Goal: Task Accomplishment & Management: Use online tool/utility

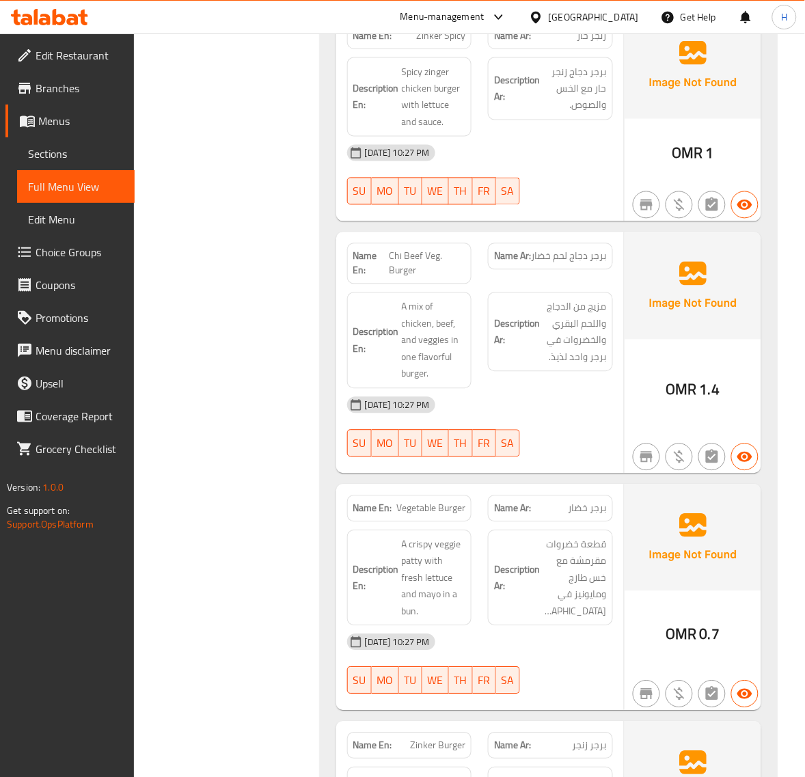
scroll to position [20889, 0]
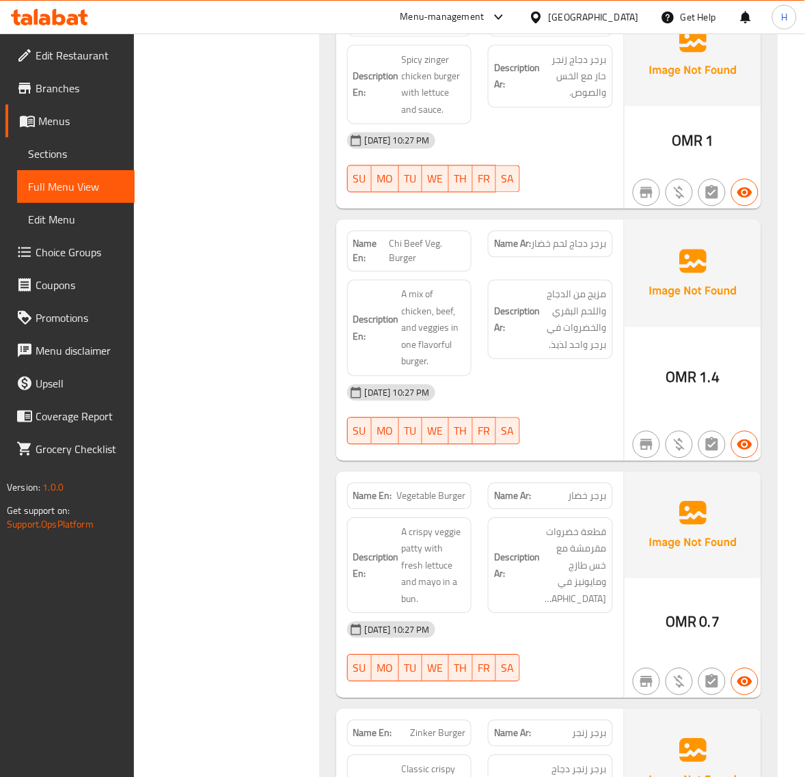
copy span "Beef"
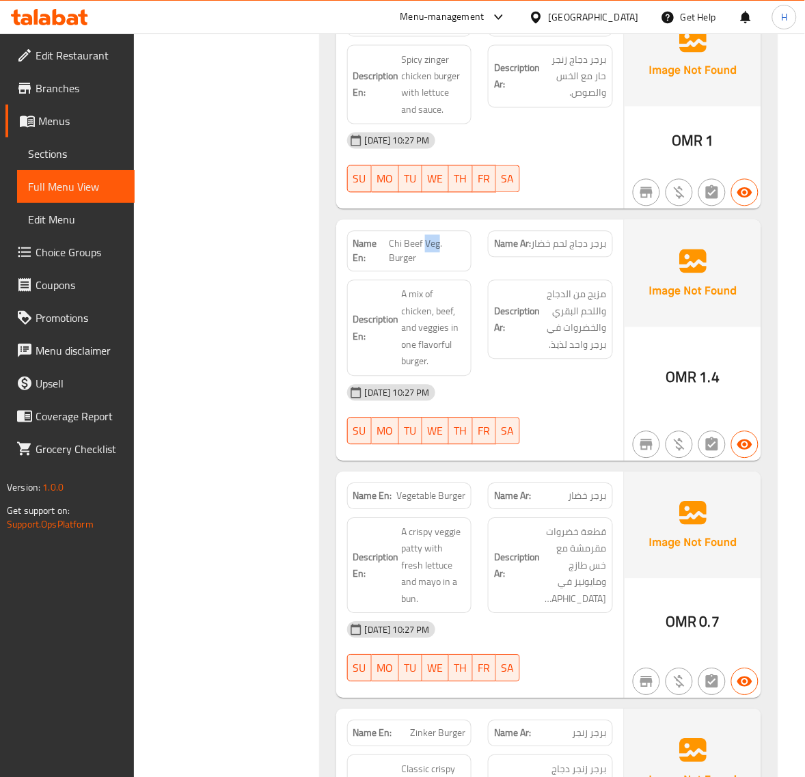
copy span "Chi Beef Veg. Burger"
click at [46, 146] on span "Sections" at bounding box center [76, 154] width 96 height 16
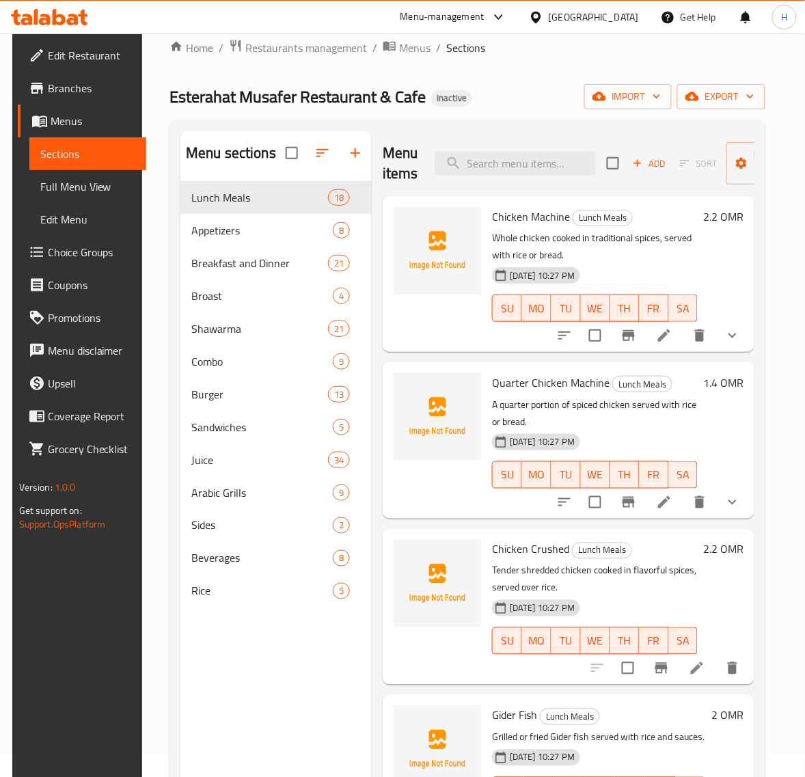
scroll to position [21, 0]
click at [533, 166] on input "search" at bounding box center [515, 164] width 161 height 24
paste input "Double Burger"
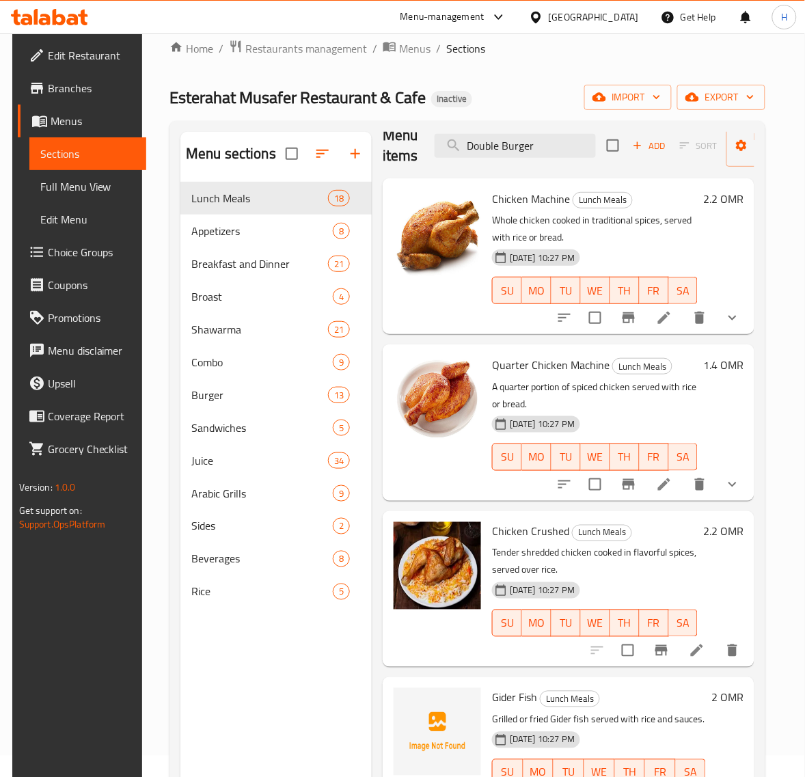
scroll to position [0, 0]
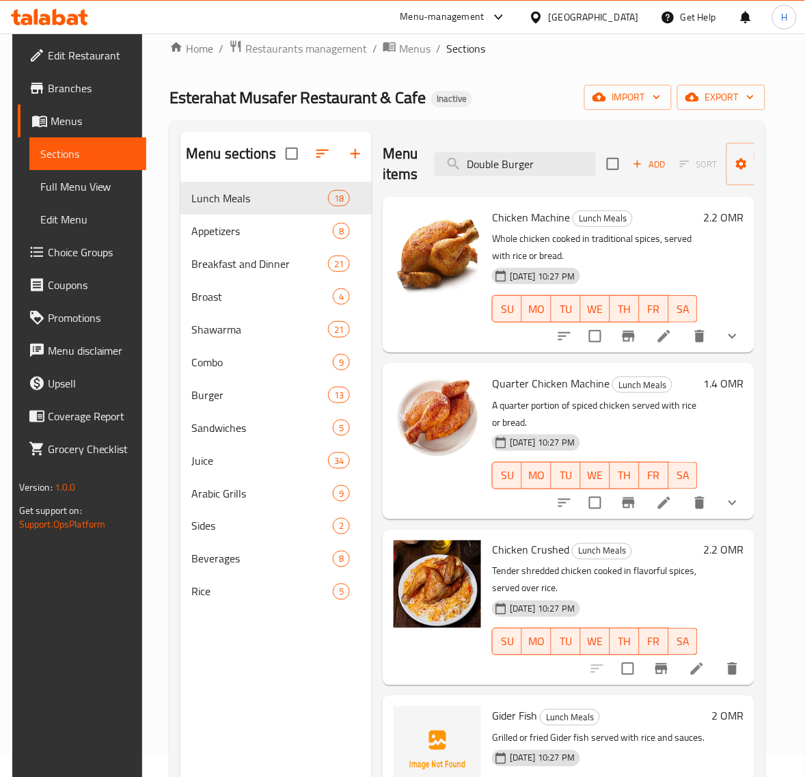
type input "Double Burge"
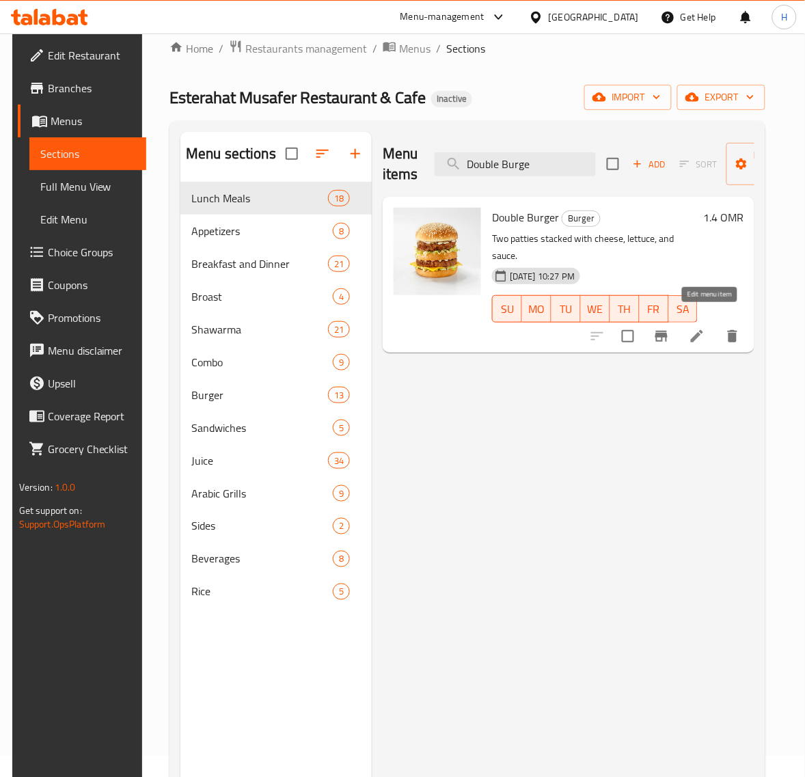
click at [706, 328] on icon at bounding box center [697, 336] width 16 height 16
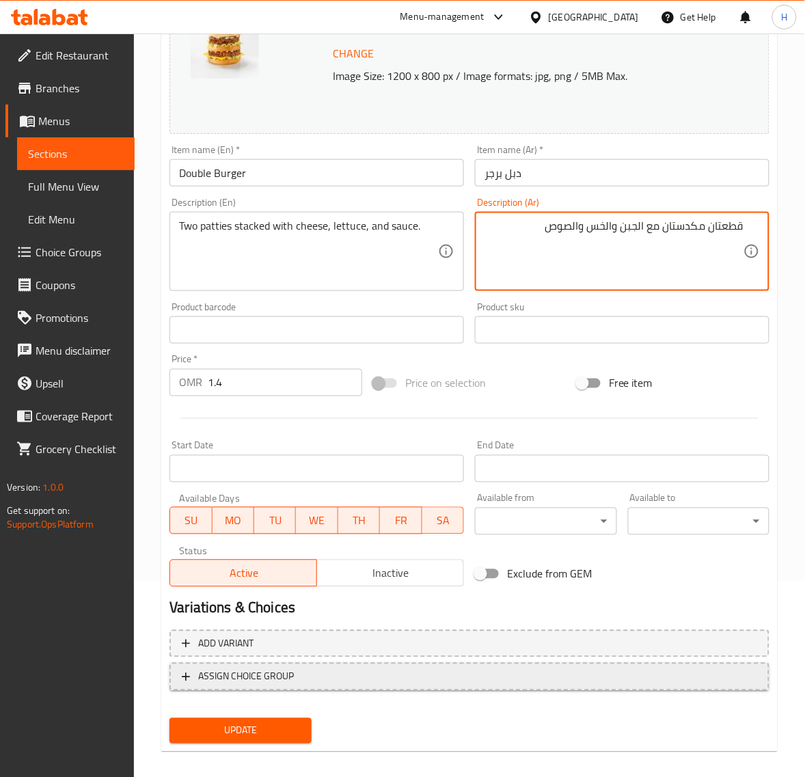
scroll to position [206, 0]
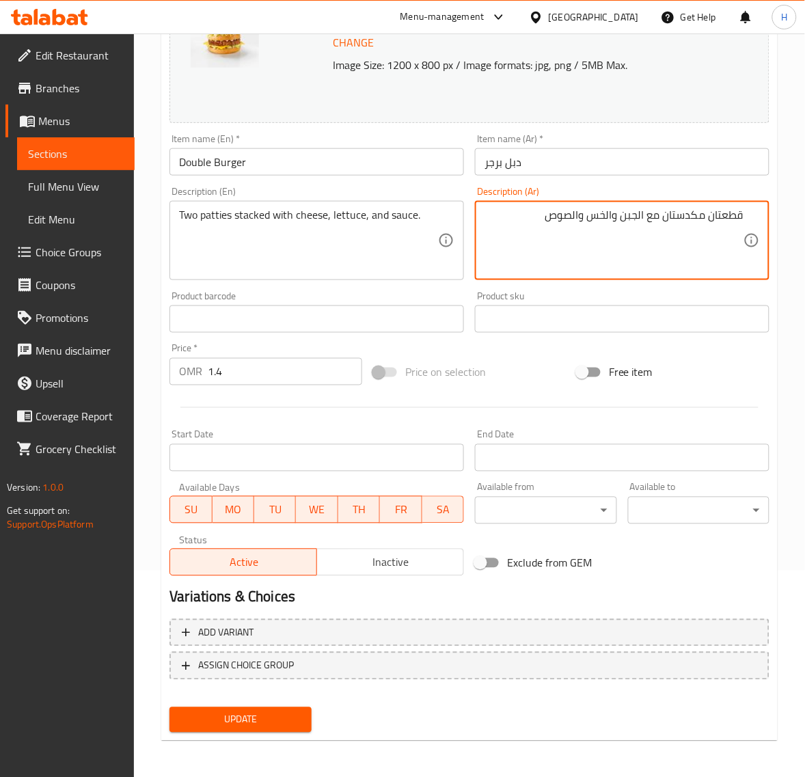
type textarea "قطعتان مكدستان مع الجبن والخس والصوص"
click at [298, 713] on span "Update" at bounding box center [241, 720] width 120 height 17
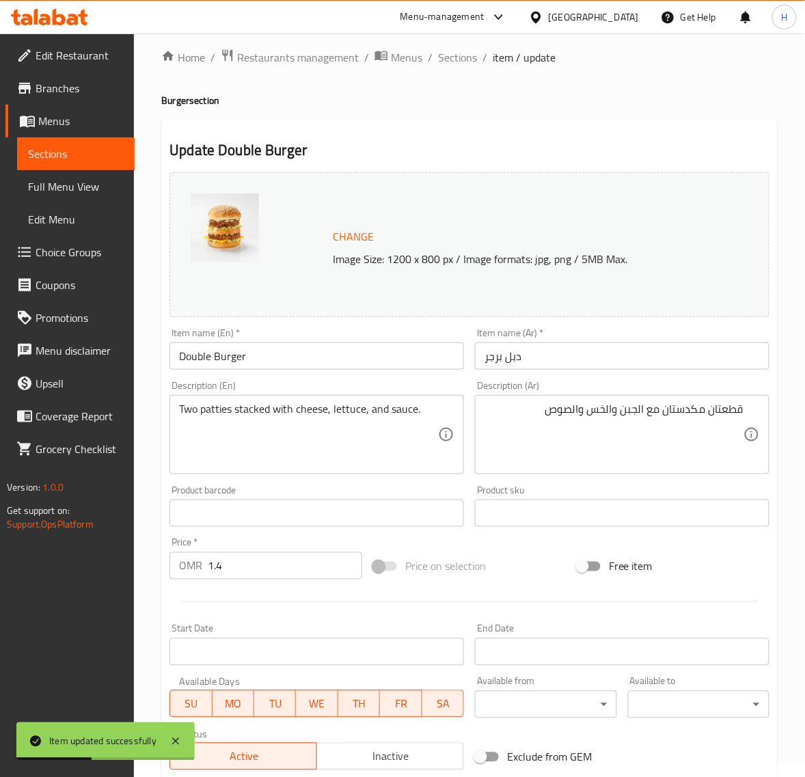
scroll to position [0, 0]
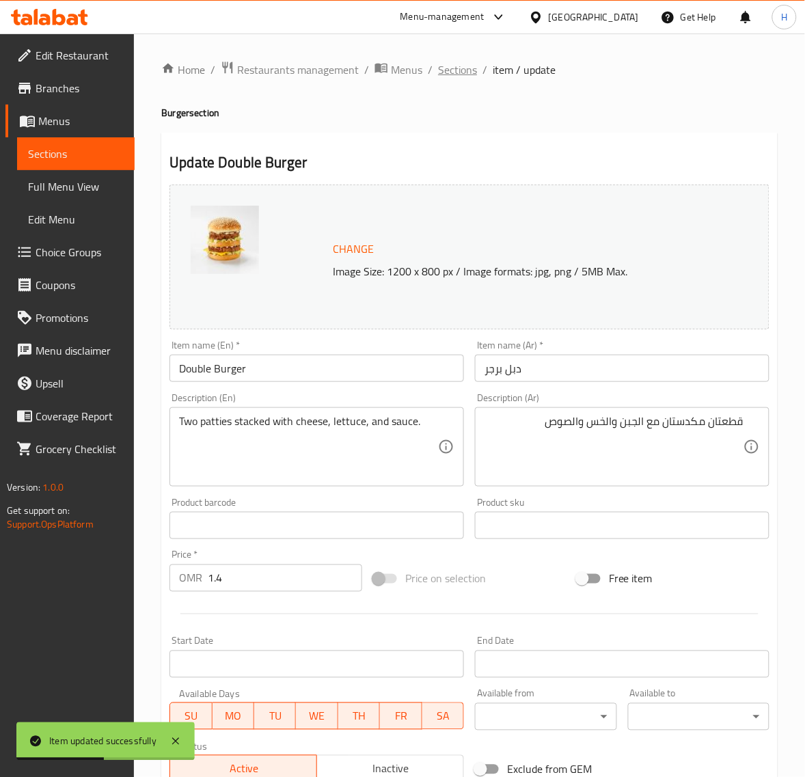
click at [457, 62] on span "Sections" at bounding box center [457, 70] width 39 height 16
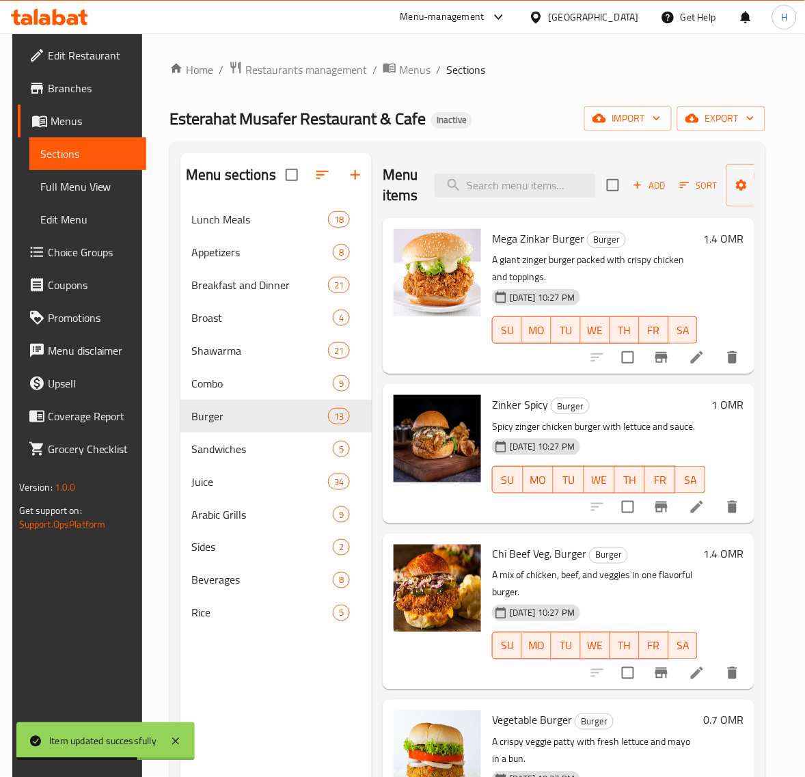
click at [96, 185] on span "Full Menu View" at bounding box center [88, 186] width 96 height 16
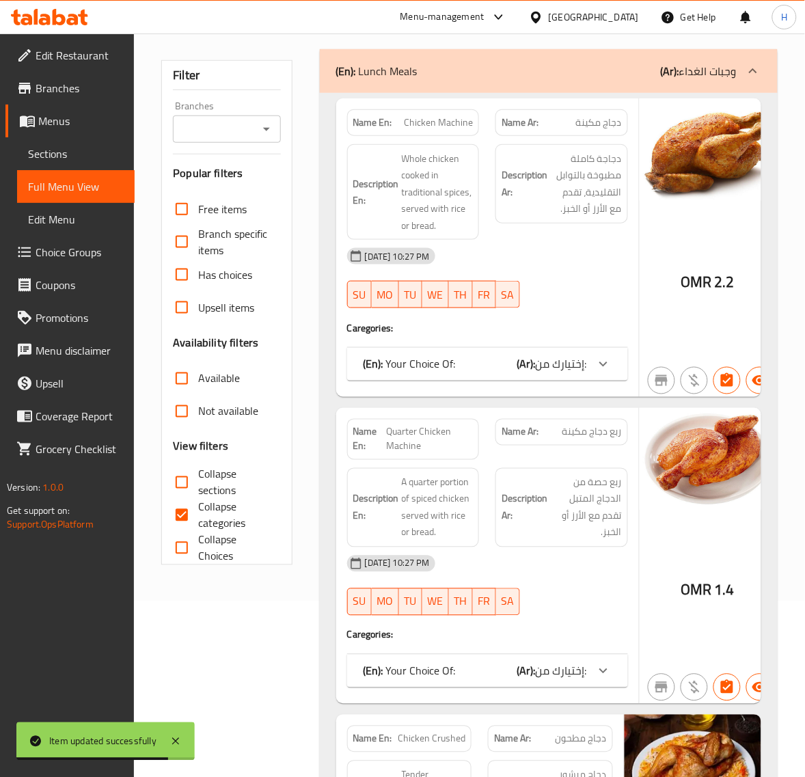
scroll to position [199, 0]
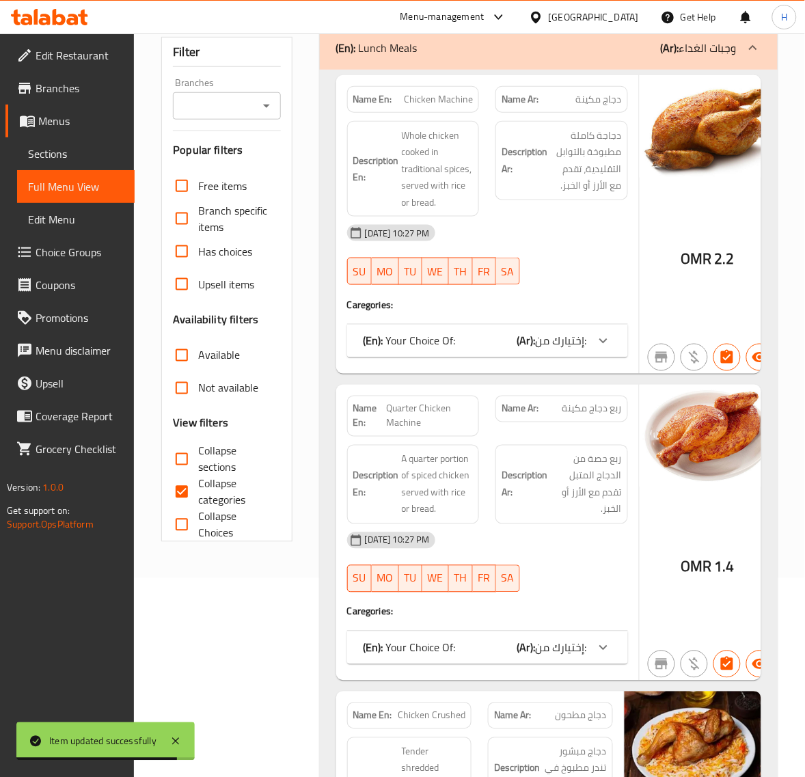
click at [195, 481] on input "Collapse categories" at bounding box center [181, 492] width 33 height 33
checkbox input "false"
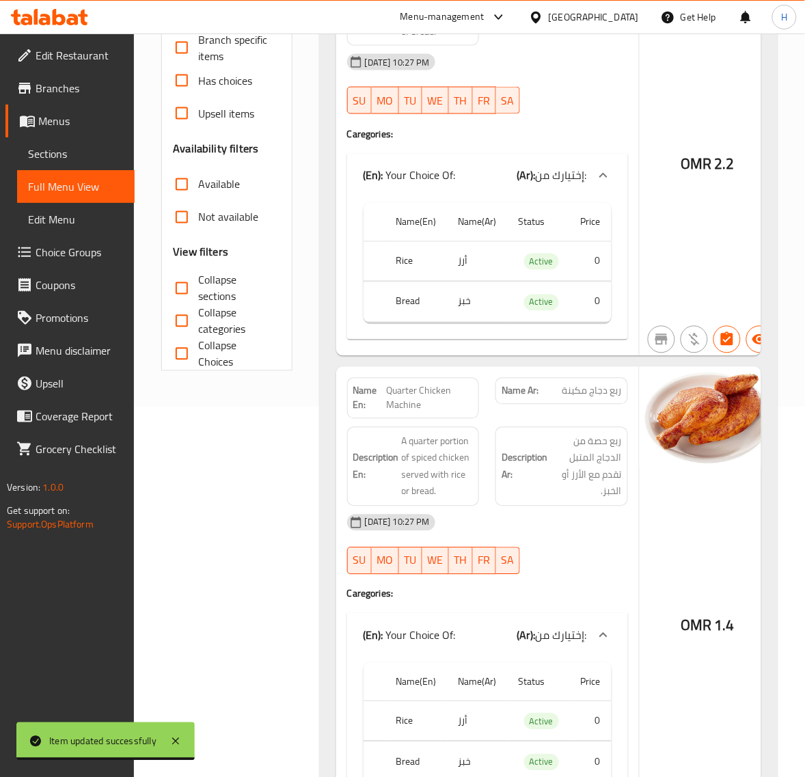
scroll to position [21974, 0]
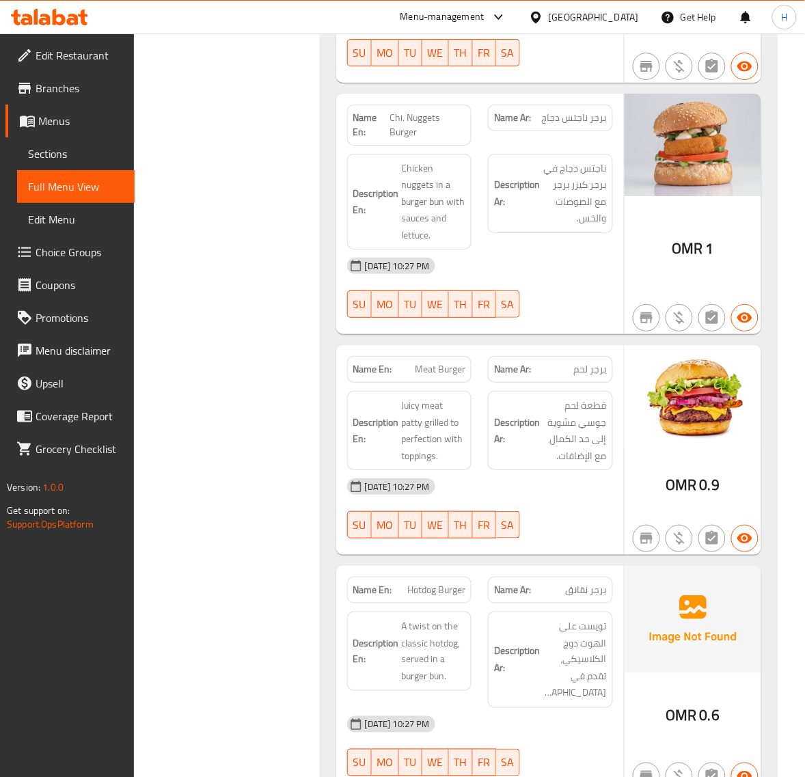
scroll to position [22459, 0]
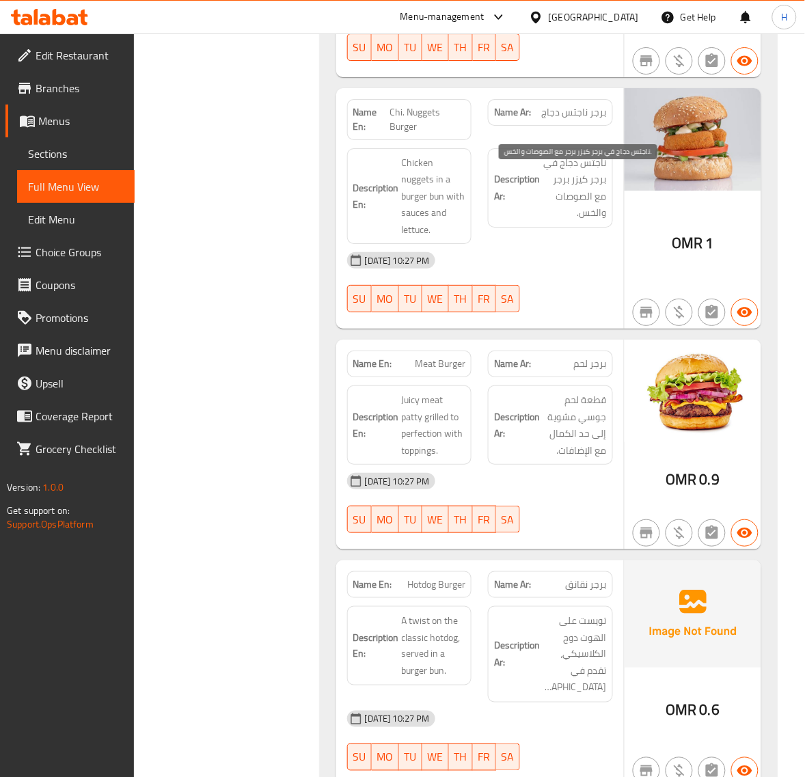
click at [562, 194] on span "ناجتس دجاج في برجر كيزر برجر مع الصوصات والخس." at bounding box center [575, 188] width 64 height 67
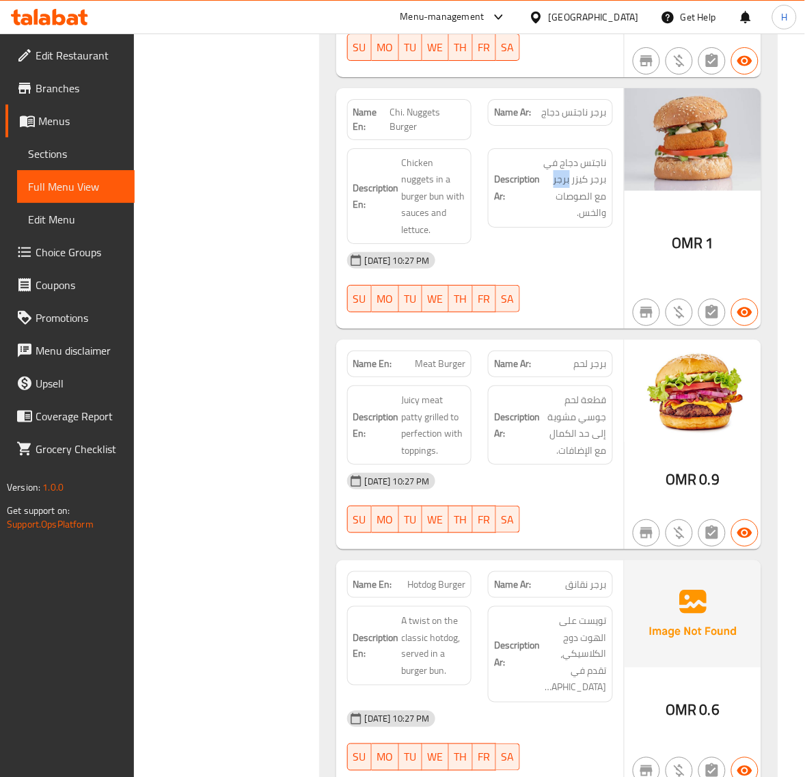
copy span "Chi. Nuggets Burger"
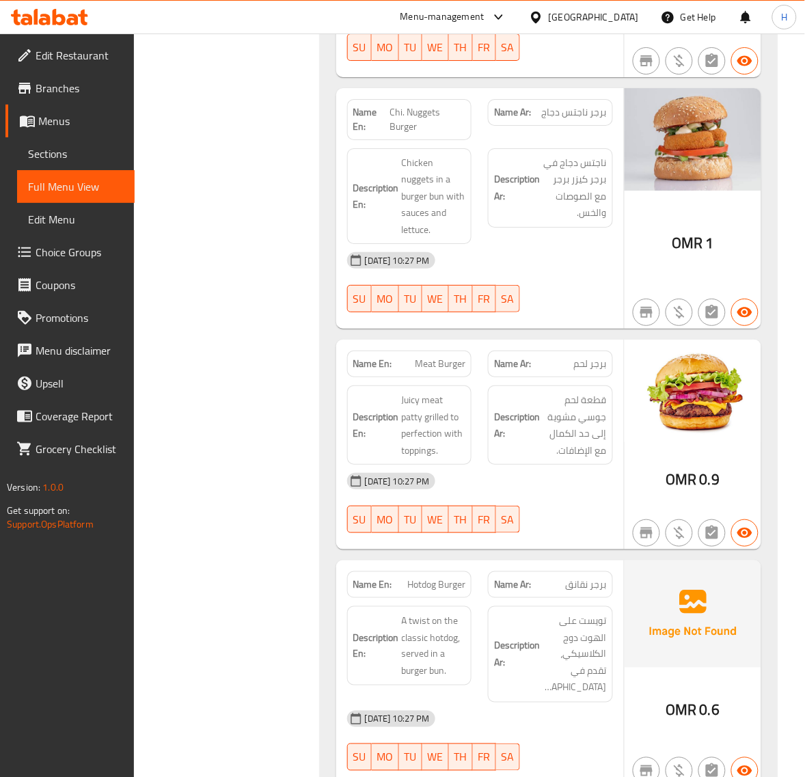
copy span "Chi. Nuggets Burger"
click at [77, 155] on span "Sections" at bounding box center [76, 154] width 96 height 16
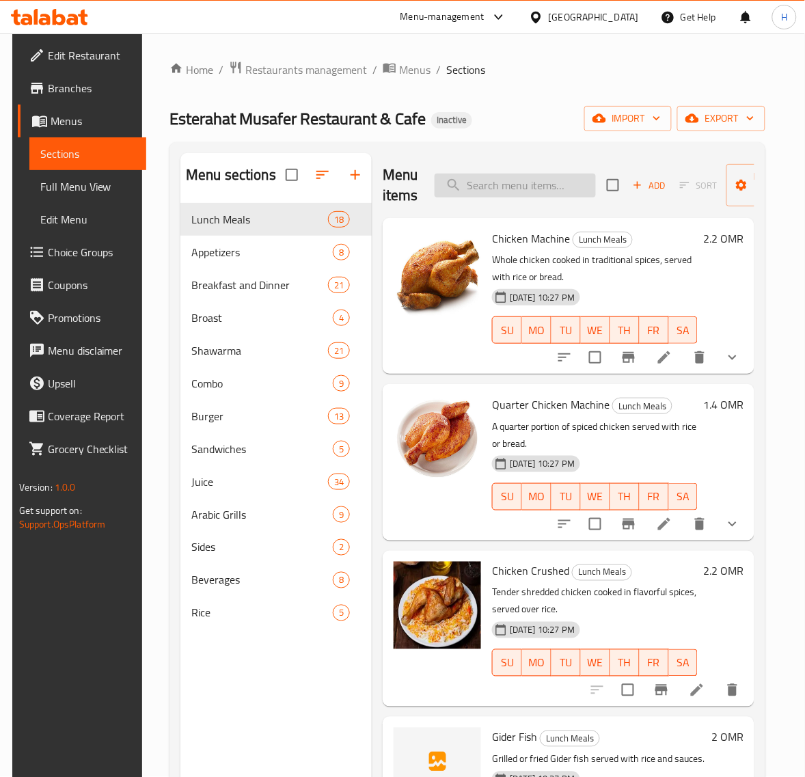
click at [533, 189] on input "search" at bounding box center [515, 186] width 161 height 24
paste input "Ice Cream (drink)"
type input "Ice Cream (drink)"
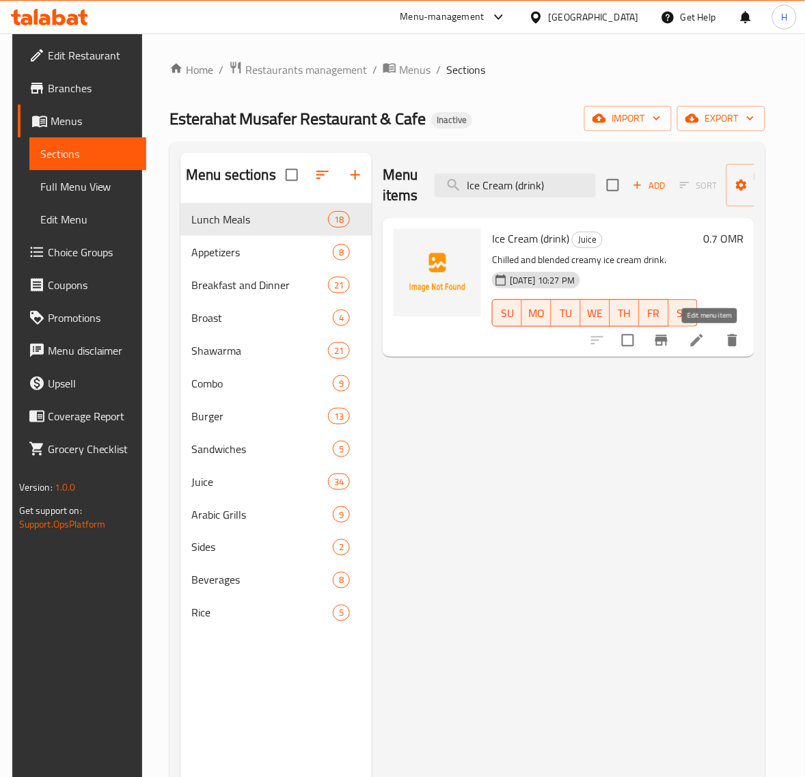
click at [703, 346] on icon at bounding box center [697, 340] width 16 height 16
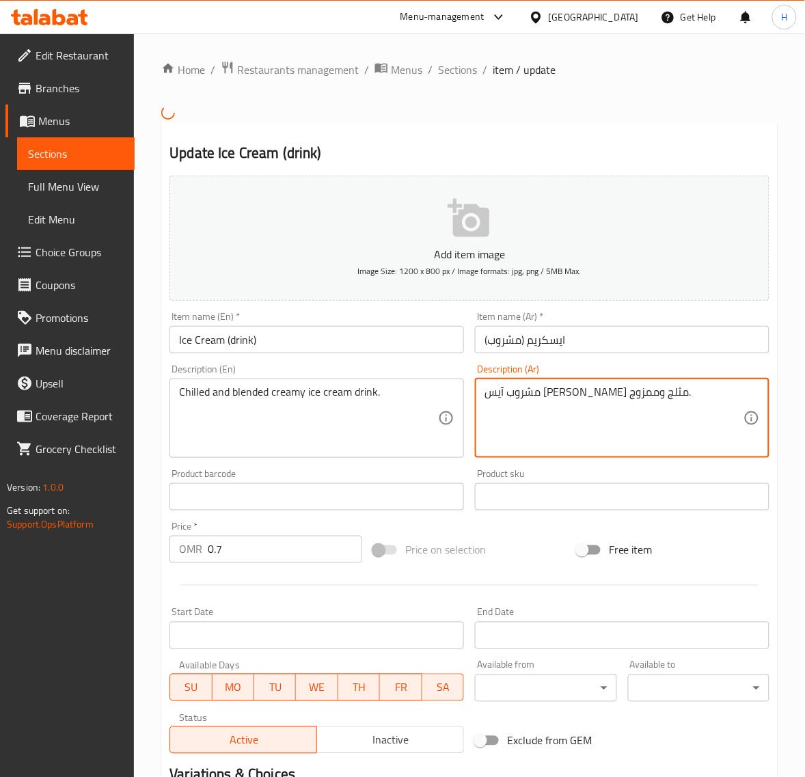
click at [532, 393] on textarea "مشروب آيس كريم كريمي مثلج وممزوج." at bounding box center [614, 418] width 259 height 65
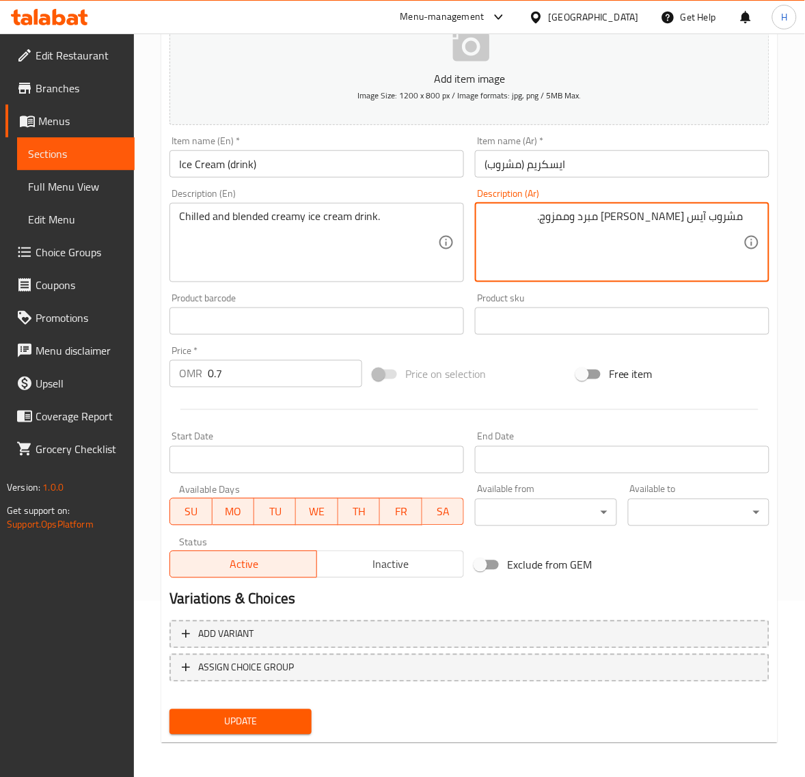
scroll to position [176, 0]
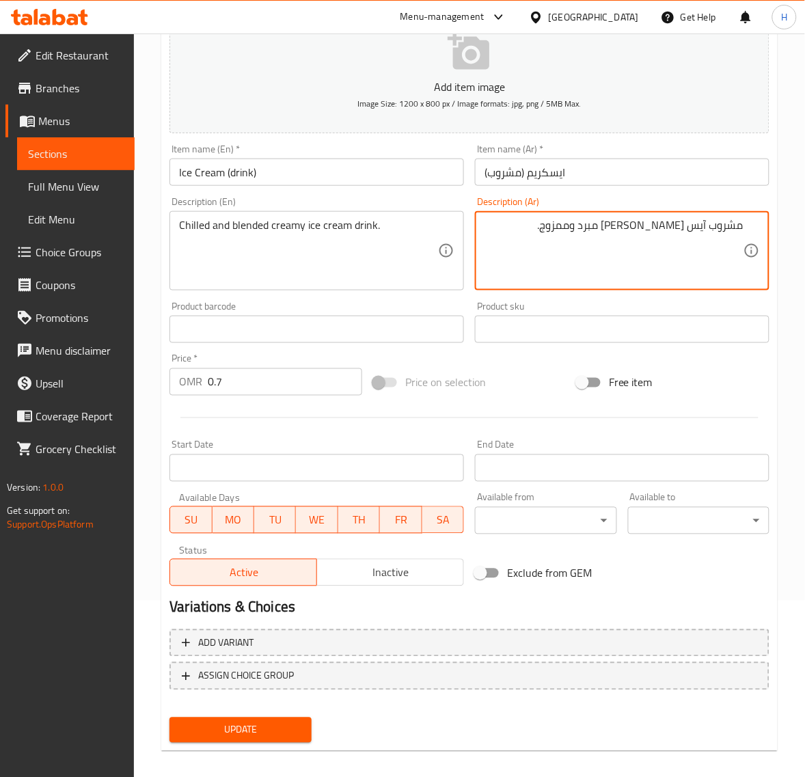
type textarea "مشروب آيس [PERSON_NAME] مبرد وممزوج."
click at [305, 725] on button "Update" at bounding box center [241, 730] width 142 height 25
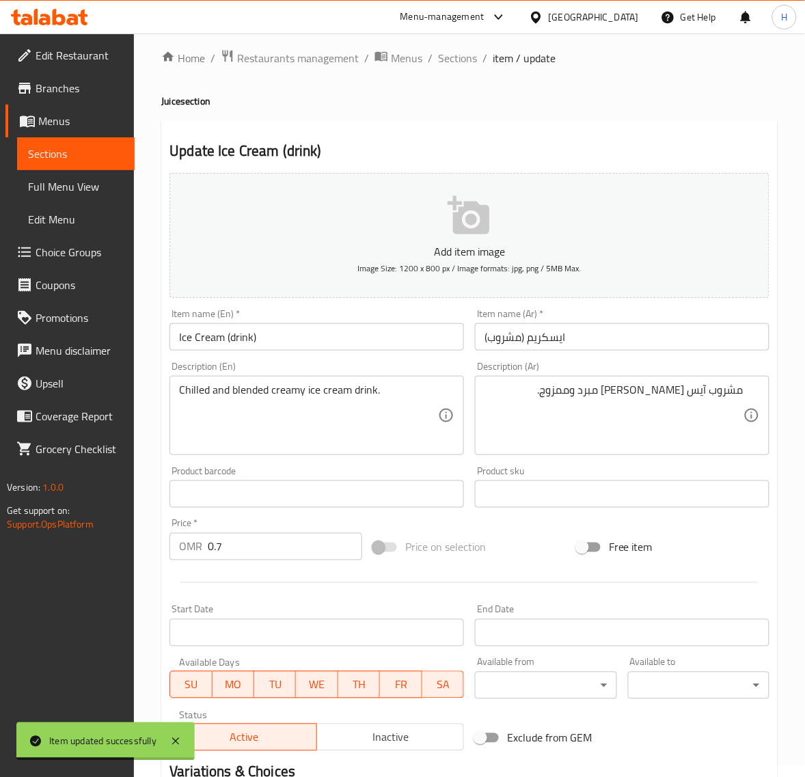
scroll to position [0, 0]
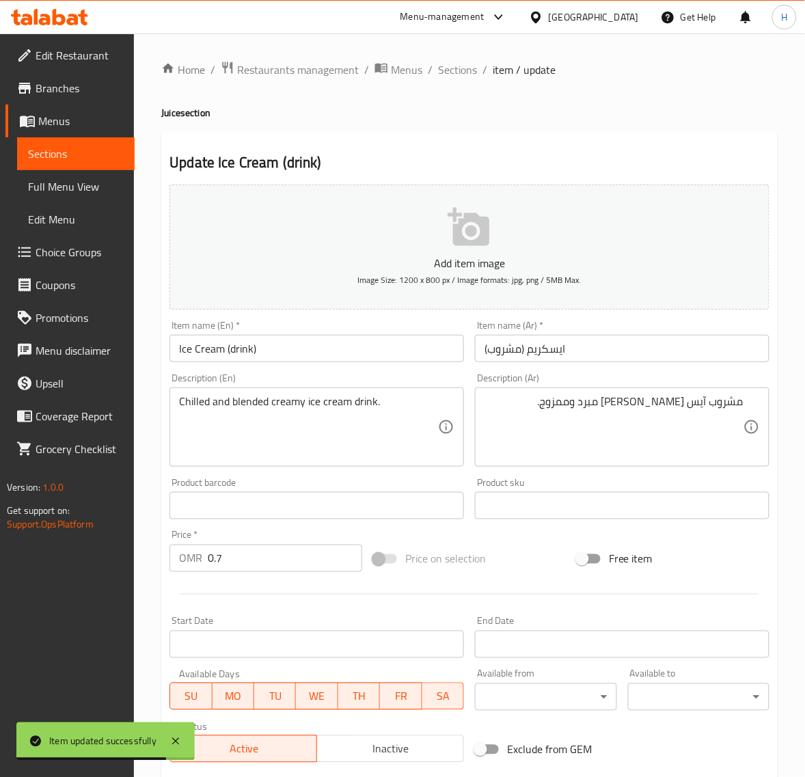
drag, startPoint x: 460, startPoint y: 68, endPoint x: 440, endPoint y: 96, distance: 34.7
click at [460, 68] on span "Sections" at bounding box center [457, 70] width 39 height 16
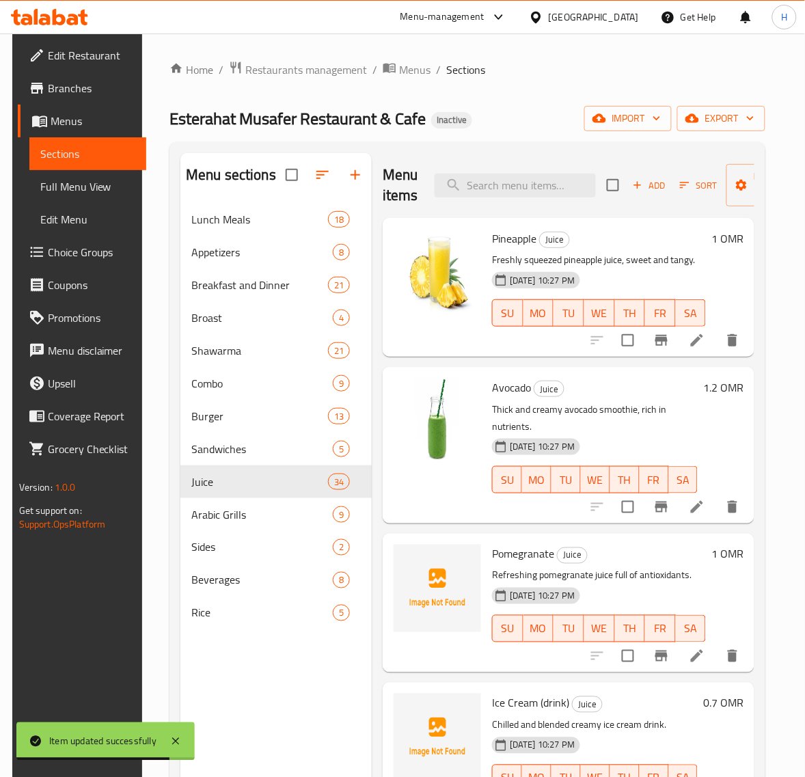
click at [89, 188] on span "Full Menu View" at bounding box center [88, 186] width 96 height 16
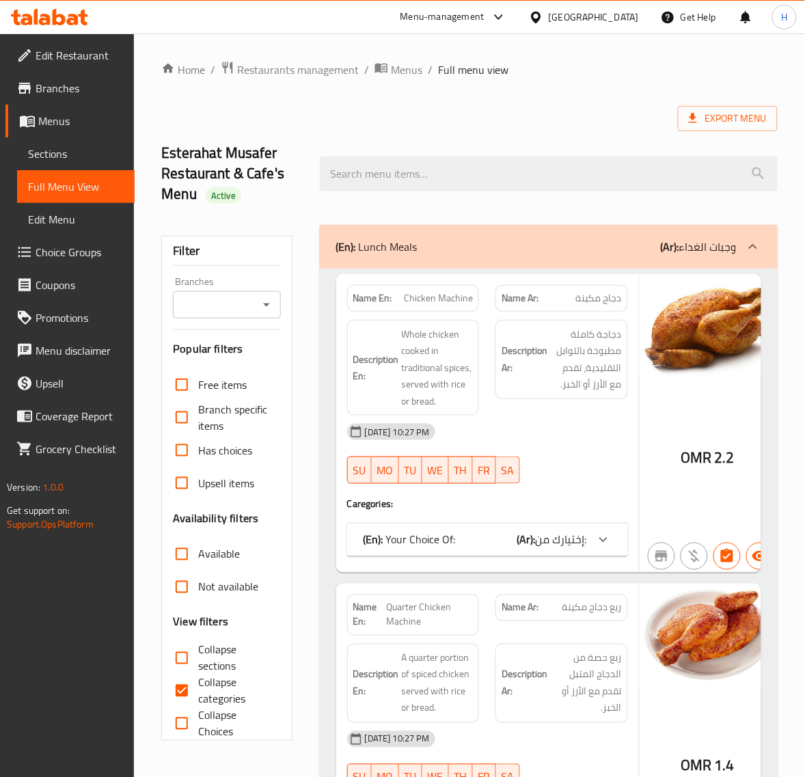
drag, startPoint x: 62, startPoint y: 157, endPoint x: 107, endPoint y: 150, distance: 46.3
click at [62, 157] on span "Sections" at bounding box center [76, 154] width 96 height 16
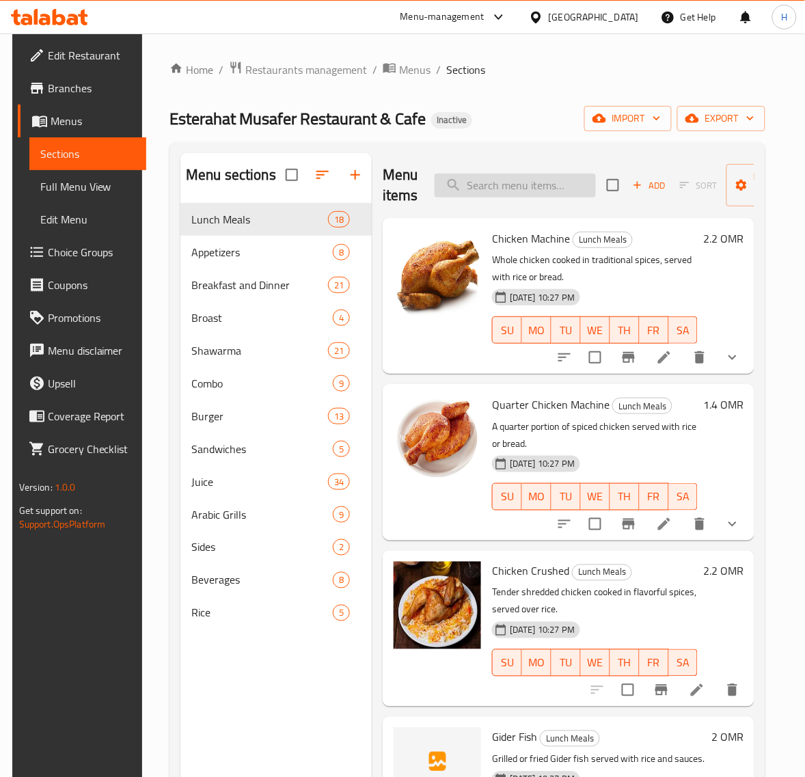
click at [548, 182] on input "search" at bounding box center [515, 186] width 161 height 24
paste input "Guava"
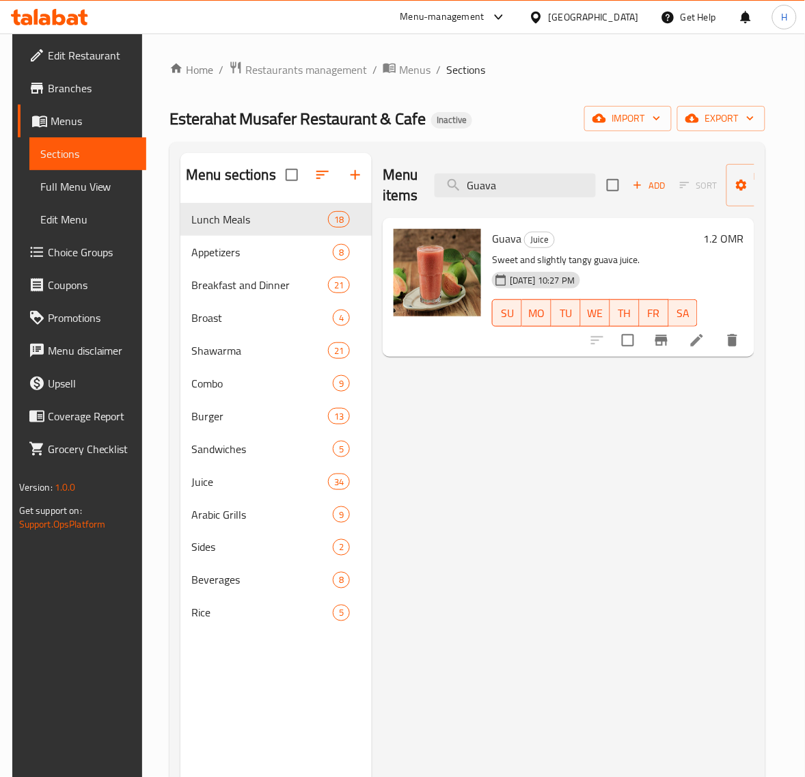
type input "Guava"
click at [701, 343] on li at bounding box center [697, 340] width 38 height 25
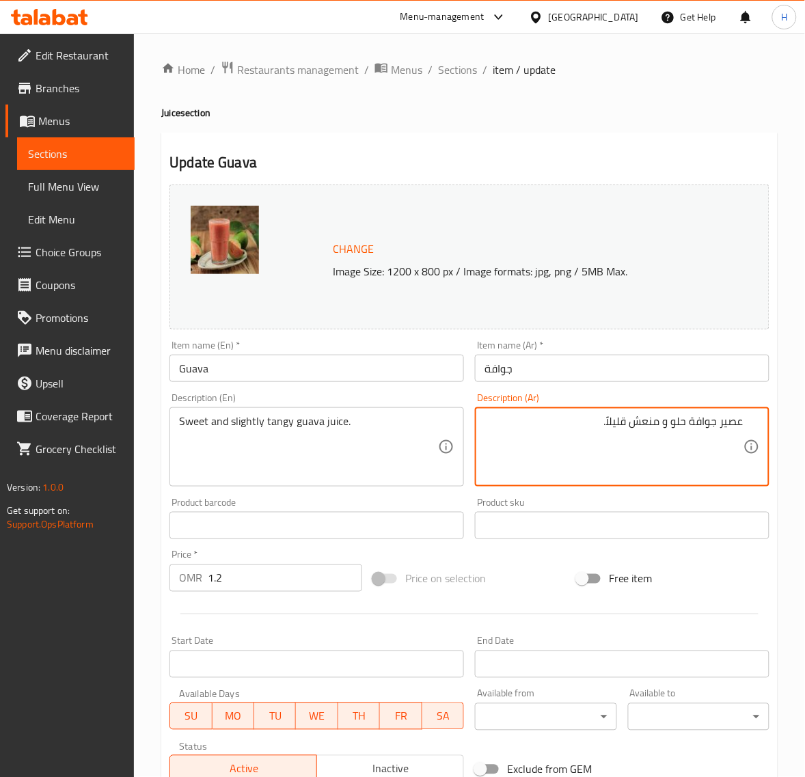
paste textarea "اذع"
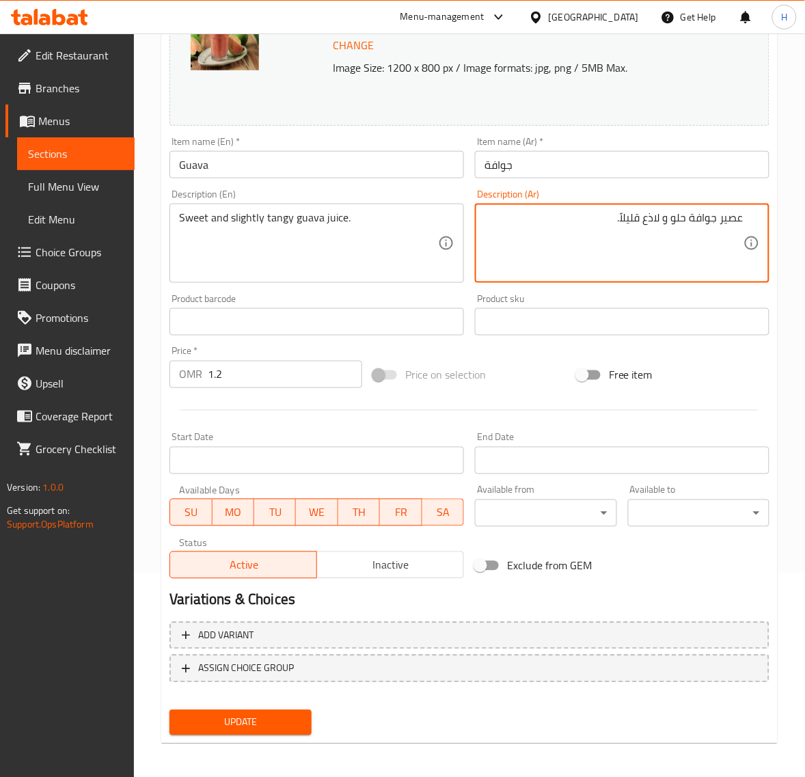
scroll to position [206, 0]
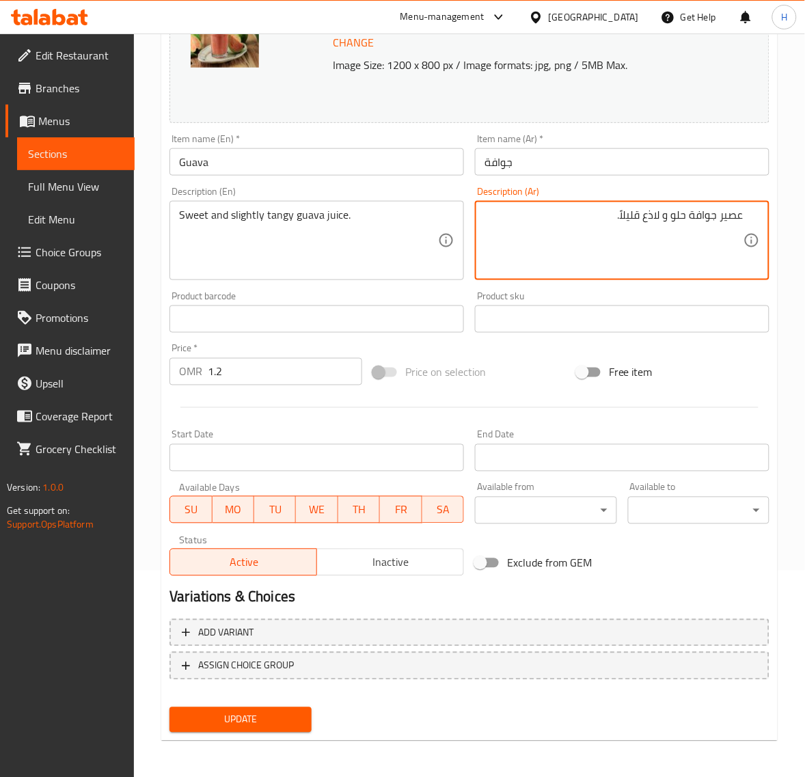
type textarea "عصير جوافة حلو و لاذع قليلاً."
click at [284, 717] on span "Update" at bounding box center [241, 720] width 120 height 17
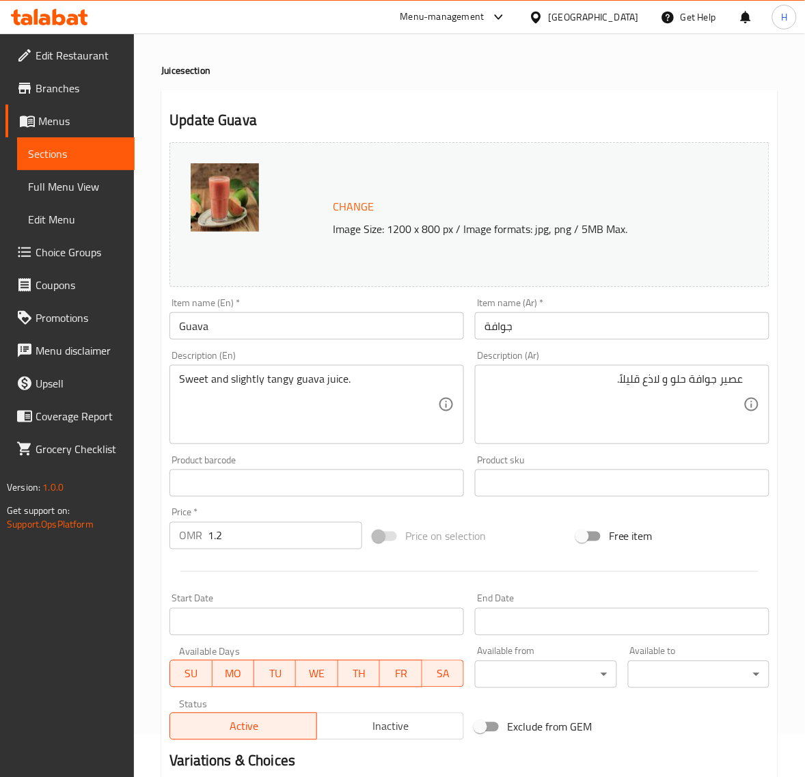
scroll to position [0, 0]
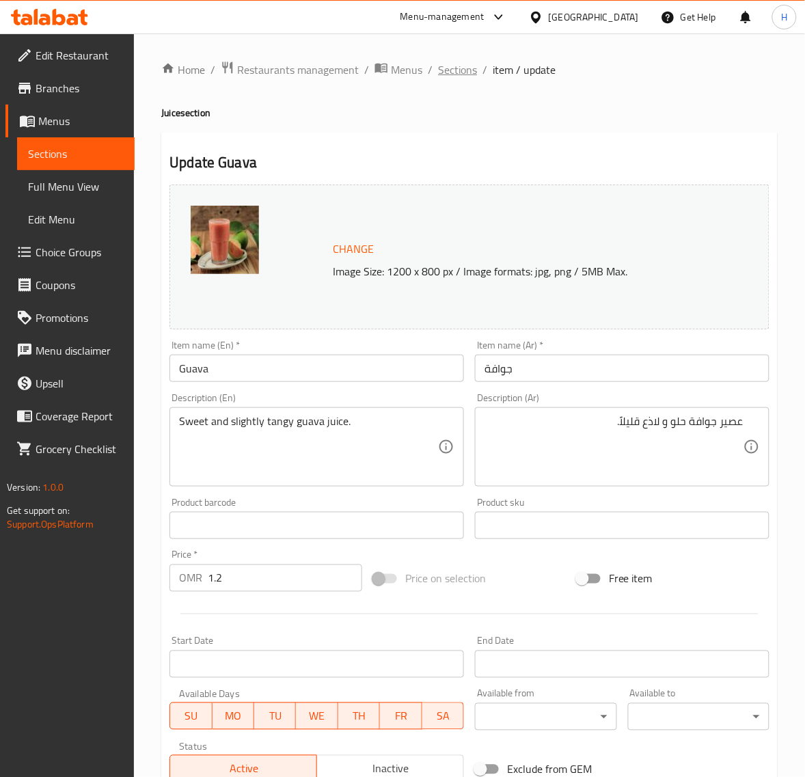
click at [463, 68] on span "Sections" at bounding box center [457, 70] width 39 height 16
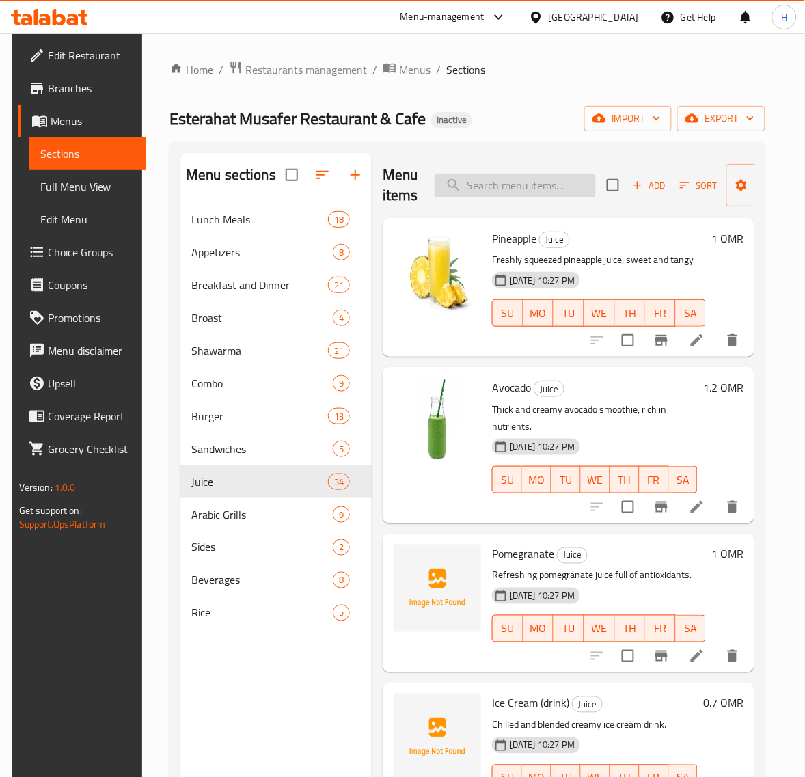
click at [538, 185] on input "search" at bounding box center [515, 186] width 161 height 24
paste input "Roob Roman"
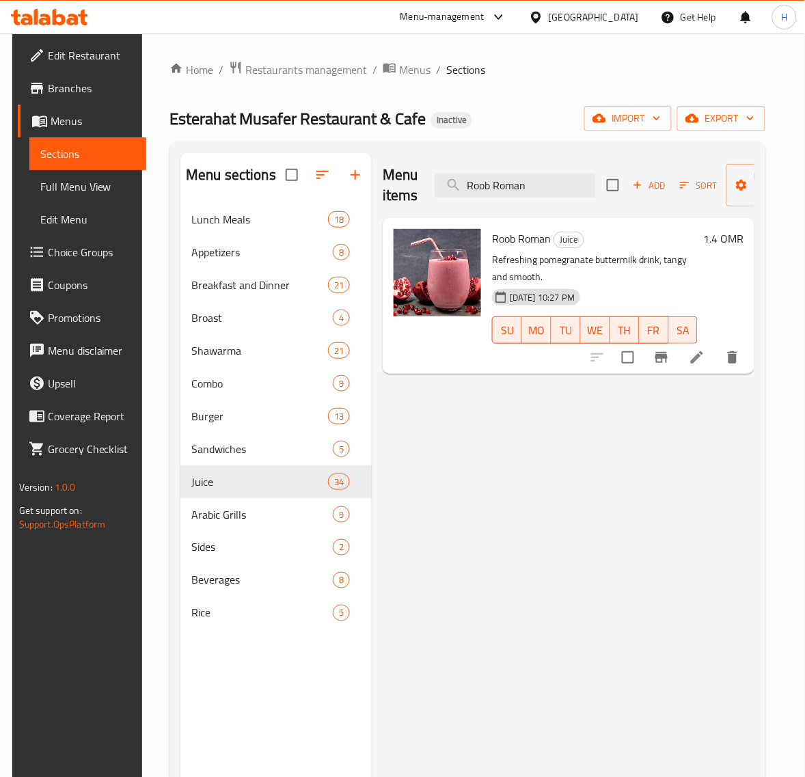
type input "Roob Roman"
click at [704, 359] on icon at bounding box center [697, 357] width 12 height 12
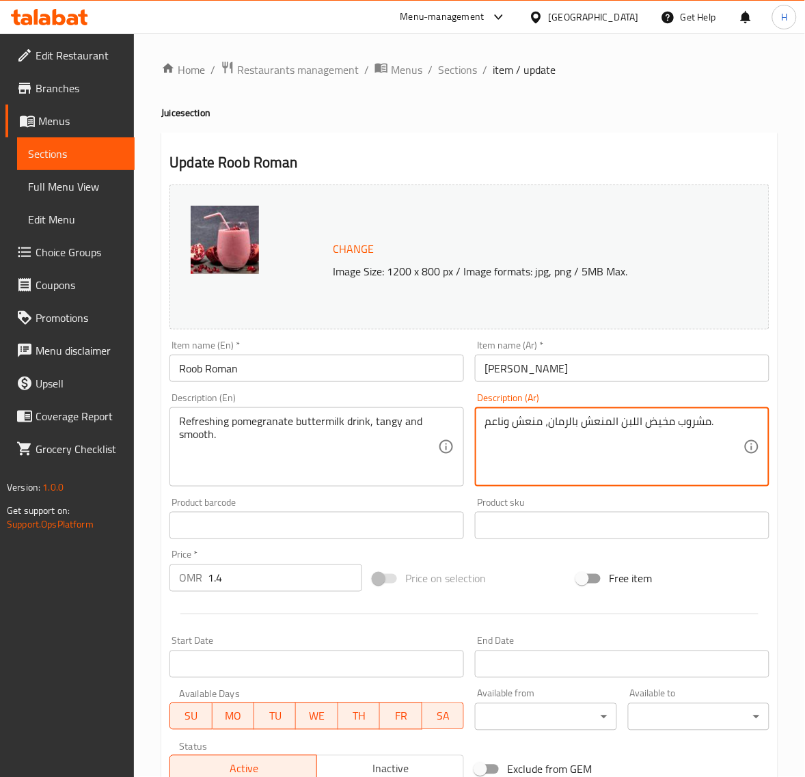
click at [528, 419] on textarea "مشروب مخيض اللبن المنعش بالرمان، منعش وناعم." at bounding box center [614, 447] width 259 height 65
paste textarea "اذع"
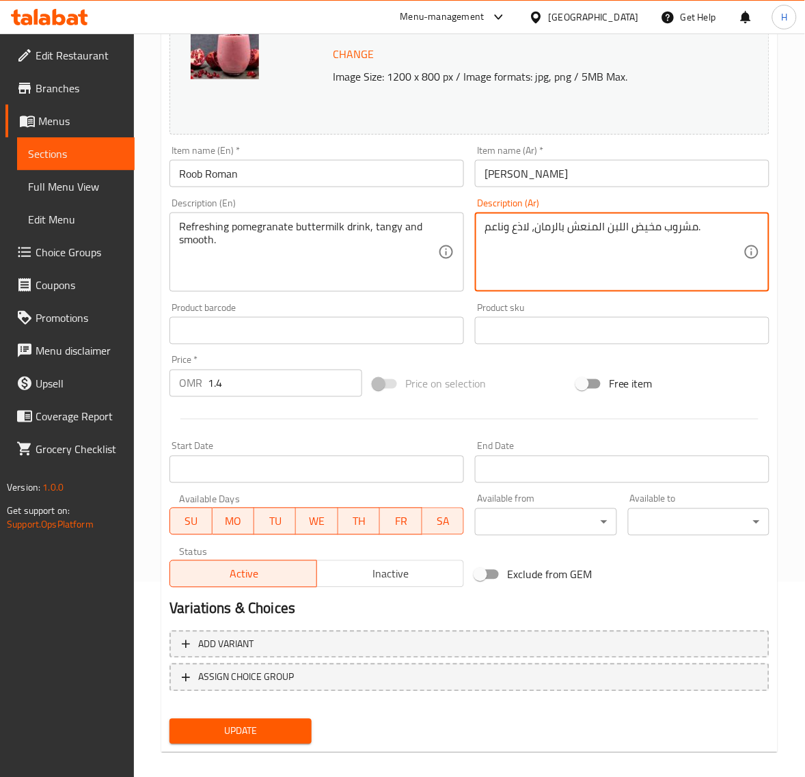
scroll to position [206, 0]
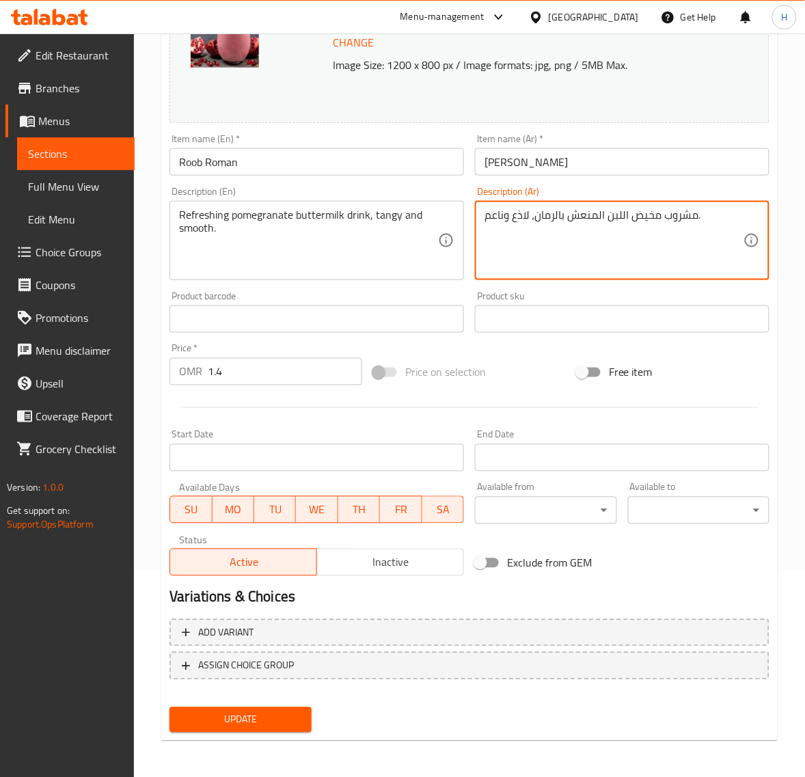
type textarea "مشروب مخيض اللبن المنعش بالرمان، لاذع وناعم."
click at [295, 725] on span "Update" at bounding box center [241, 720] width 120 height 17
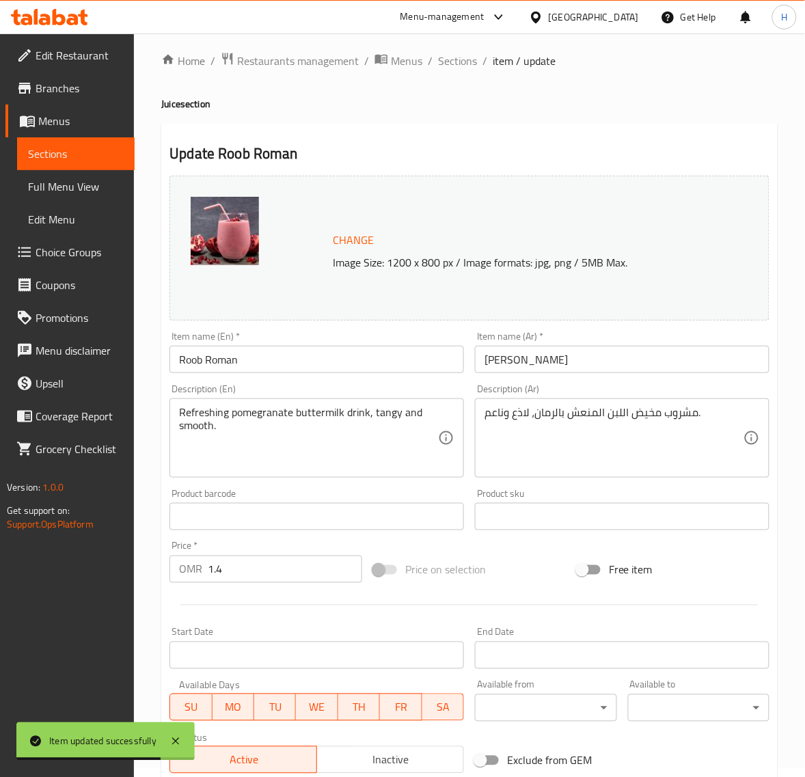
scroll to position [0, 0]
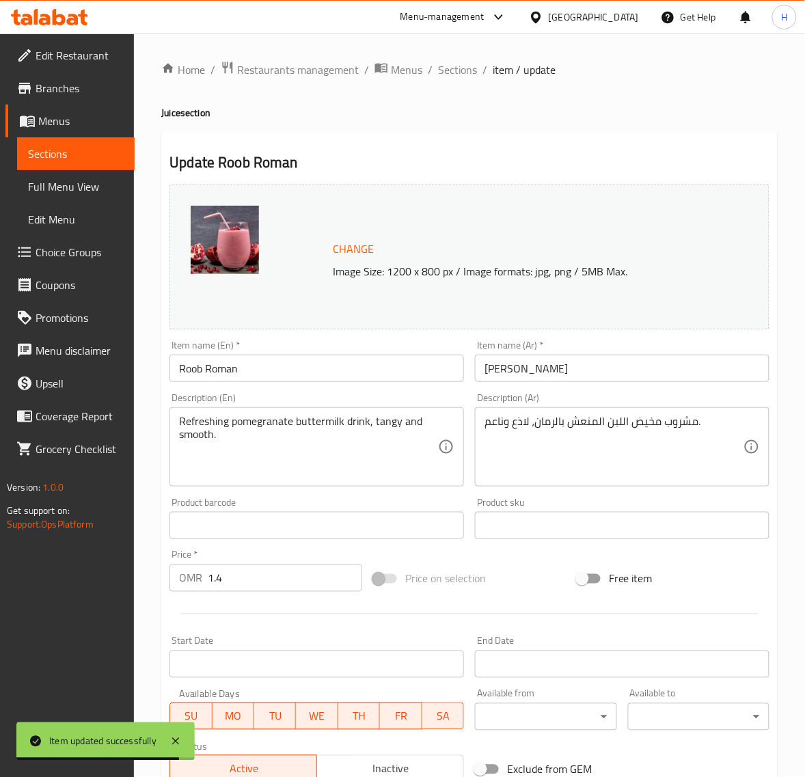
click at [459, 65] on span "Sections" at bounding box center [457, 70] width 39 height 16
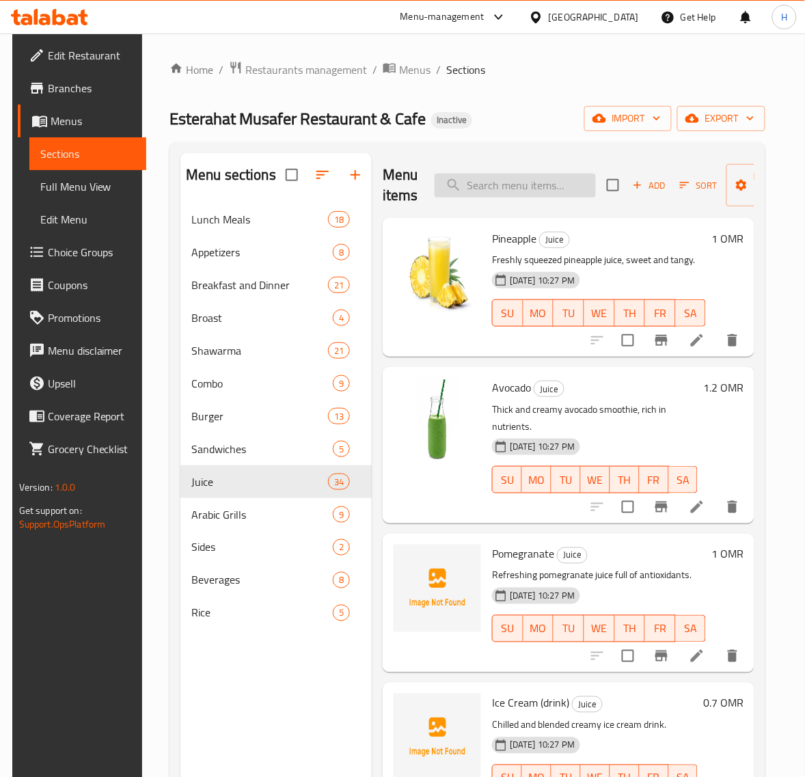
click at [568, 181] on input "search" at bounding box center [515, 186] width 161 height 24
paste input "Fifa"
type input "Fifa"
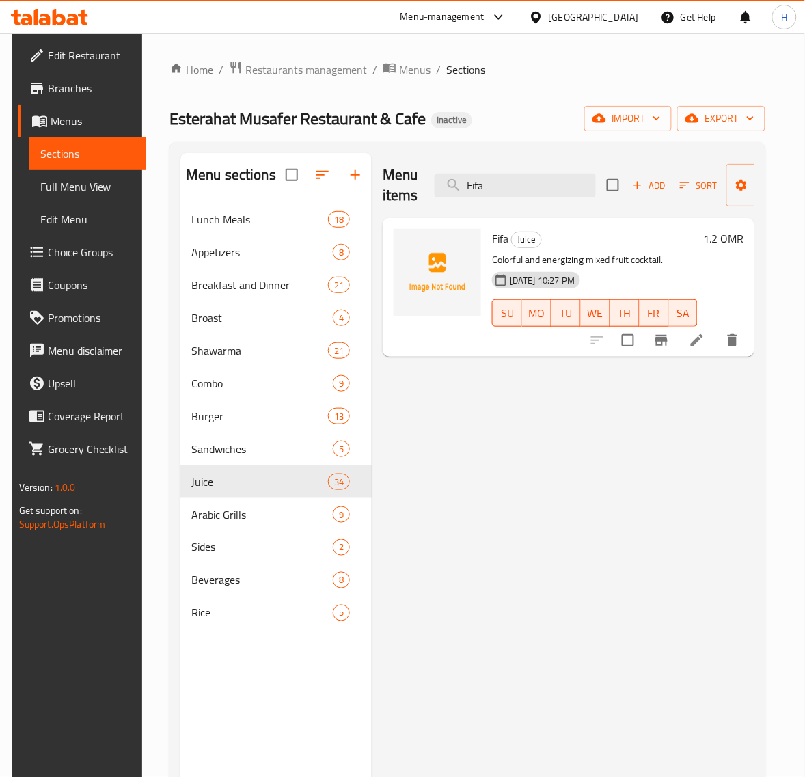
click at [706, 336] on icon at bounding box center [697, 340] width 16 height 16
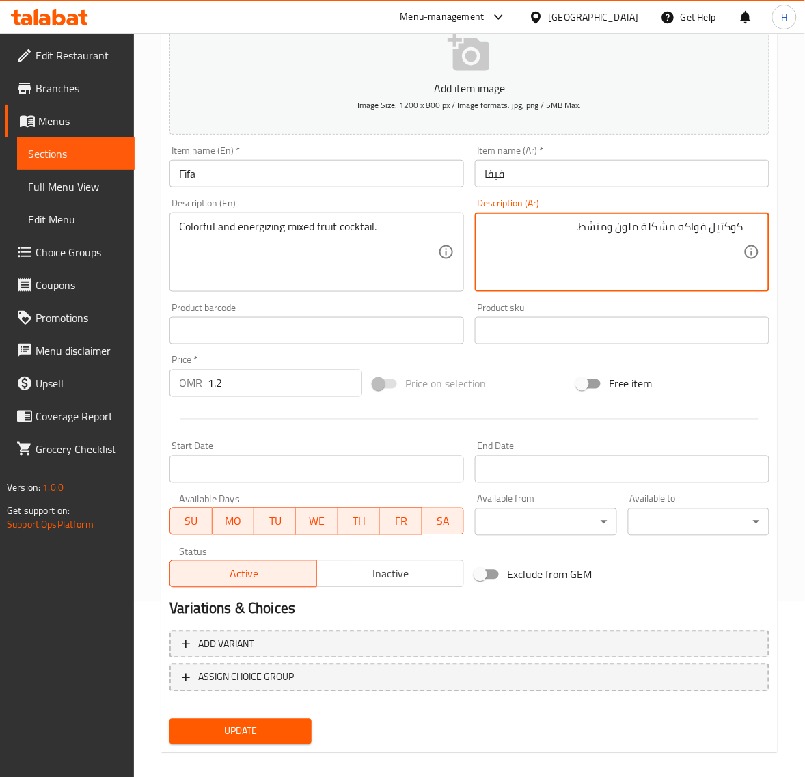
scroll to position [186, 0]
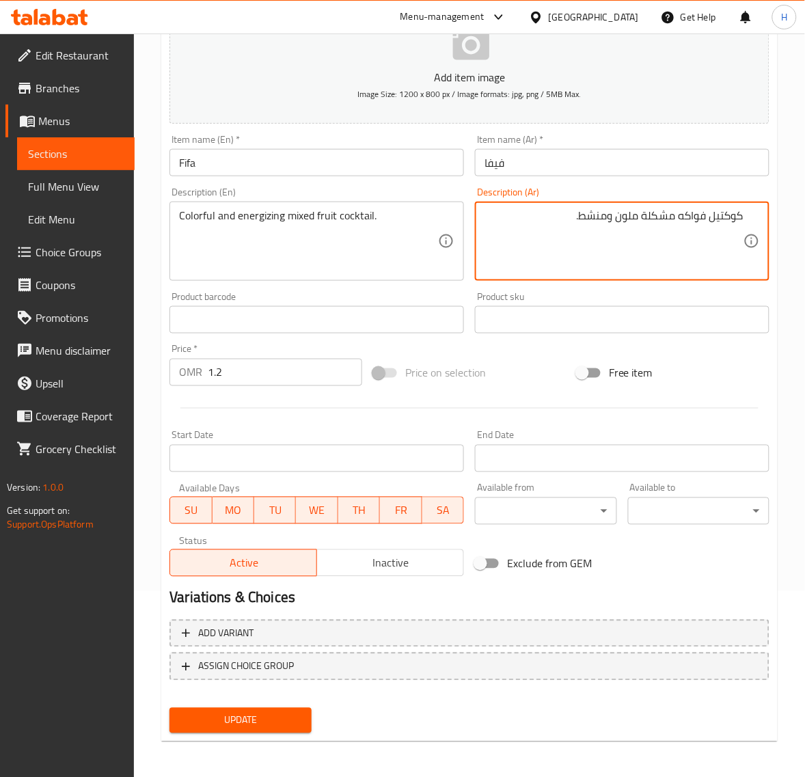
type textarea "كوكتيل فواكه مشكلة ملون ومنشط."
click at [300, 725] on span "Update" at bounding box center [241, 720] width 120 height 17
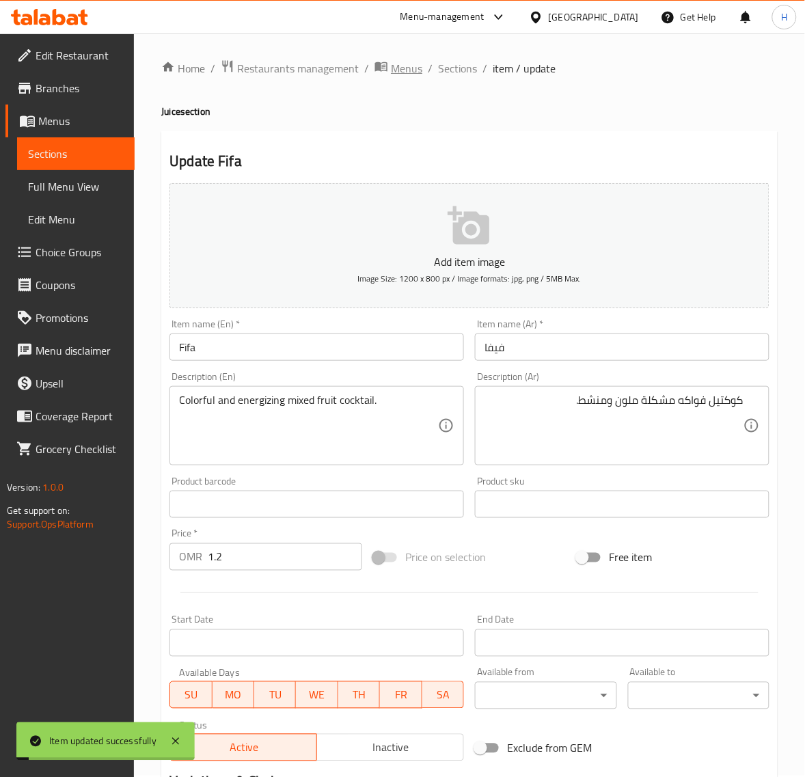
scroll to position [0, 0]
drag, startPoint x: 464, startPoint y: 62, endPoint x: 453, endPoint y: 1, distance: 62.5
click at [464, 62] on span "Sections" at bounding box center [457, 70] width 39 height 16
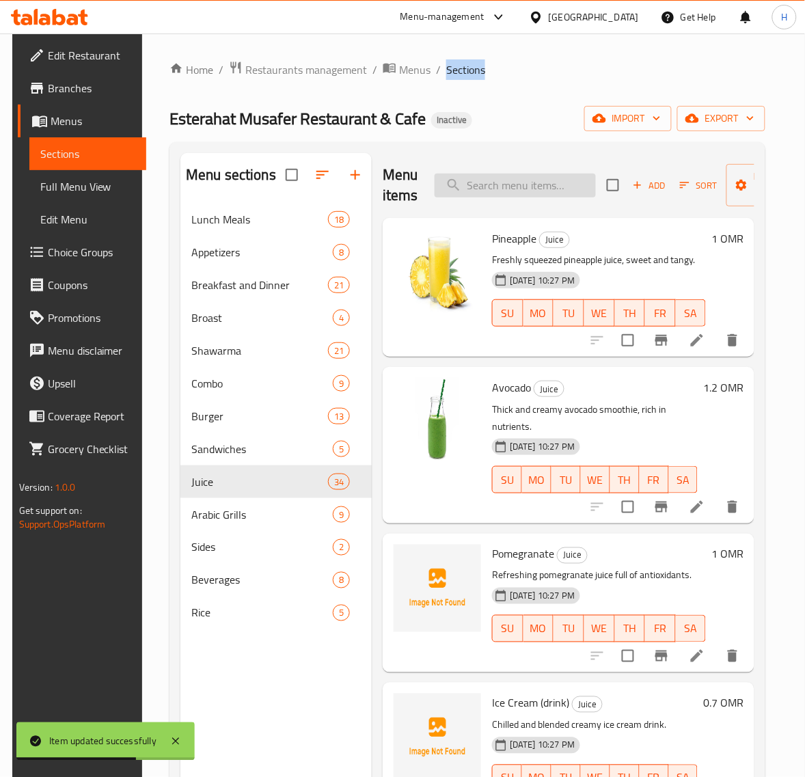
click at [565, 180] on input "search" at bounding box center [515, 186] width 161 height 24
paste input "Abodi"
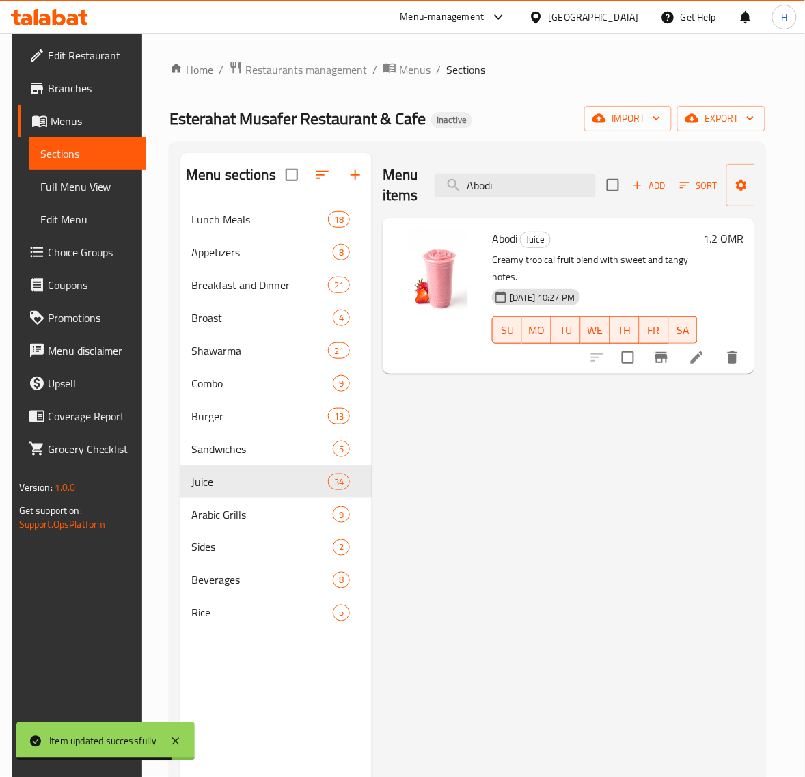
type input "Abodi"
click at [702, 361] on icon at bounding box center [697, 357] width 16 height 16
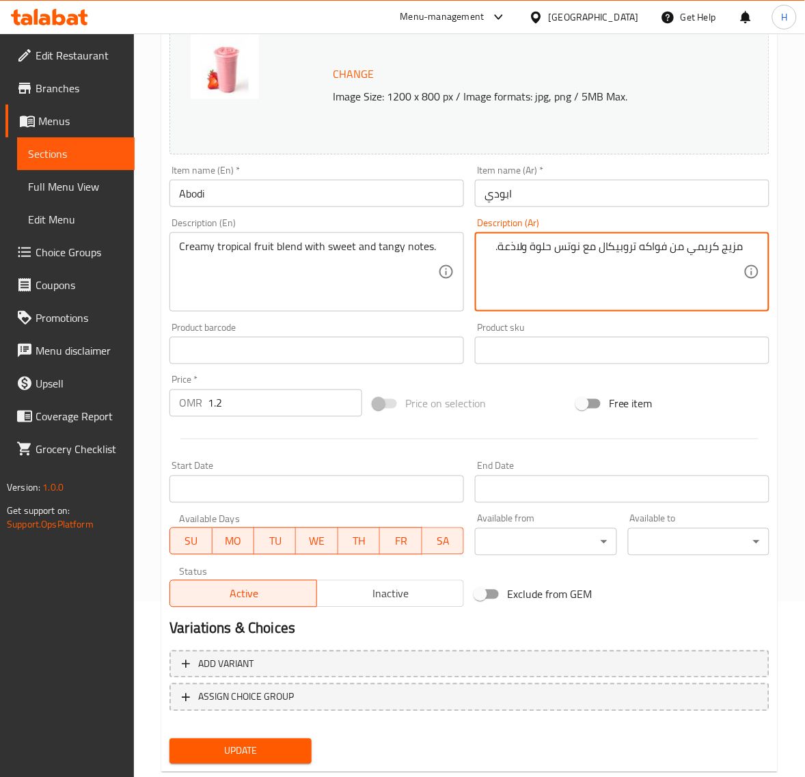
scroll to position [206, 0]
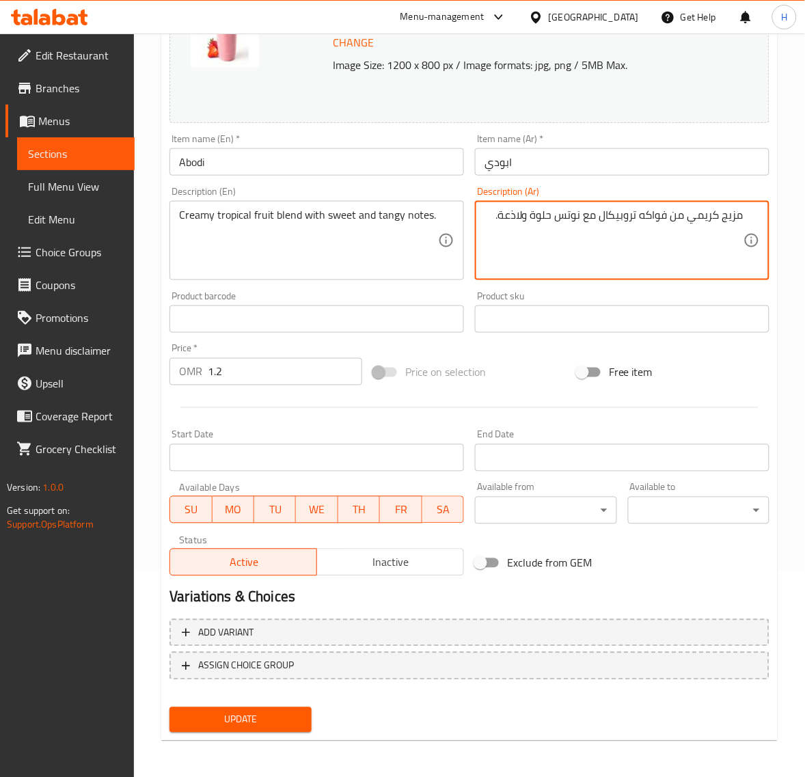
type textarea "مزيج كريمي من فواكه تروبيكال مع نوتس حلوة ولاذعة."
click at [216, 726] on span "Update" at bounding box center [241, 720] width 120 height 17
click at [256, 715] on span "Update" at bounding box center [241, 720] width 120 height 17
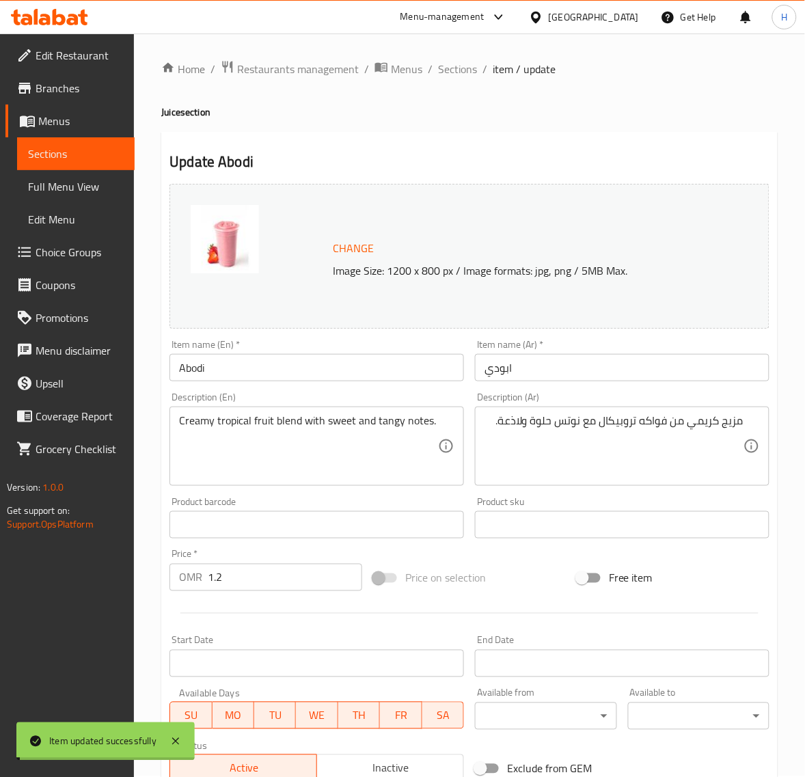
scroll to position [0, 0]
drag, startPoint x: 448, startPoint y: 77, endPoint x: 431, endPoint y: 48, distance: 33.7
click at [448, 77] on span "Sections" at bounding box center [457, 70] width 39 height 16
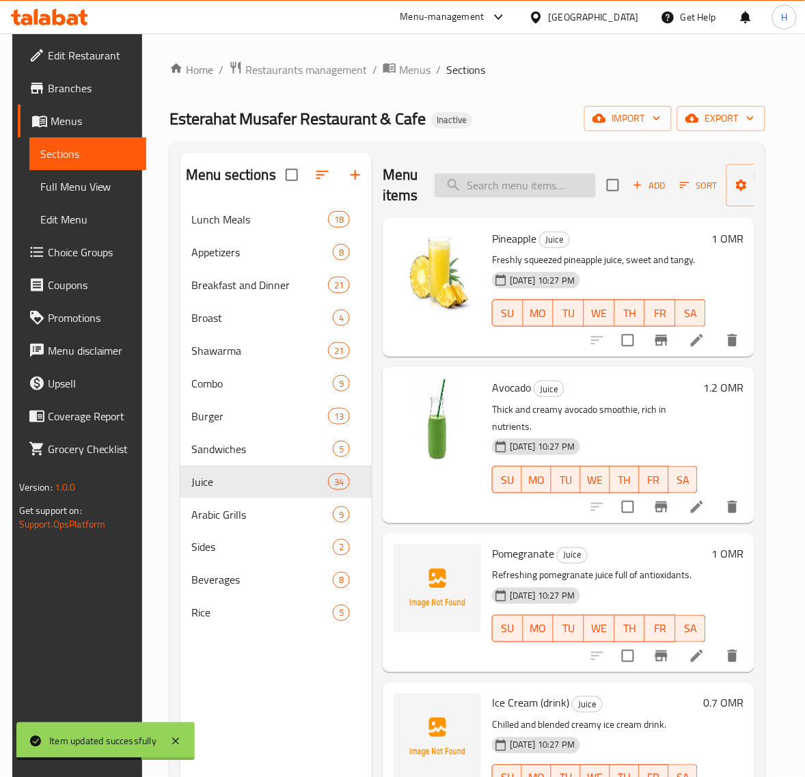
click at [524, 186] on input "search" at bounding box center [515, 186] width 161 height 24
paste input "Lemon Rub"
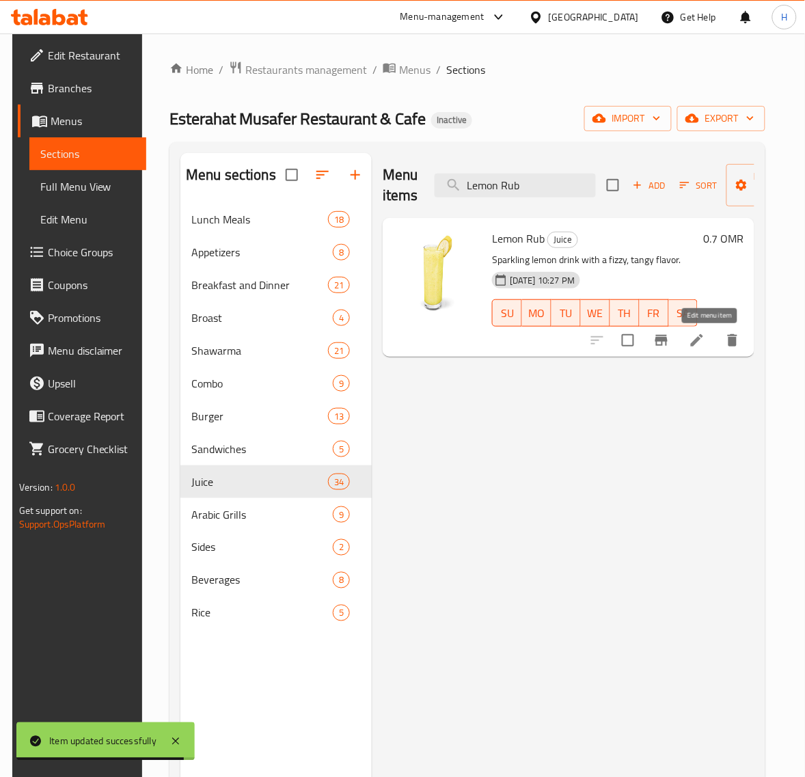
type input "Lemon Rub"
click at [704, 338] on icon at bounding box center [697, 340] width 12 height 12
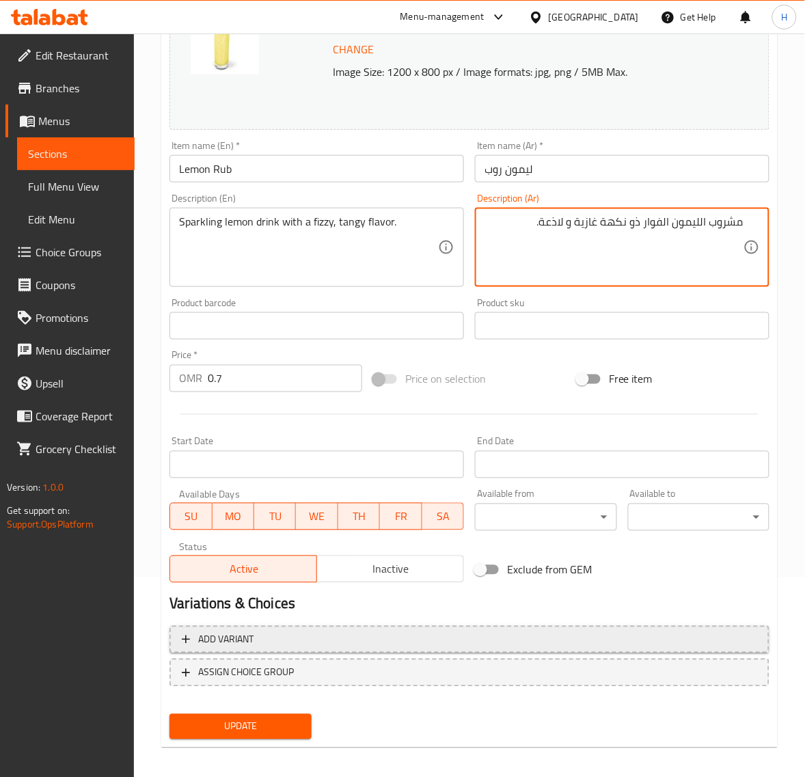
scroll to position [206, 0]
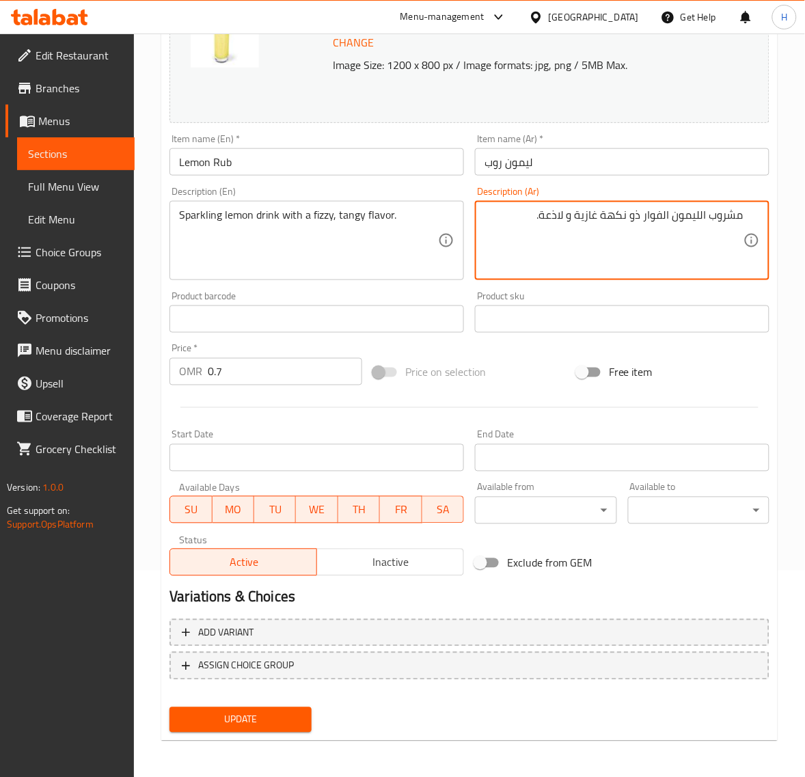
type textarea "مشروب الليمون الفوار ذو نكهة غازية و لاذعة."
click at [275, 715] on span "Update" at bounding box center [241, 720] width 120 height 17
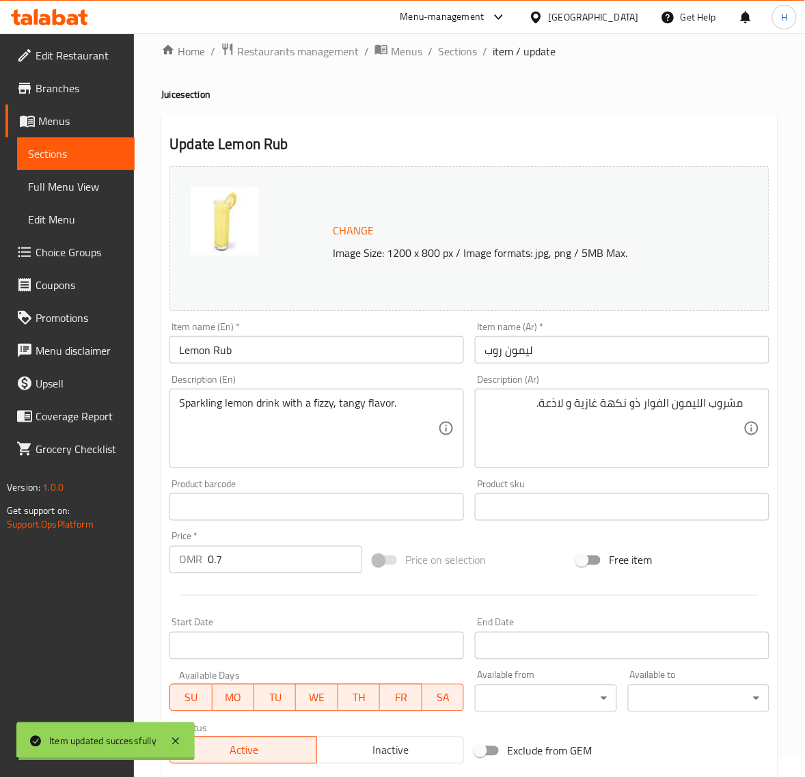
scroll to position [0, 0]
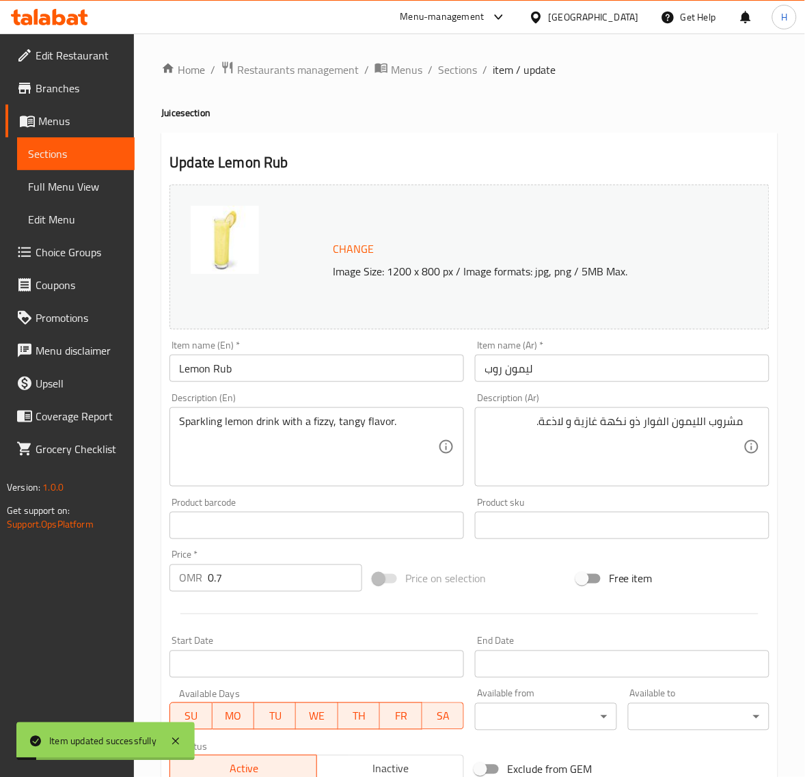
drag, startPoint x: 450, startPoint y: 70, endPoint x: 417, endPoint y: 2, distance: 75.2
click at [450, 70] on span "Sections" at bounding box center [457, 70] width 39 height 16
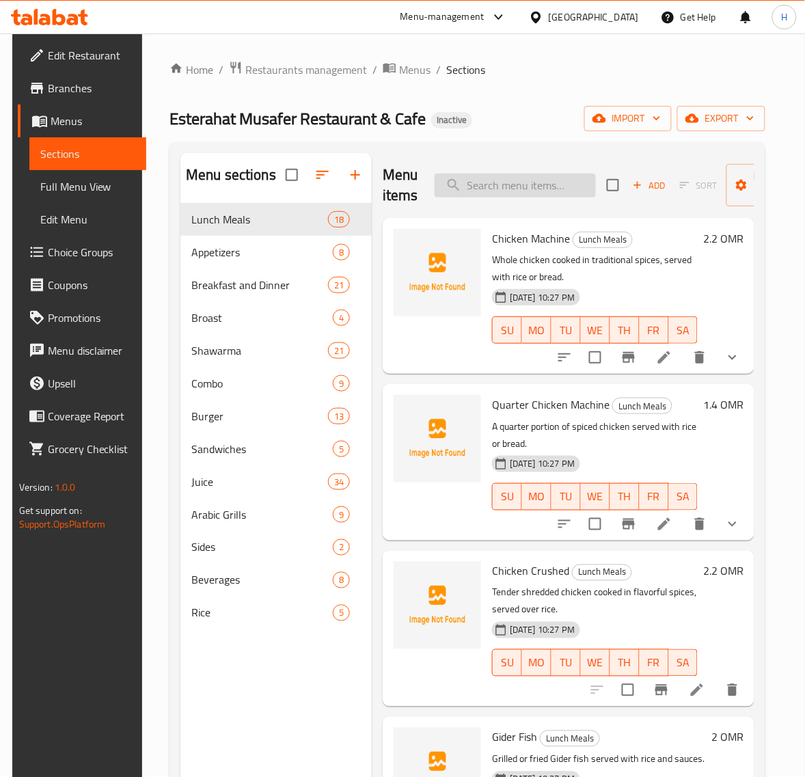
click at [513, 189] on input "search" at bounding box center [515, 186] width 161 height 24
paste input "Chi Beef Veg. Burger"
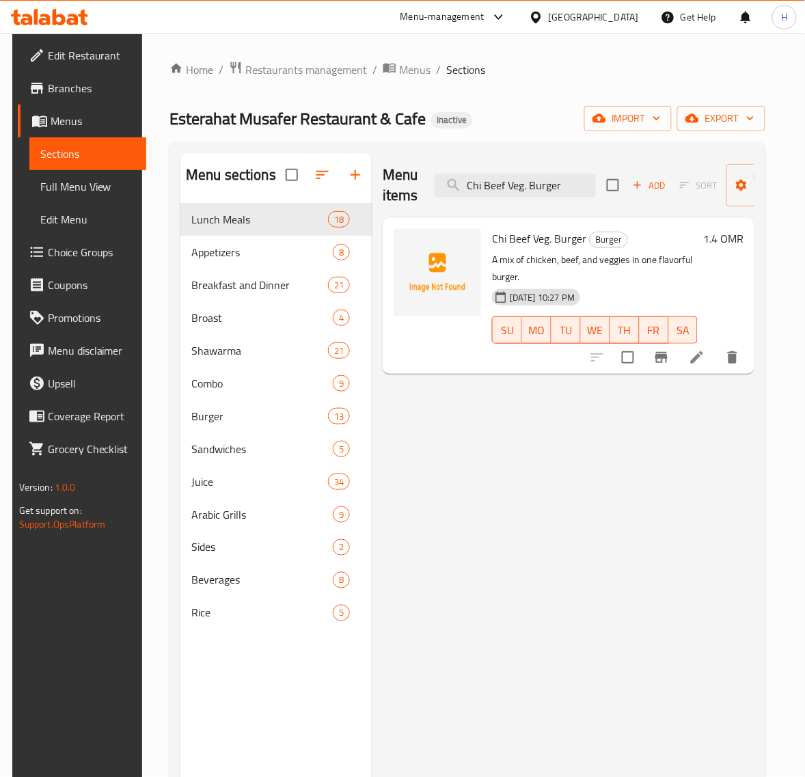
type input "Chi Beef Veg. Burger"
click at [698, 356] on li at bounding box center [697, 357] width 38 height 25
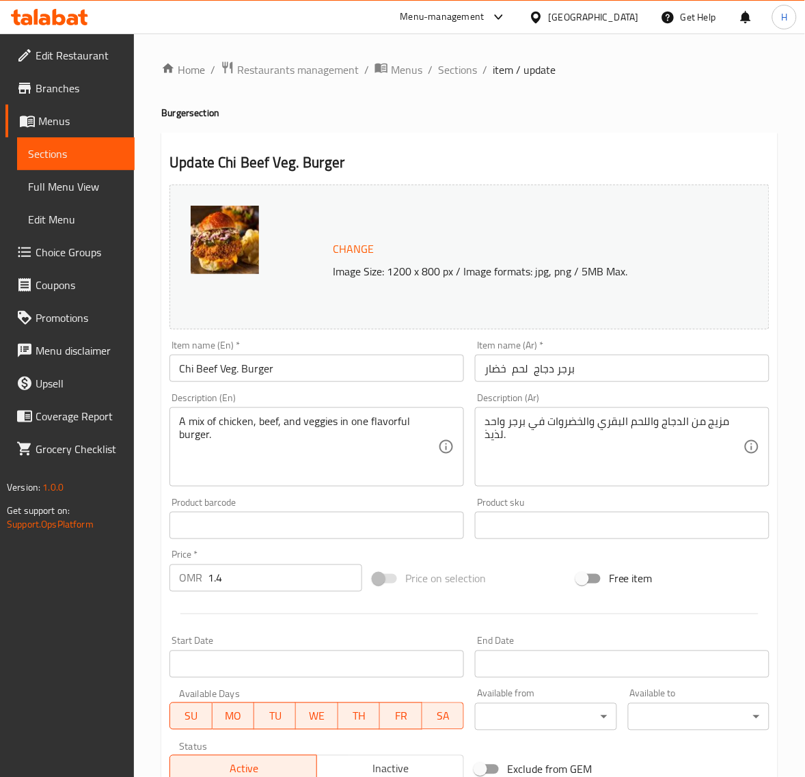
click at [604, 366] on input "برجر دجاج لحم خضار" at bounding box center [622, 368] width 295 height 27
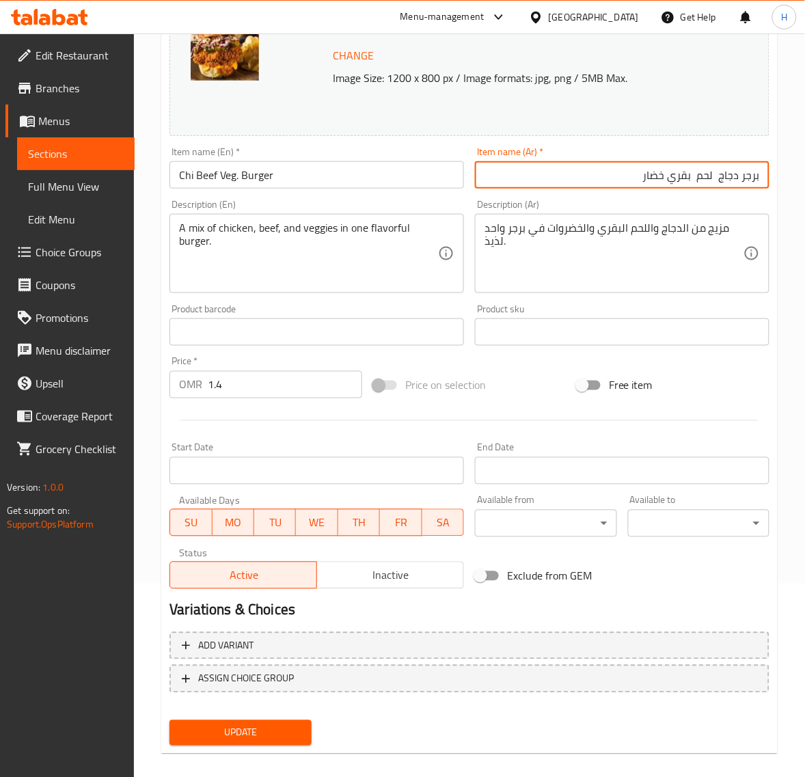
scroll to position [206, 0]
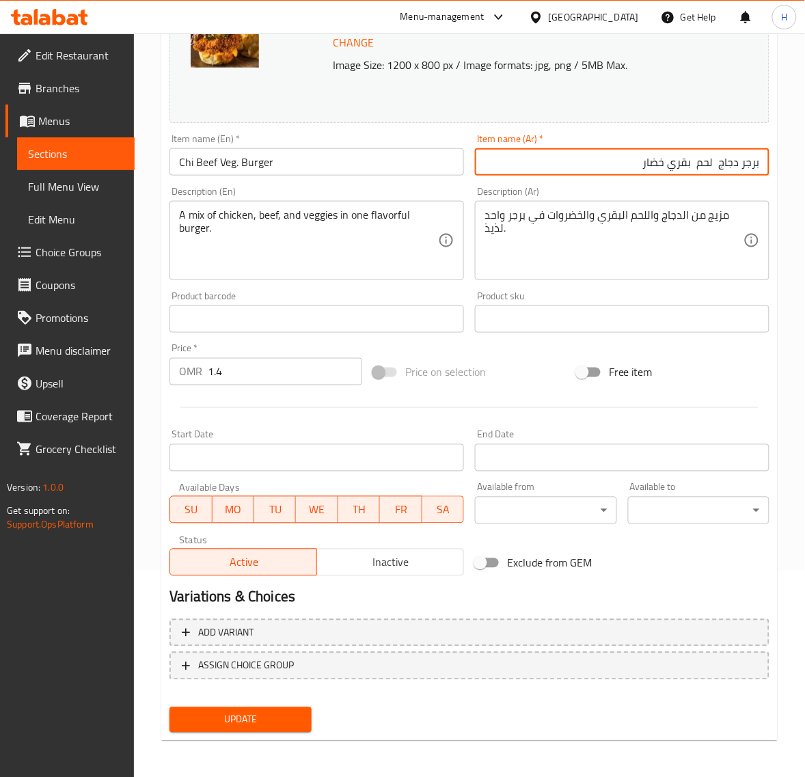
type input "برجر دجاج لحم بقري خضار"
click at [279, 720] on span "Update" at bounding box center [241, 720] width 120 height 17
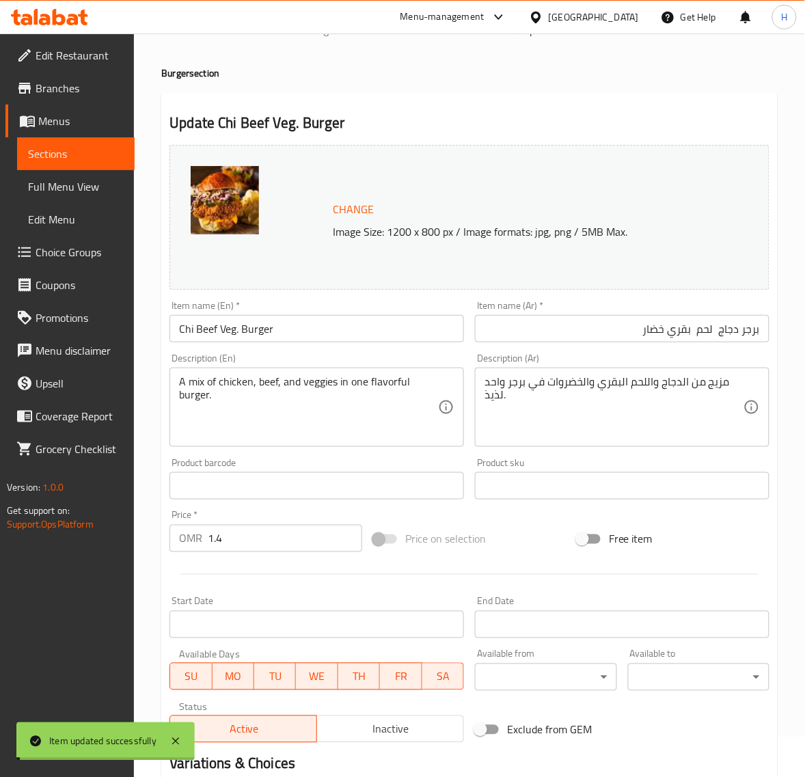
scroll to position [0, 0]
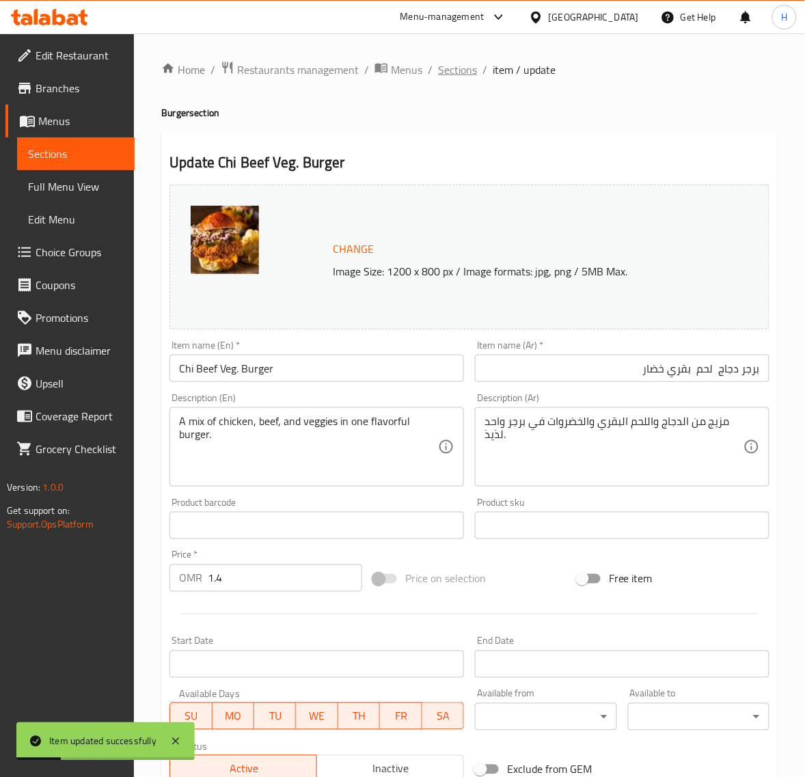
click at [451, 64] on span "Sections" at bounding box center [457, 70] width 39 height 16
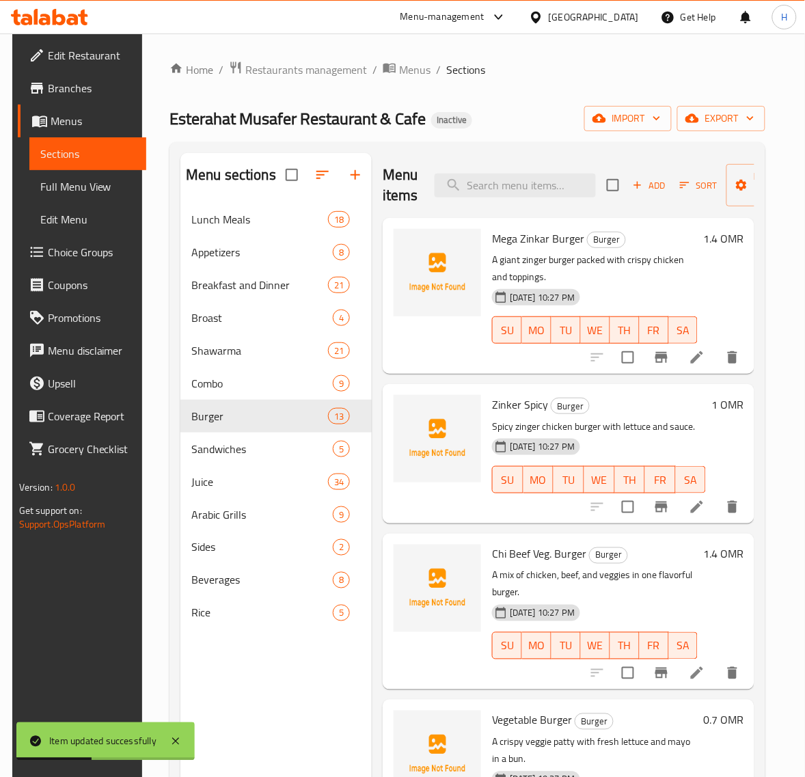
click at [60, 190] on span "Full Menu View" at bounding box center [88, 186] width 96 height 16
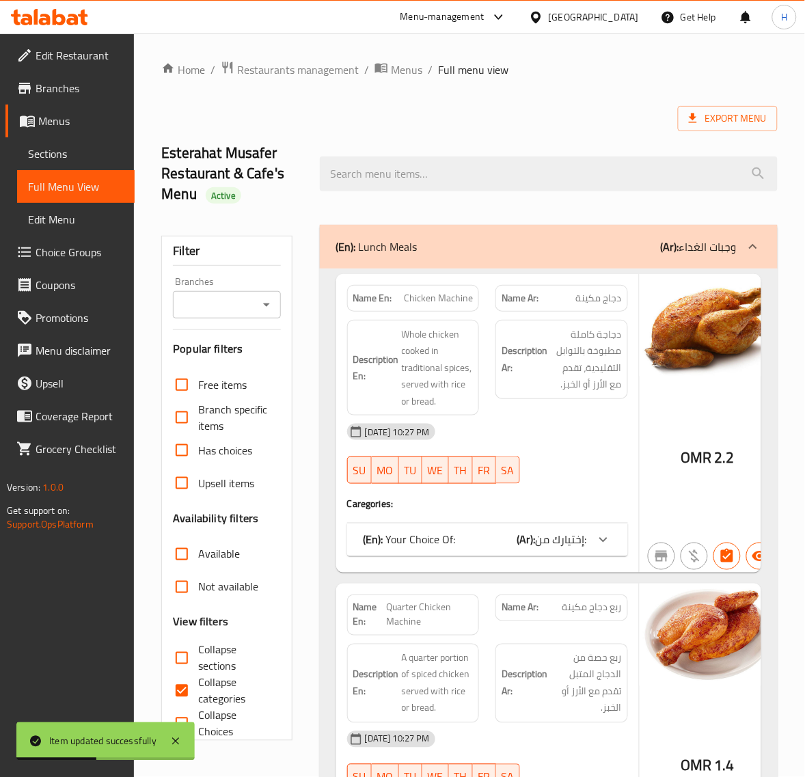
scroll to position [85, 0]
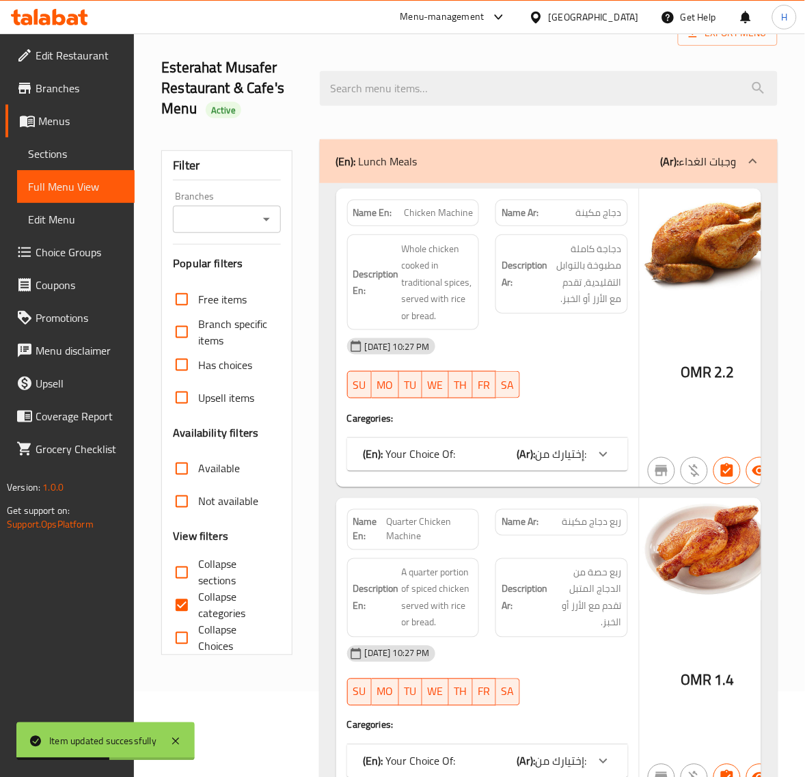
drag, startPoint x: 181, startPoint y: 612, endPoint x: 255, endPoint y: 479, distance: 151.8
click at [181, 613] on input "Collapse categories" at bounding box center [181, 605] width 33 height 33
checkbox input "false"
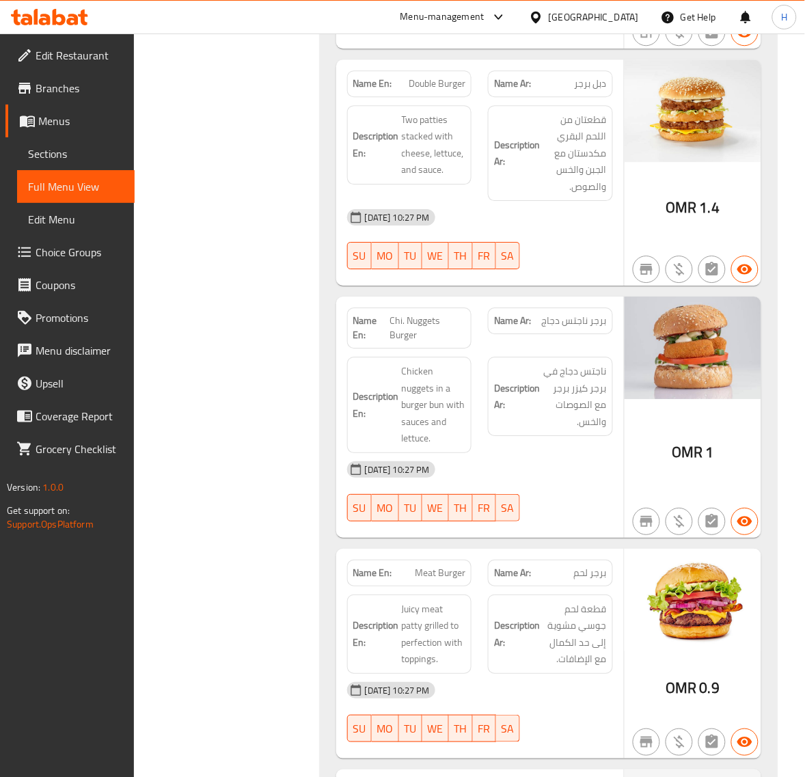
scroll to position [22272, 0]
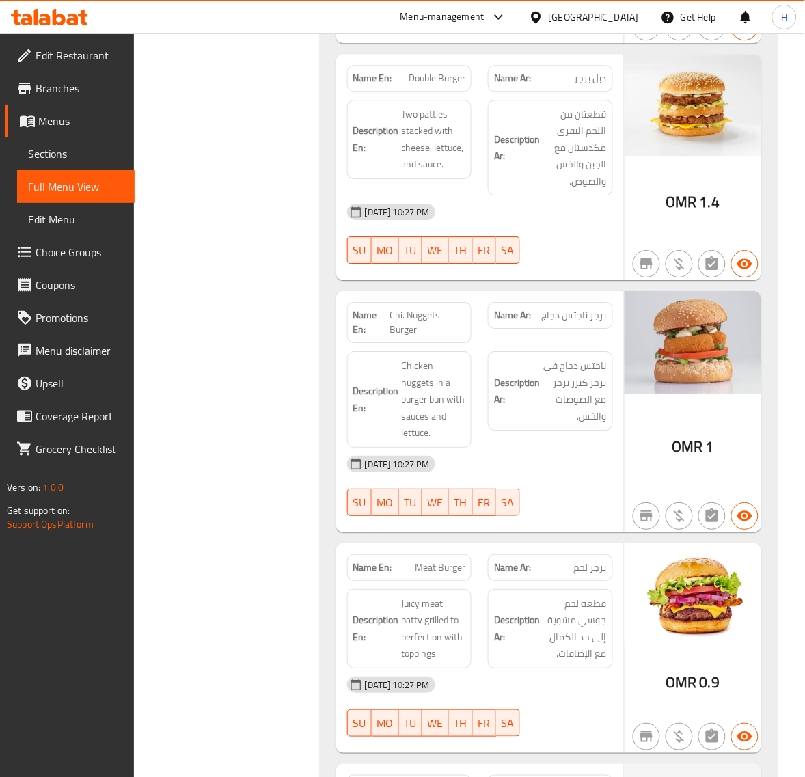
copy span "Double Burger"
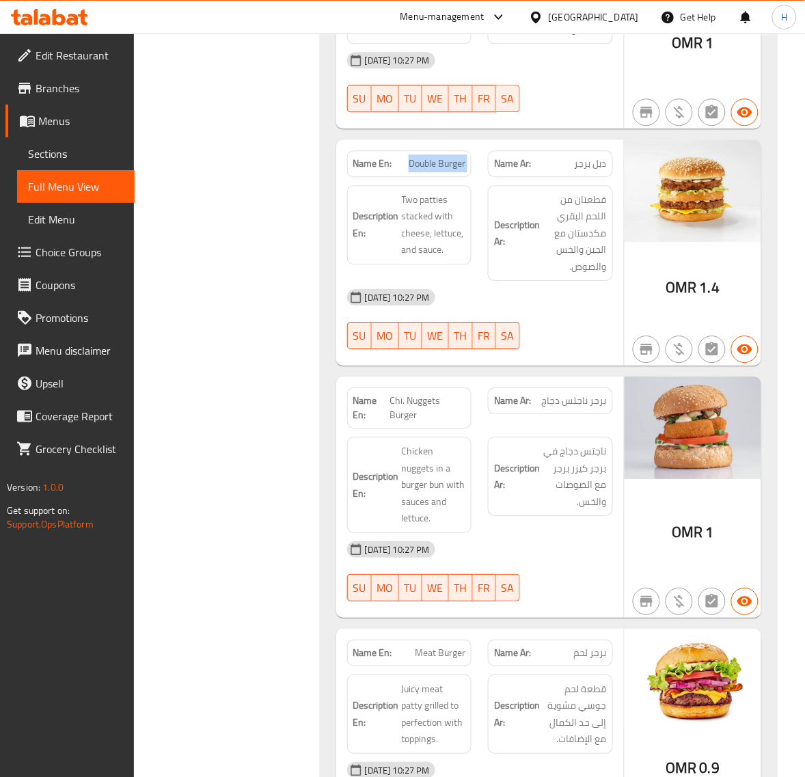
click at [41, 152] on span "Sections" at bounding box center [76, 154] width 96 height 16
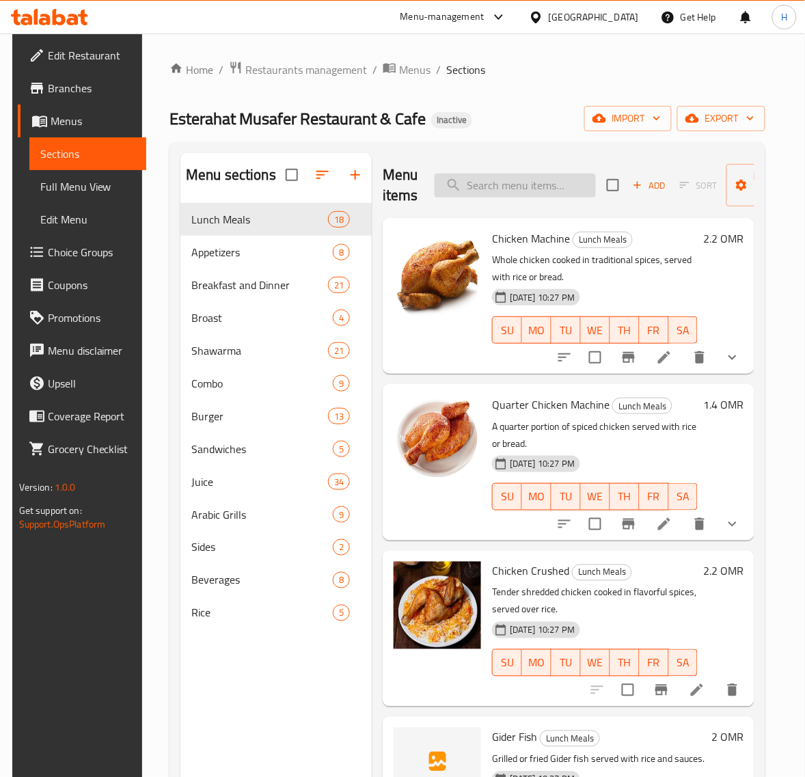
click at [521, 193] on input "search" at bounding box center [515, 186] width 161 height 24
paste input "Chi. Nuggets Burger"
type input "Chi. Nuggets Burger"
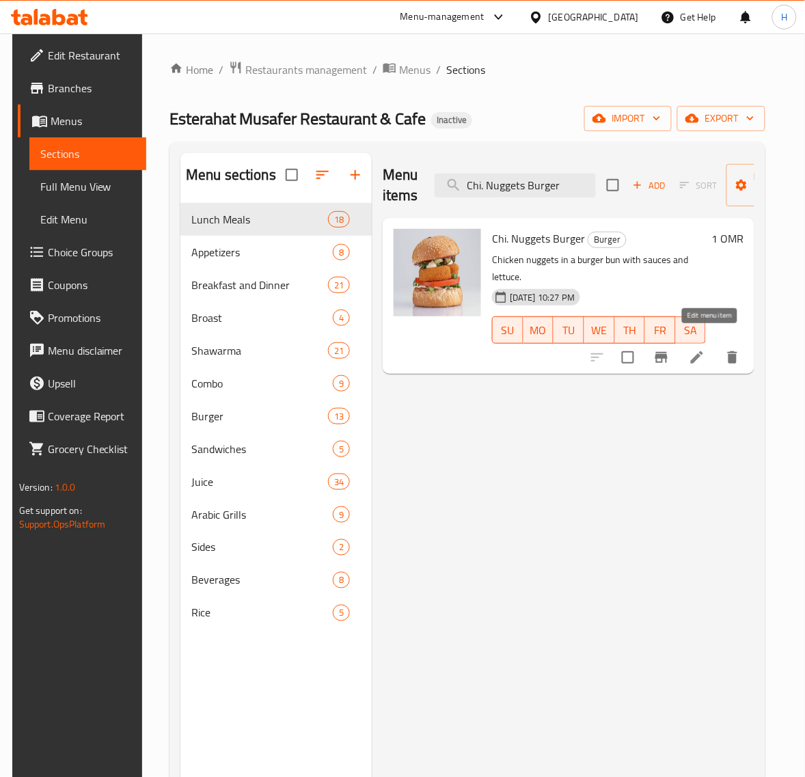
click at [706, 349] on icon at bounding box center [697, 357] width 16 height 16
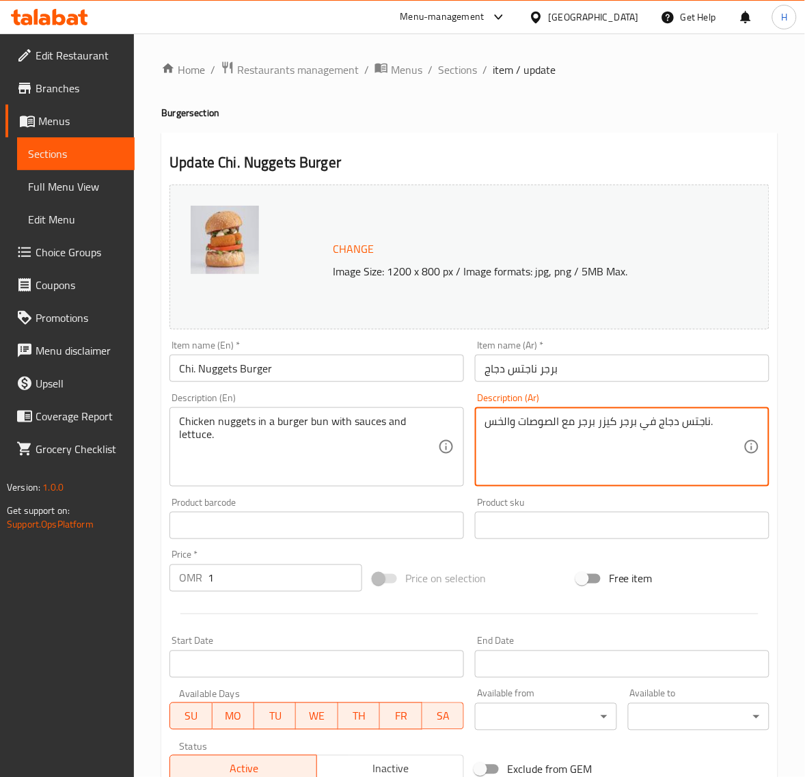
click at [588, 418] on textarea "ناجتس دجاج في برجر كيزر برجر مع الصوصات والخس." at bounding box center [614, 447] width 259 height 65
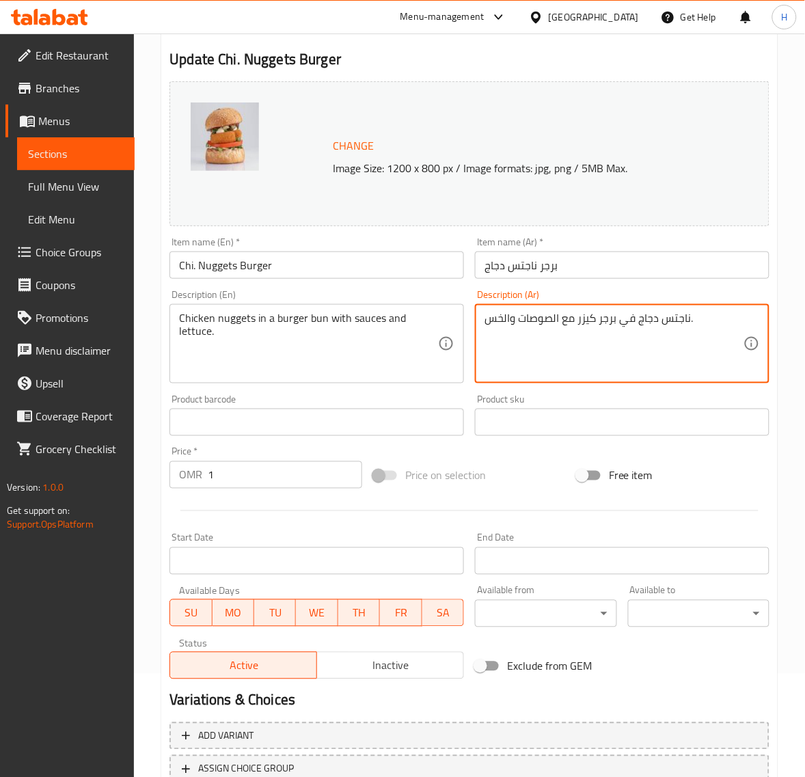
scroll to position [206, 0]
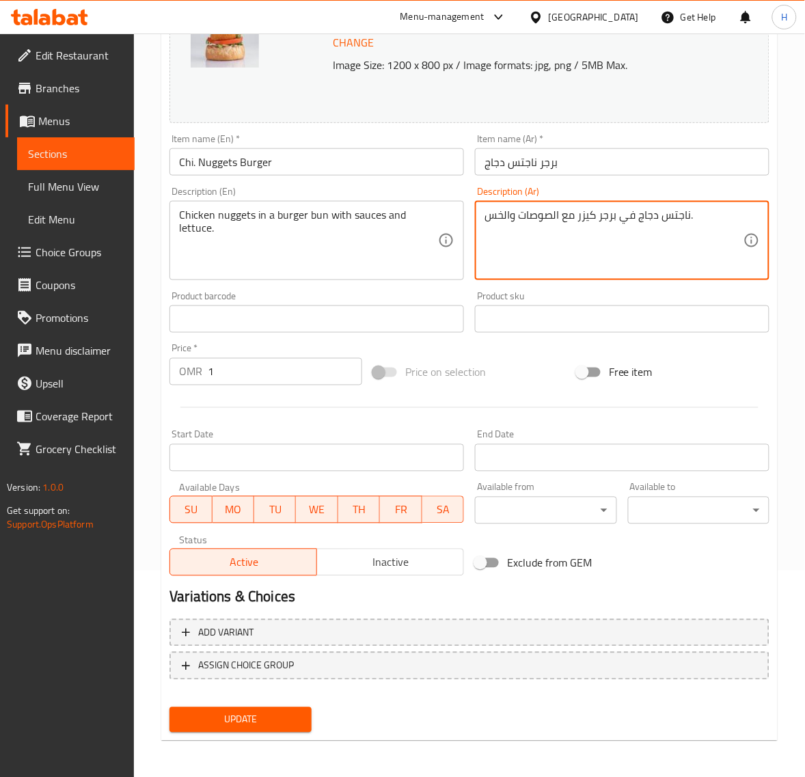
type textarea "ناجتس دجاج في برجر كيزر مع الصوصات والخس."
click at [271, 721] on span "Update" at bounding box center [241, 720] width 120 height 17
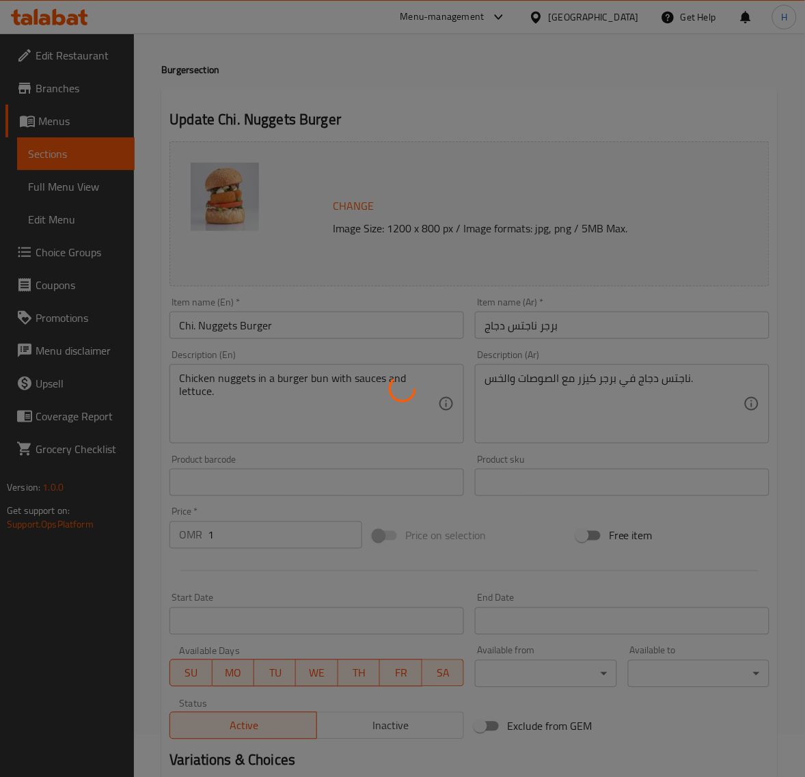
scroll to position [0, 0]
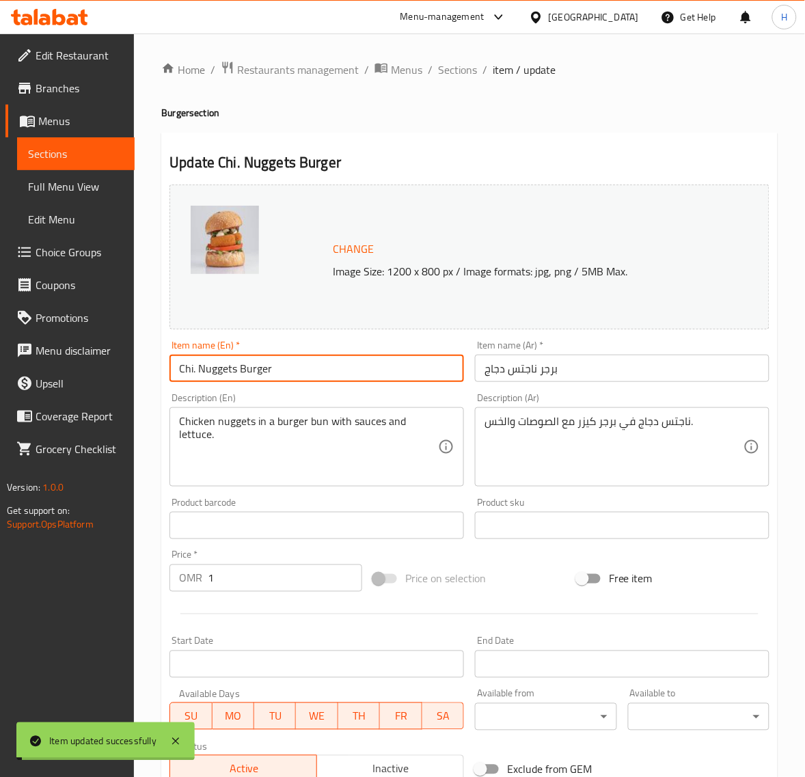
click at [247, 370] on input "Chi. Nuggets Burger" at bounding box center [317, 368] width 295 height 27
click at [446, 72] on span "Sections" at bounding box center [457, 70] width 39 height 16
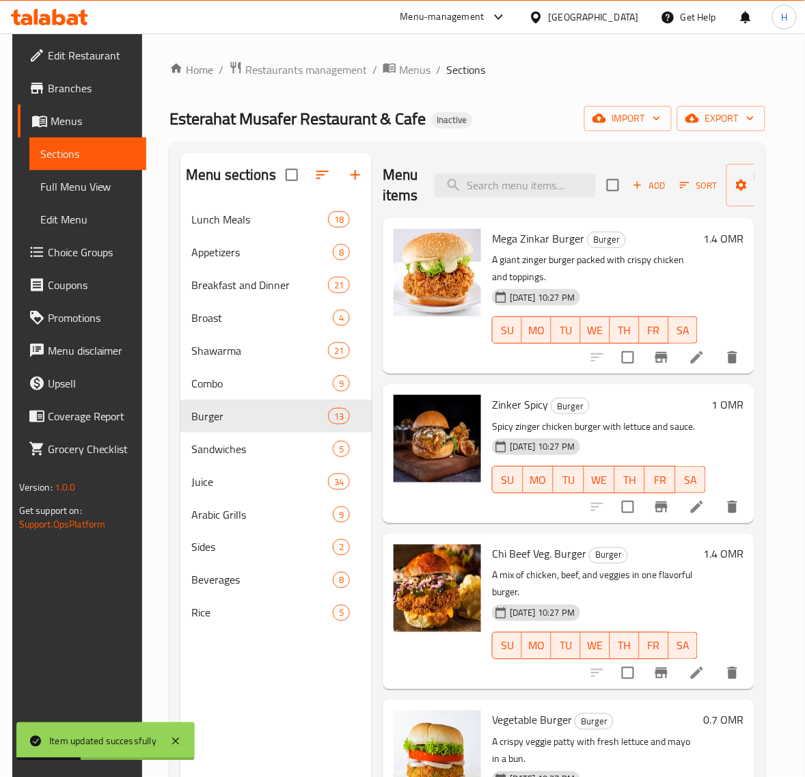
click at [113, 178] on span "Full Menu View" at bounding box center [88, 186] width 96 height 16
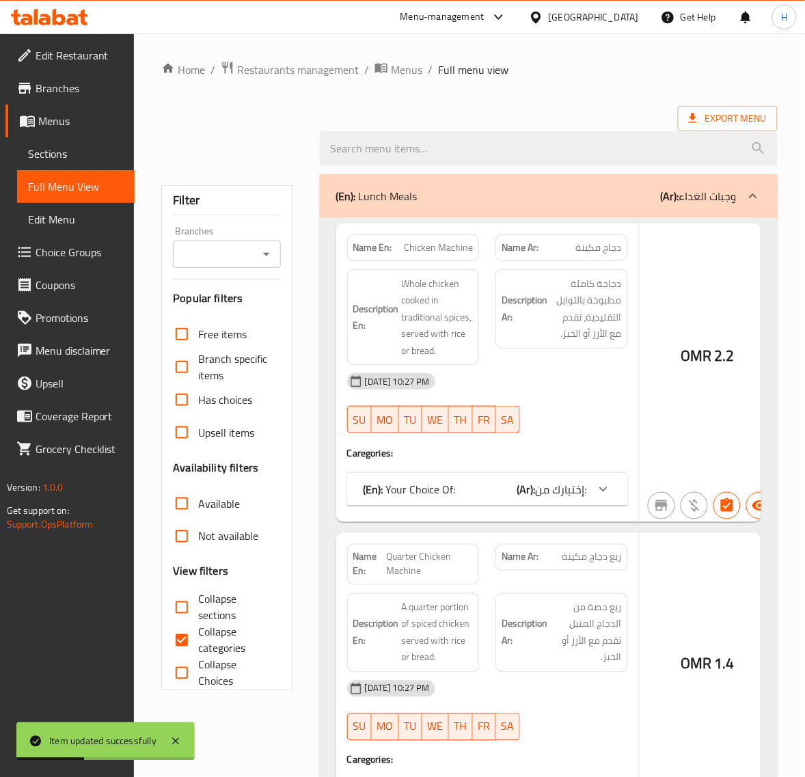
click at [70, 185] on span "Full Menu View" at bounding box center [76, 186] width 96 height 16
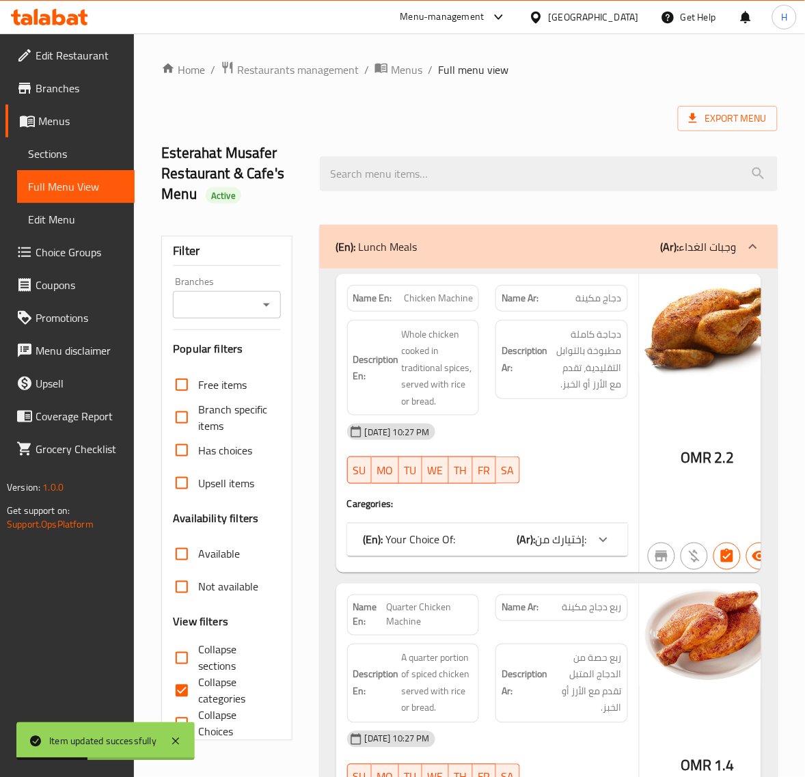
scroll to position [199, 0]
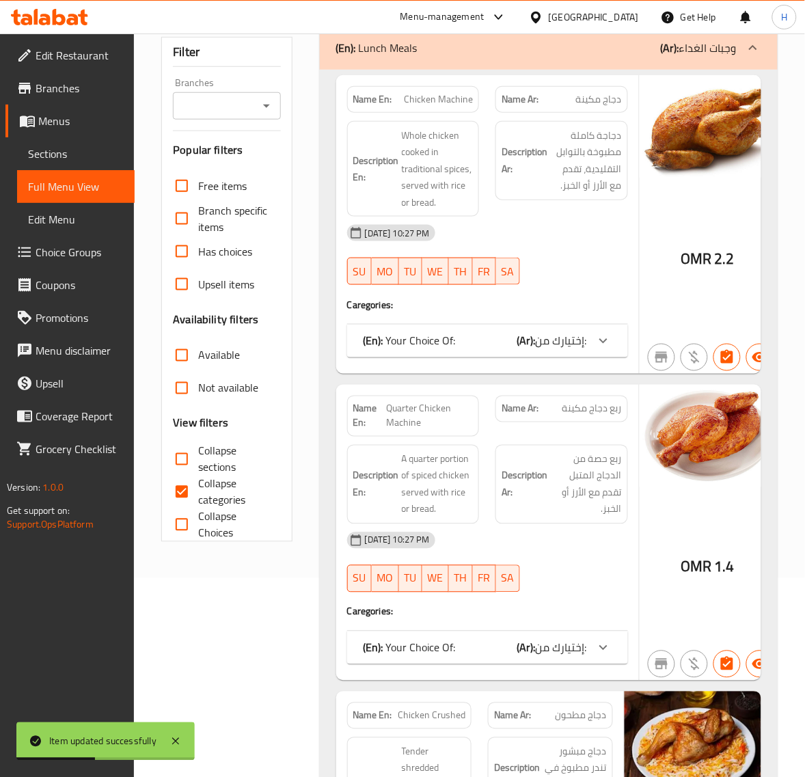
click at [193, 483] on input "Collapse categories" at bounding box center [181, 492] width 33 height 33
checkbox input "false"
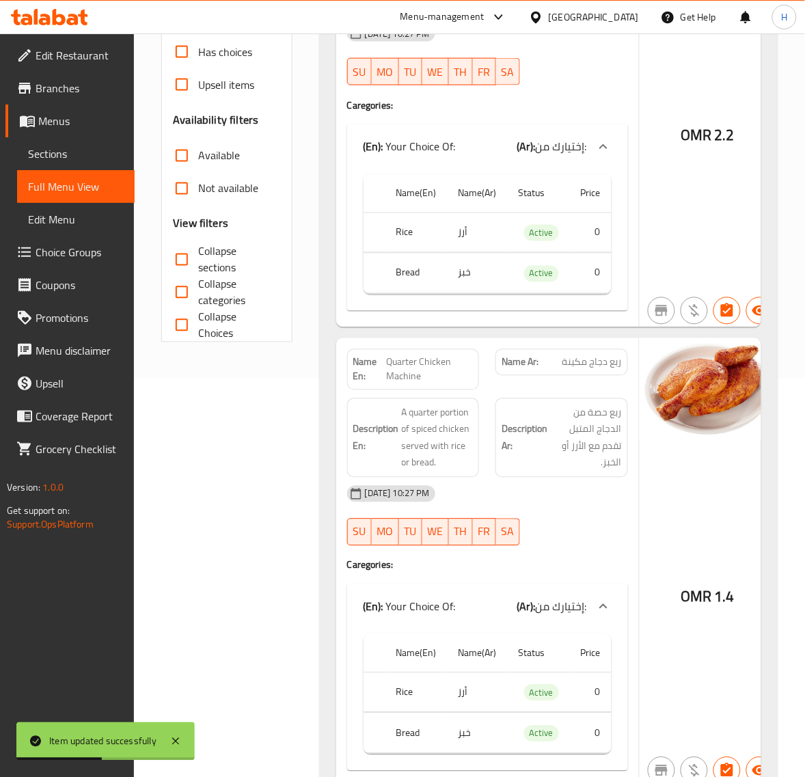
scroll to position [22203, 0]
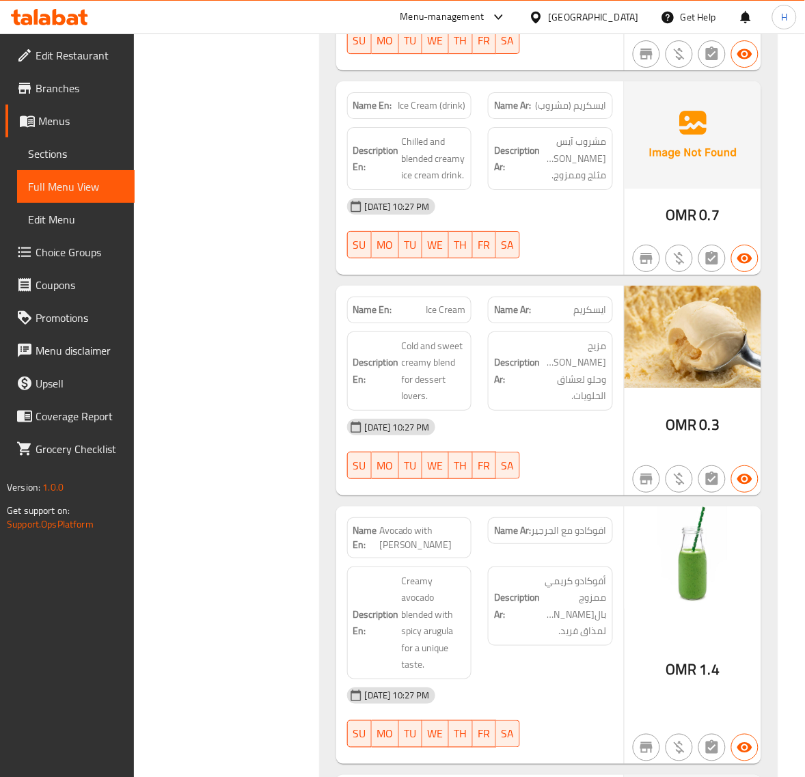
scroll to position [25678, 0]
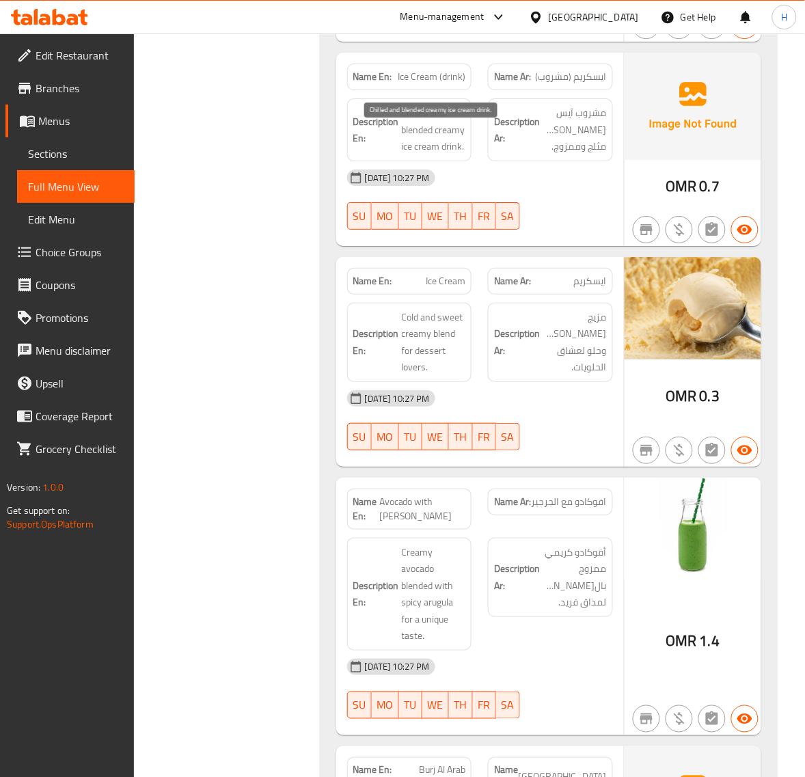
click at [407, 131] on span "Chilled and blended creamy ice cream drink." at bounding box center [434, 130] width 64 height 51
click at [414, 140] on span "Chilled and blended creamy ice cream drink." at bounding box center [434, 130] width 64 height 51
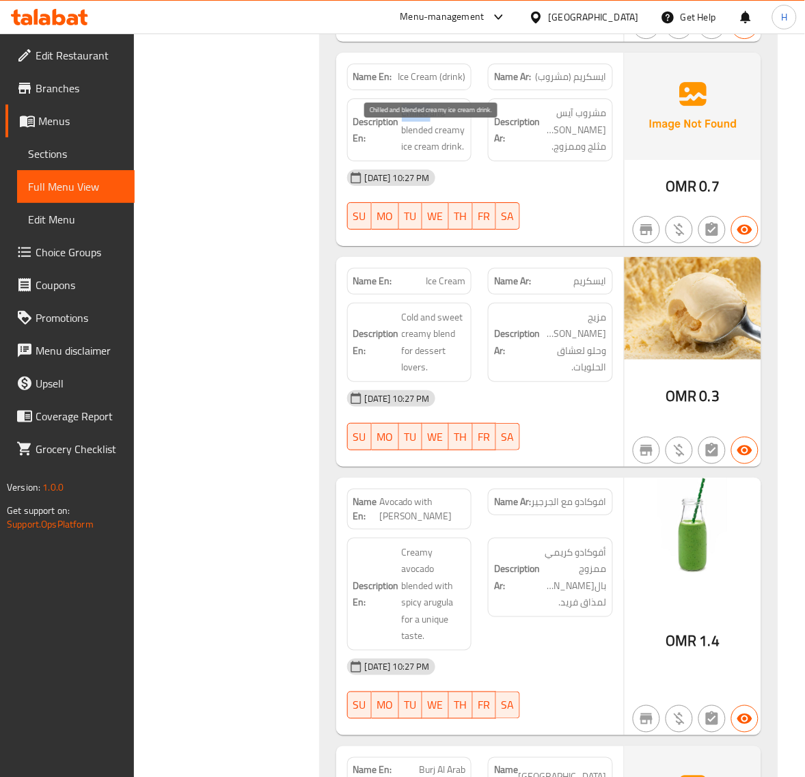
copy span "Chilled"
copy span "Ice Cream (drink)"
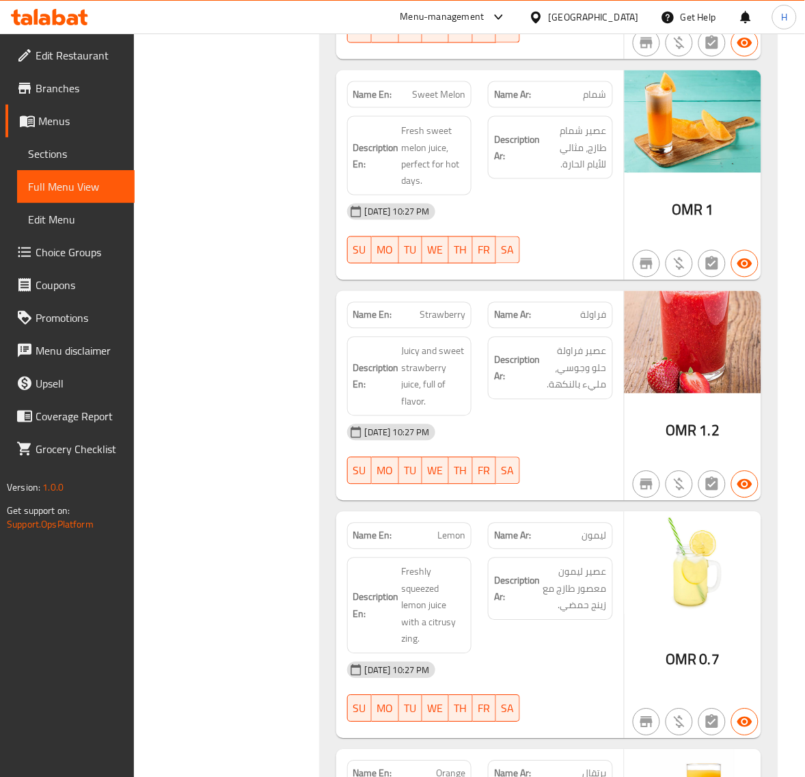
scroll to position [27246, 0]
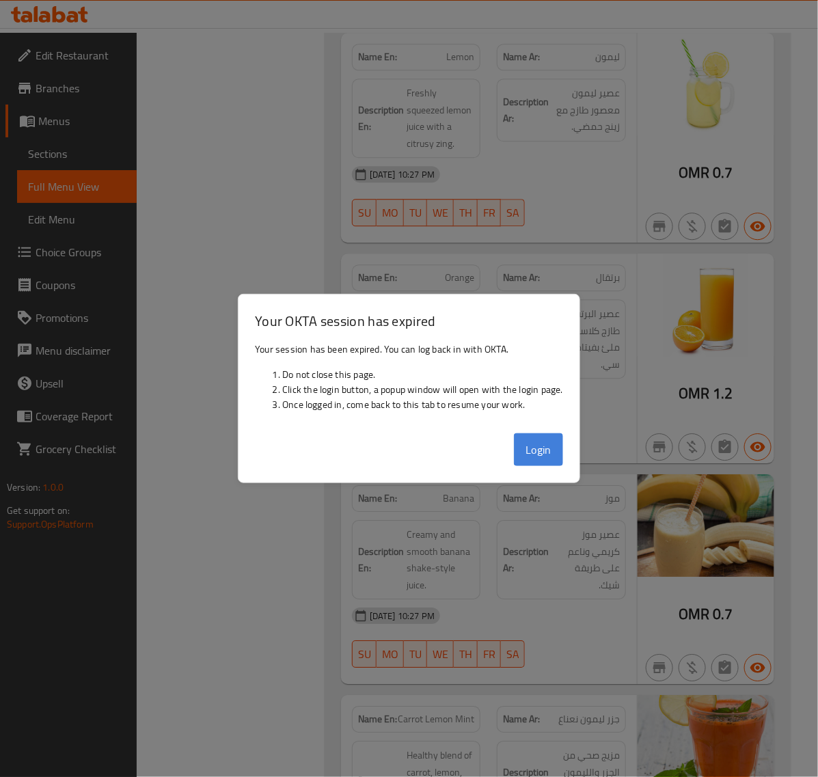
click at [532, 439] on button "Login" at bounding box center [538, 449] width 49 height 33
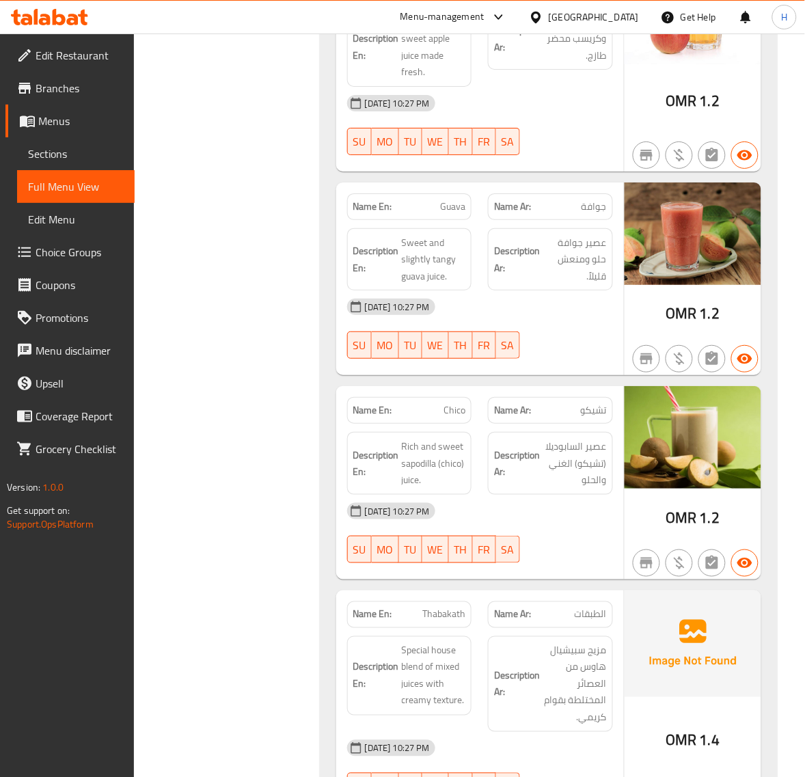
scroll to position [28983, 0]
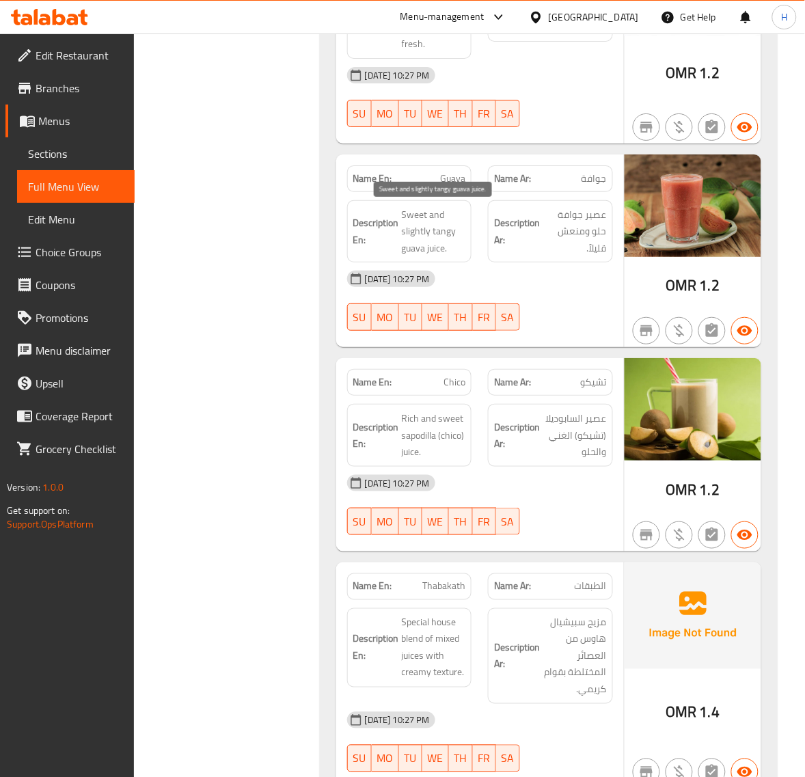
click at [442, 236] on span "Sweet and slightly tangy guava juice." at bounding box center [434, 231] width 64 height 51
click at [439, 227] on span "Sweet and slightly tangy guava juice." at bounding box center [434, 231] width 64 height 51
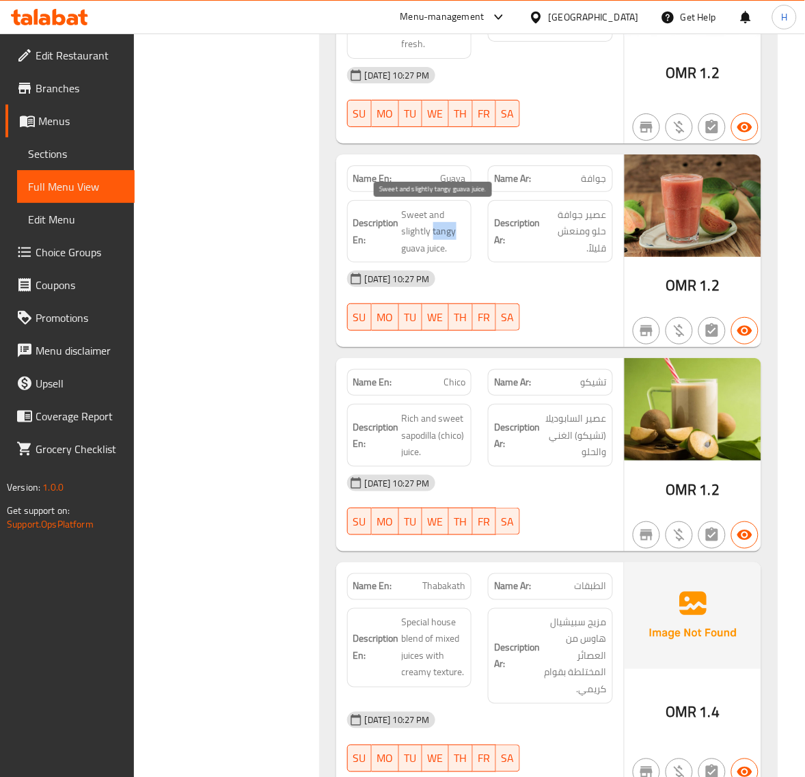
copy span "tangy"
copy span "Guava"
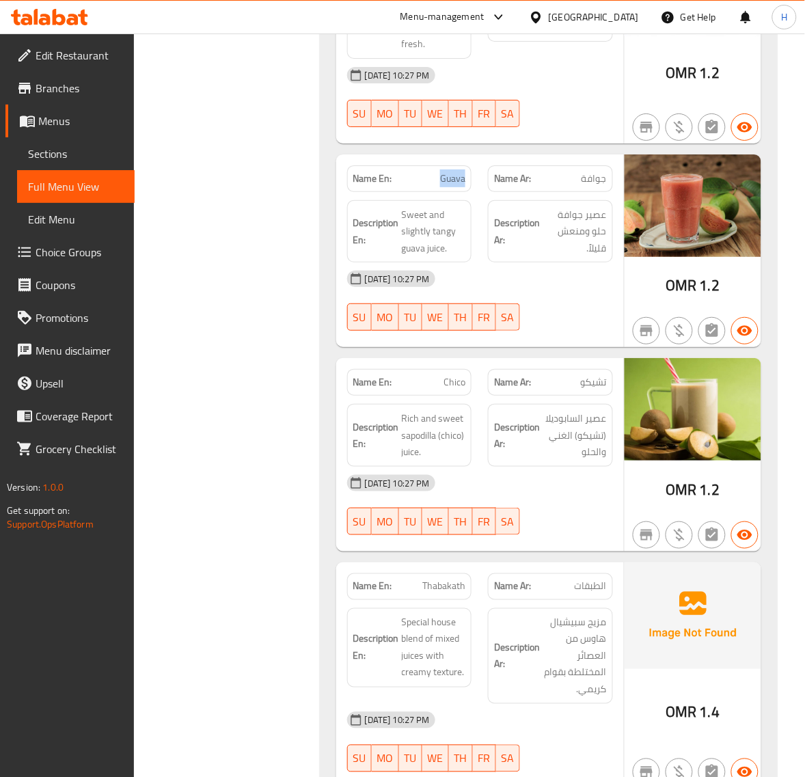
copy span "Guava"
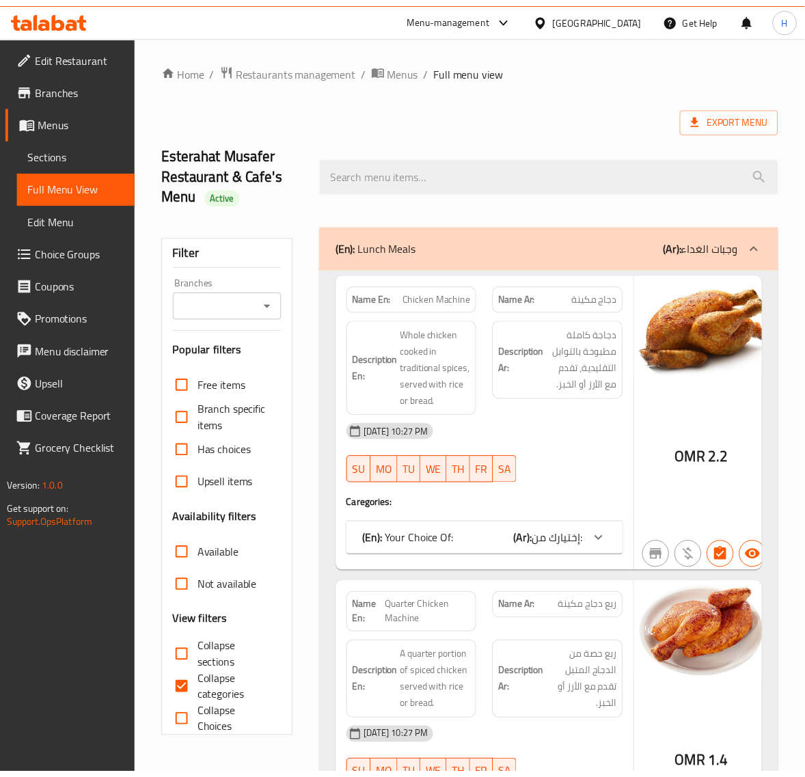
scroll to position [85, 0]
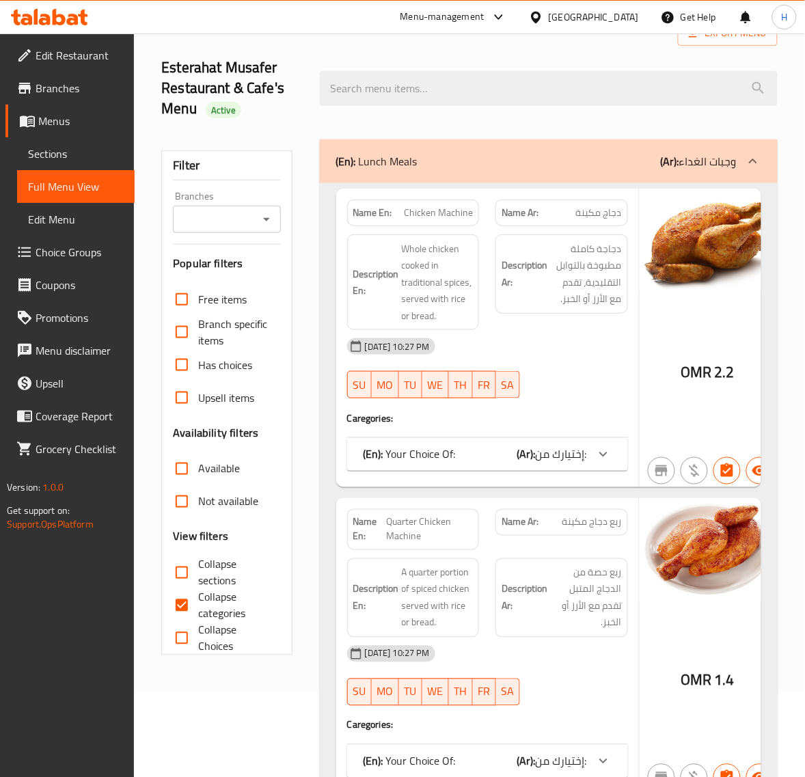
click at [187, 609] on input "Collapse categories" at bounding box center [181, 605] width 33 height 33
checkbox input "false"
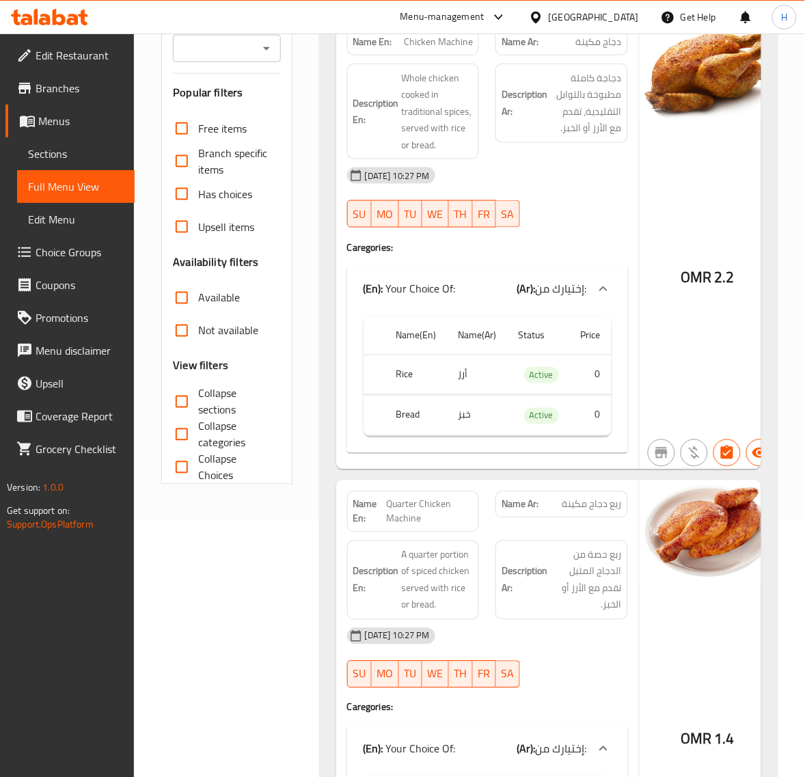
scroll to position [28771, 0]
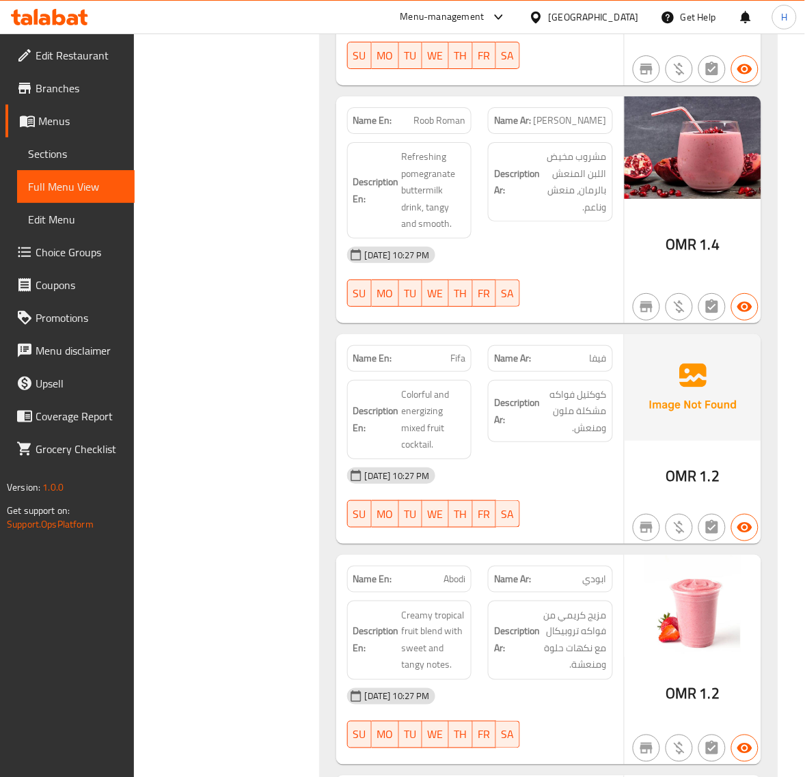
scroll to position [31107, 0]
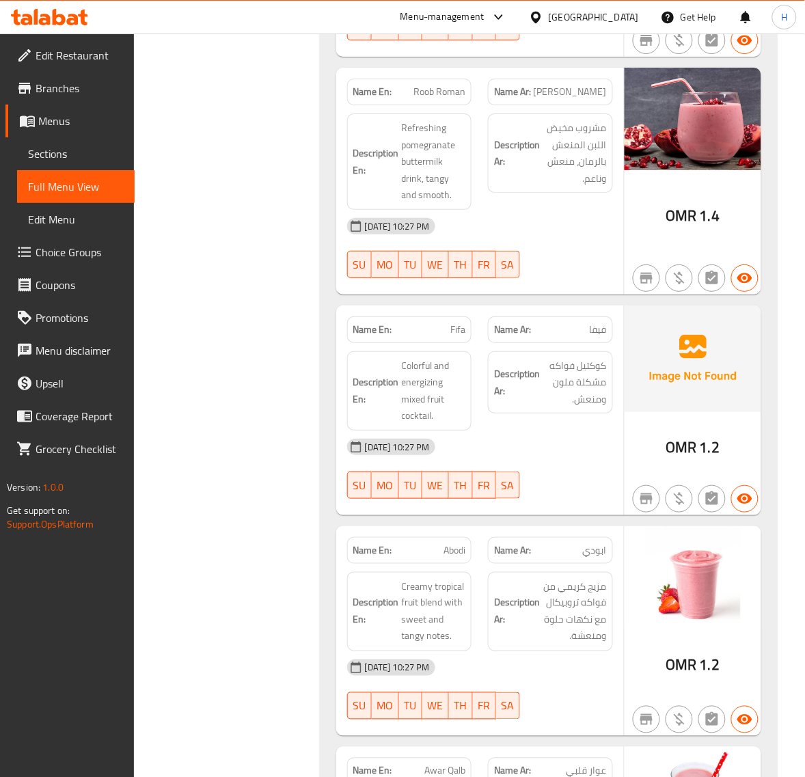
click at [438, 99] on span "Roob Roman" at bounding box center [440, 92] width 52 height 14
copy span "Roob Roman"
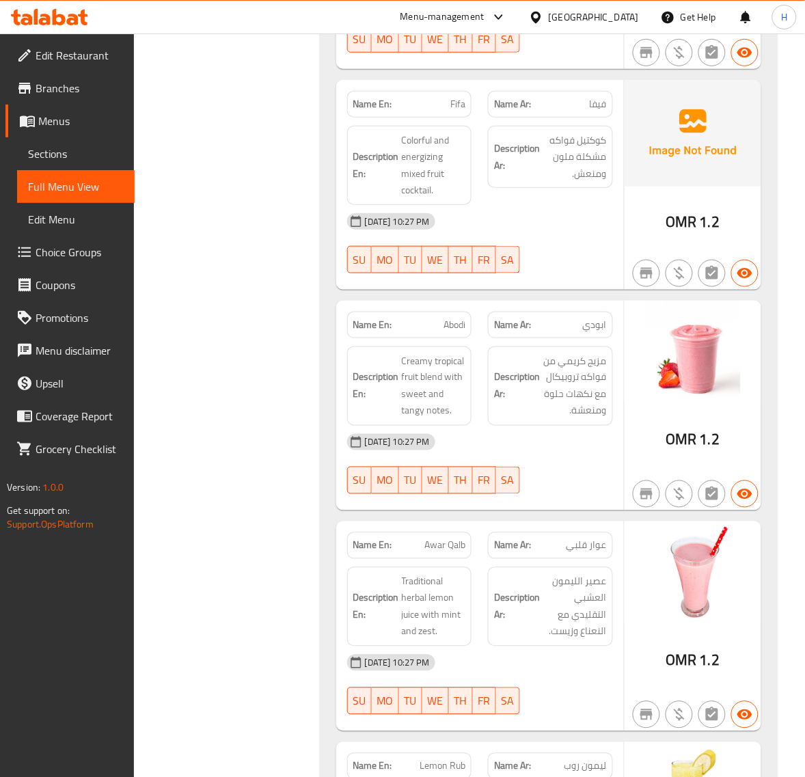
scroll to position [31364, 0]
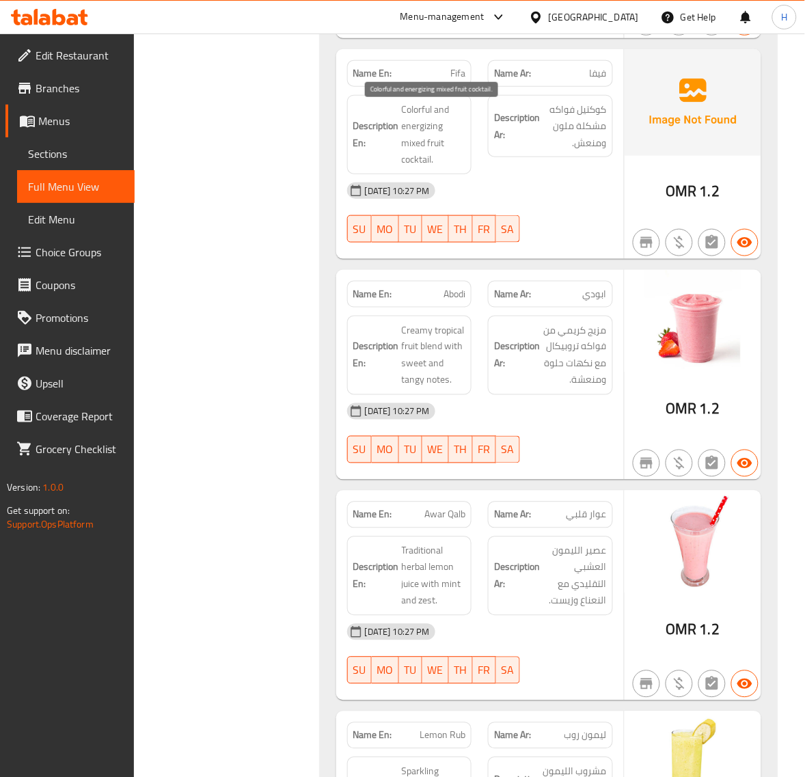
click at [435, 132] on span "Colorful and energizing mixed fruit cocktail." at bounding box center [434, 134] width 64 height 67
click at [453, 80] on span "Fifa" at bounding box center [458, 73] width 15 height 14
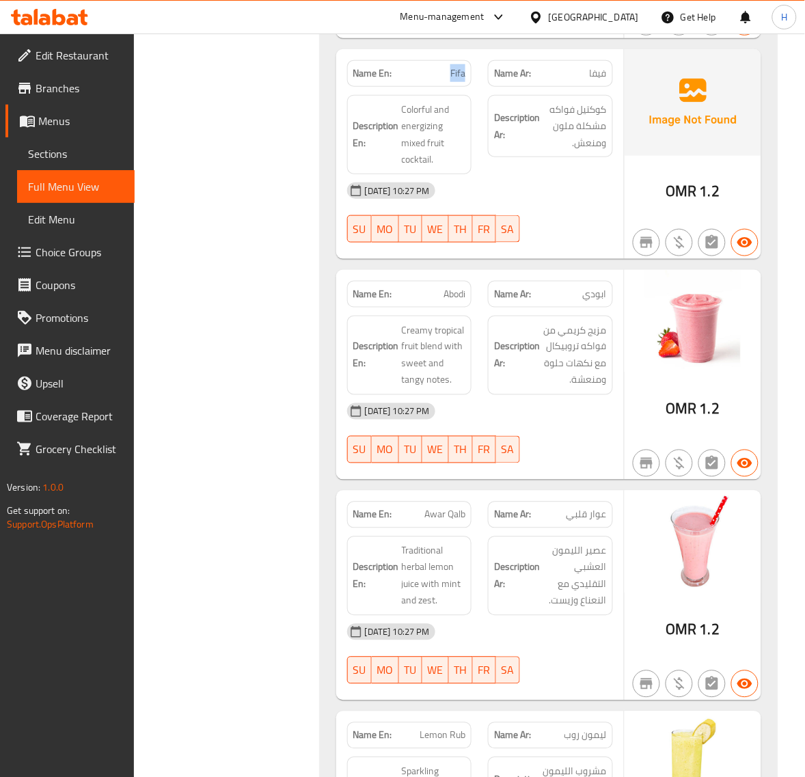
copy span "Fifa"
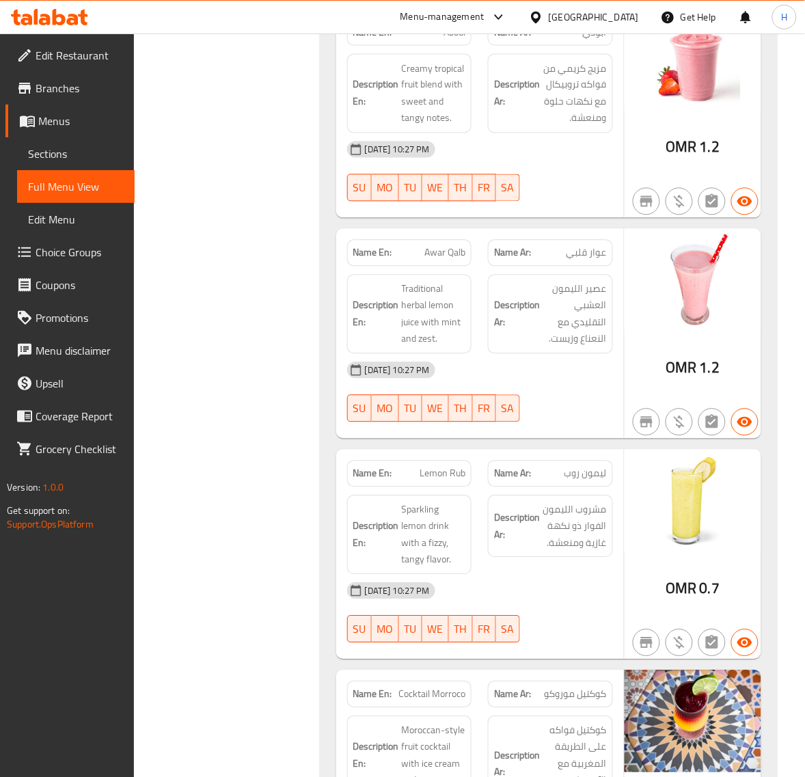
scroll to position [31591, 0]
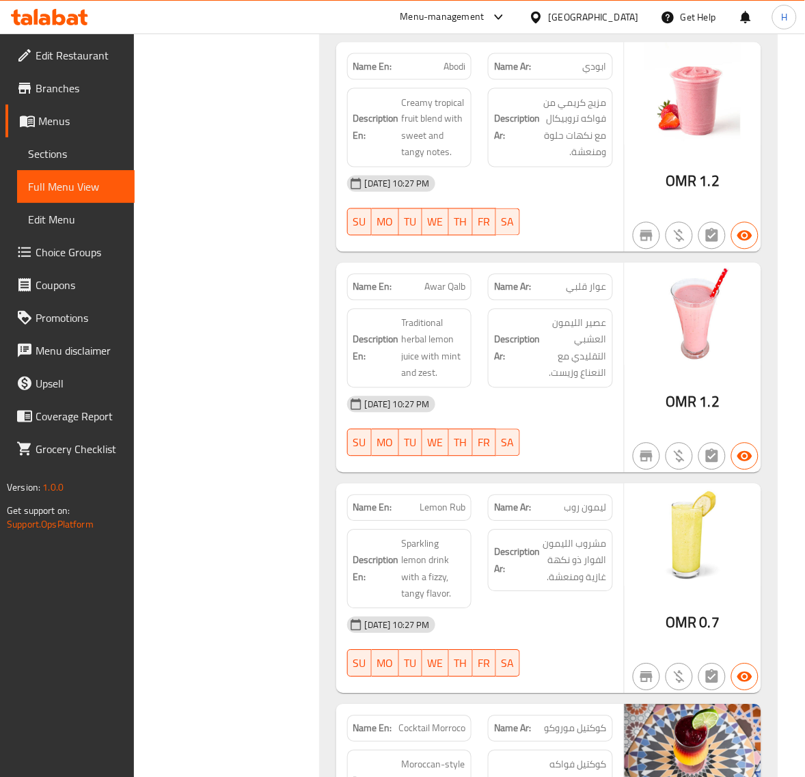
click at [453, 74] on span "Abodi" at bounding box center [455, 66] width 22 height 14
copy span "Abodi"
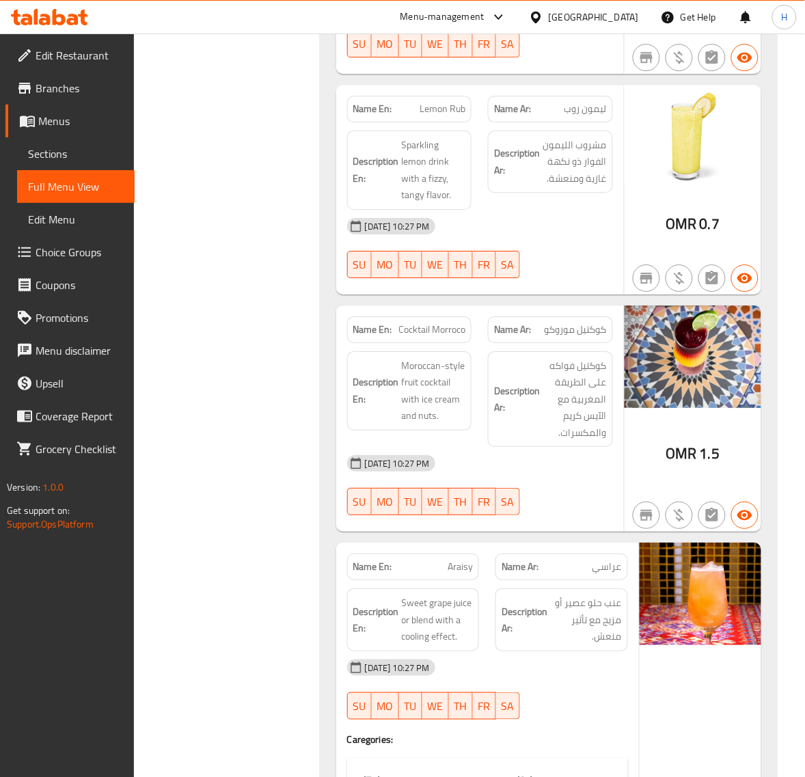
scroll to position [32019, 0]
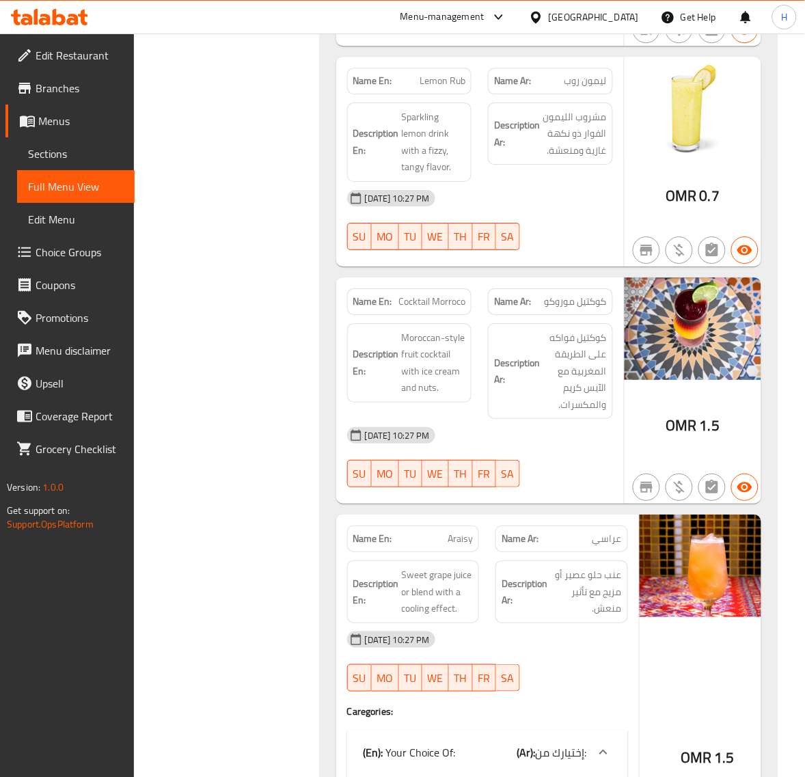
click at [453, 88] on span "Lemon Rub" at bounding box center [443, 81] width 46 height 14
copy span "Lemon Rub"
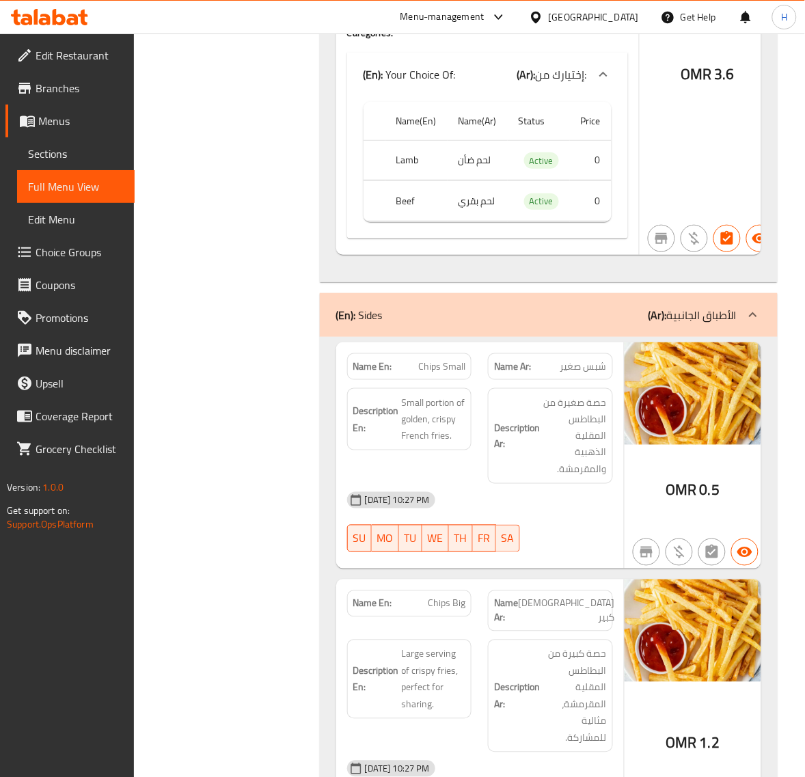
scroll to position [35576, 0]
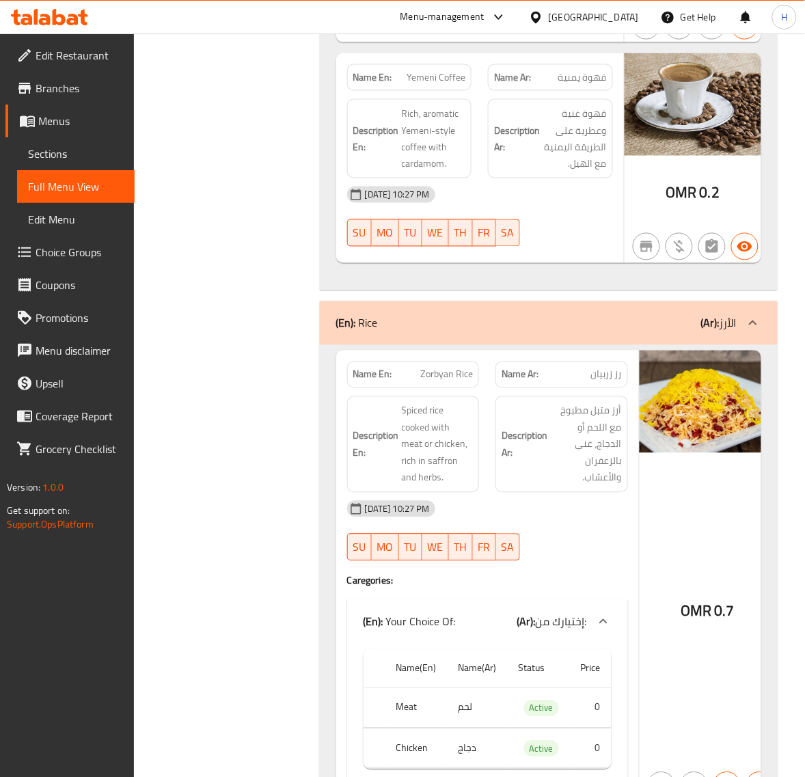
scroll to position [38026, 0]
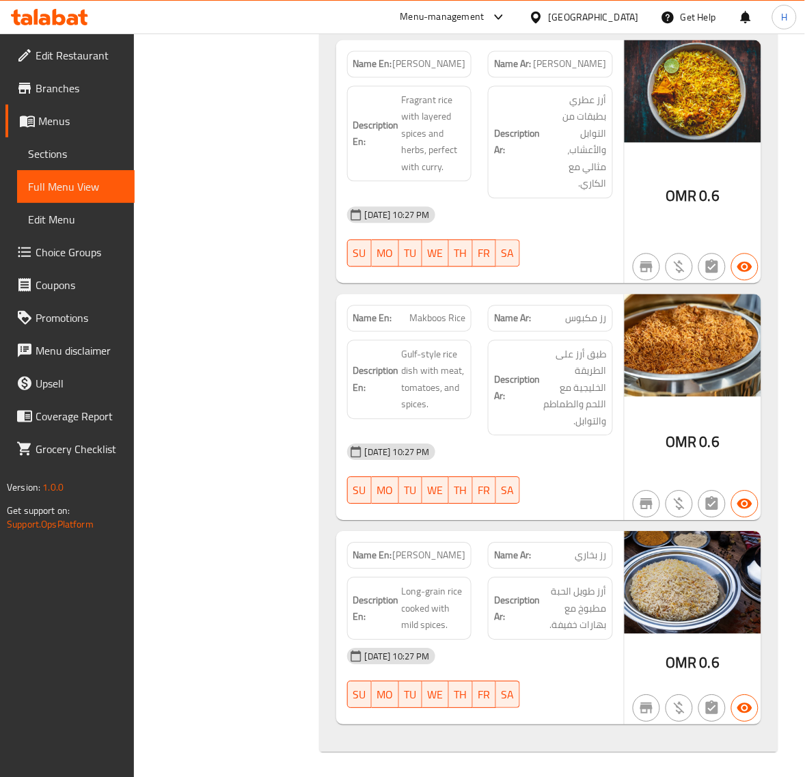
scroll to position [39203, 0]
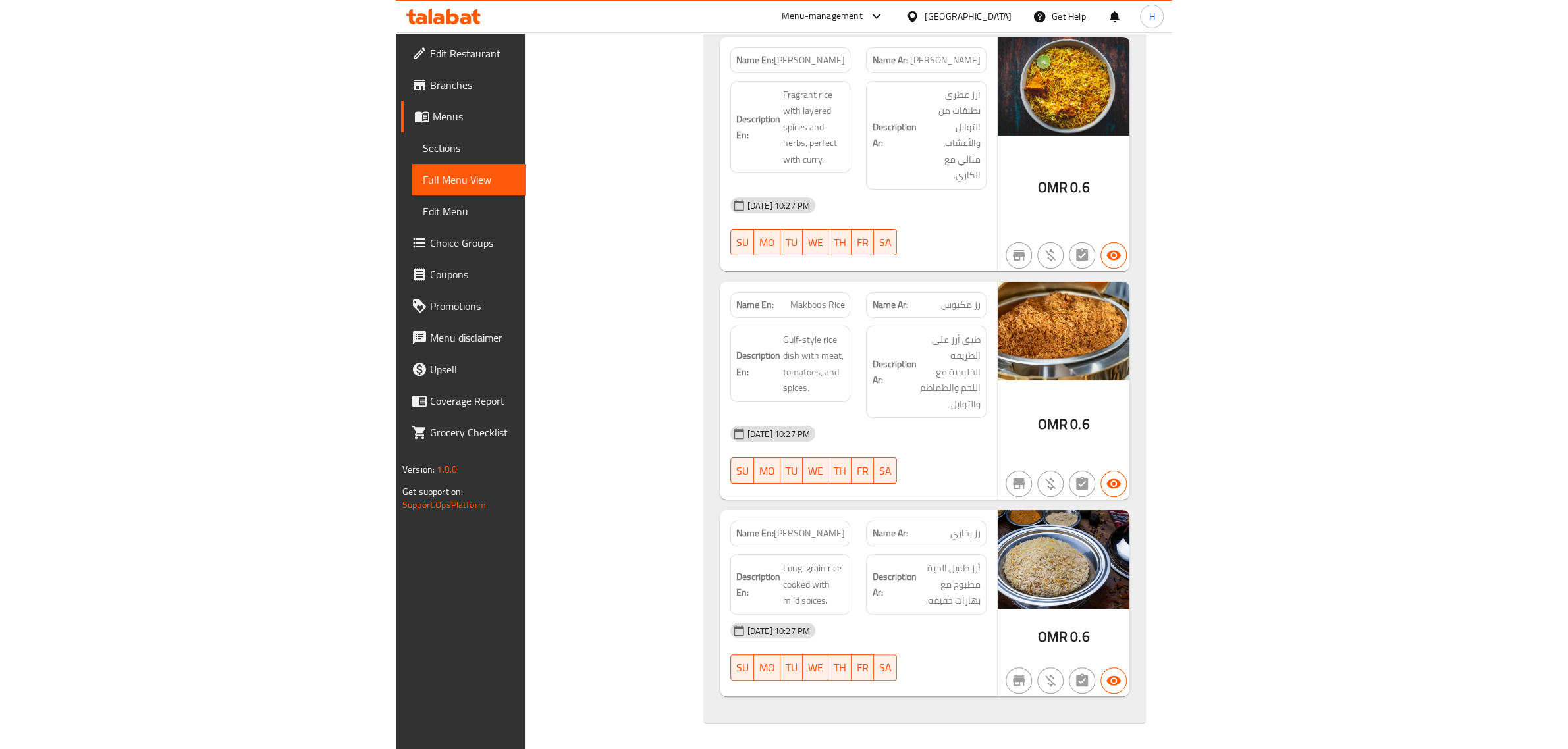
scroll to position [29148, 0]
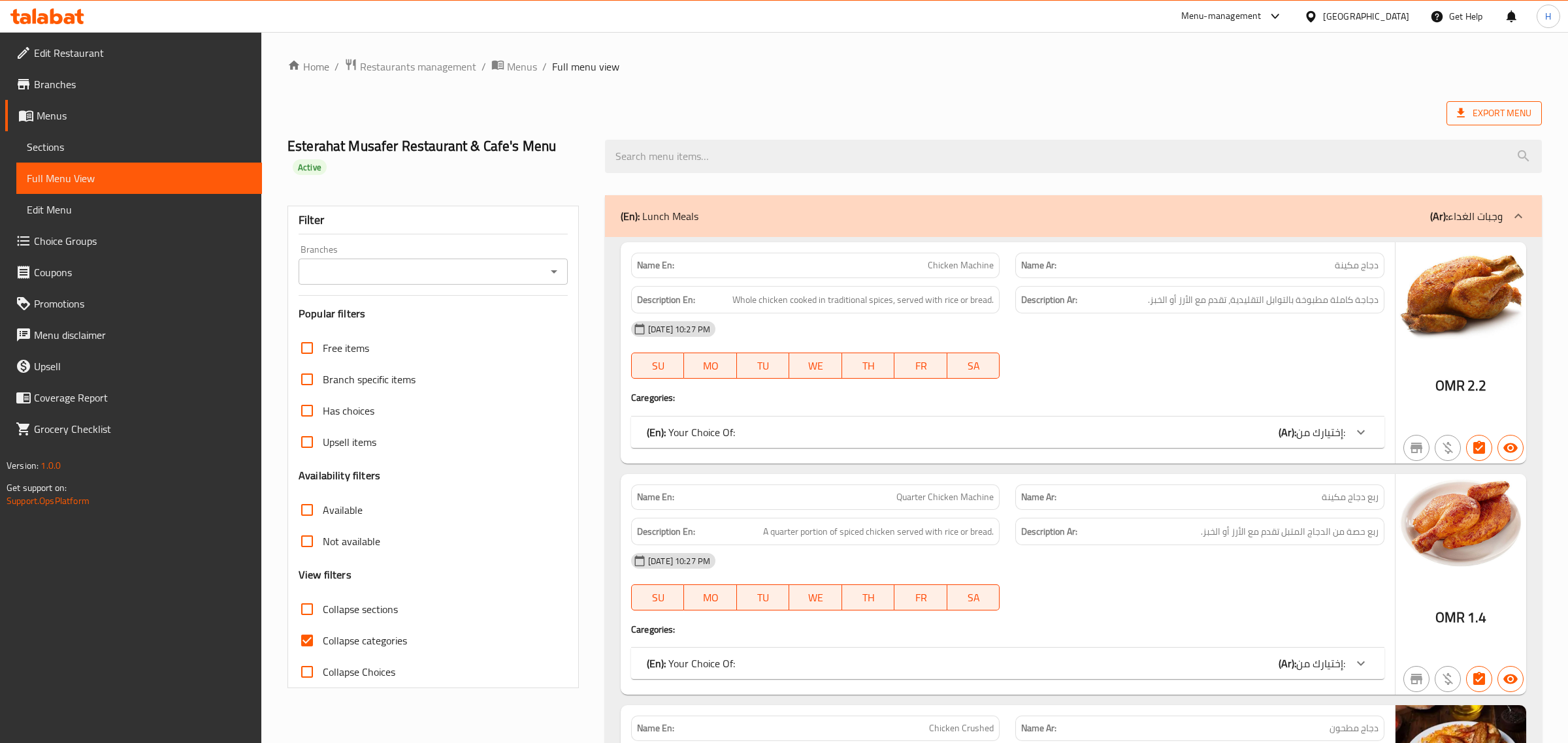
click at [1457, 123] on span "Export Menu" at bounding box center [1494, 113] width 96 height 24
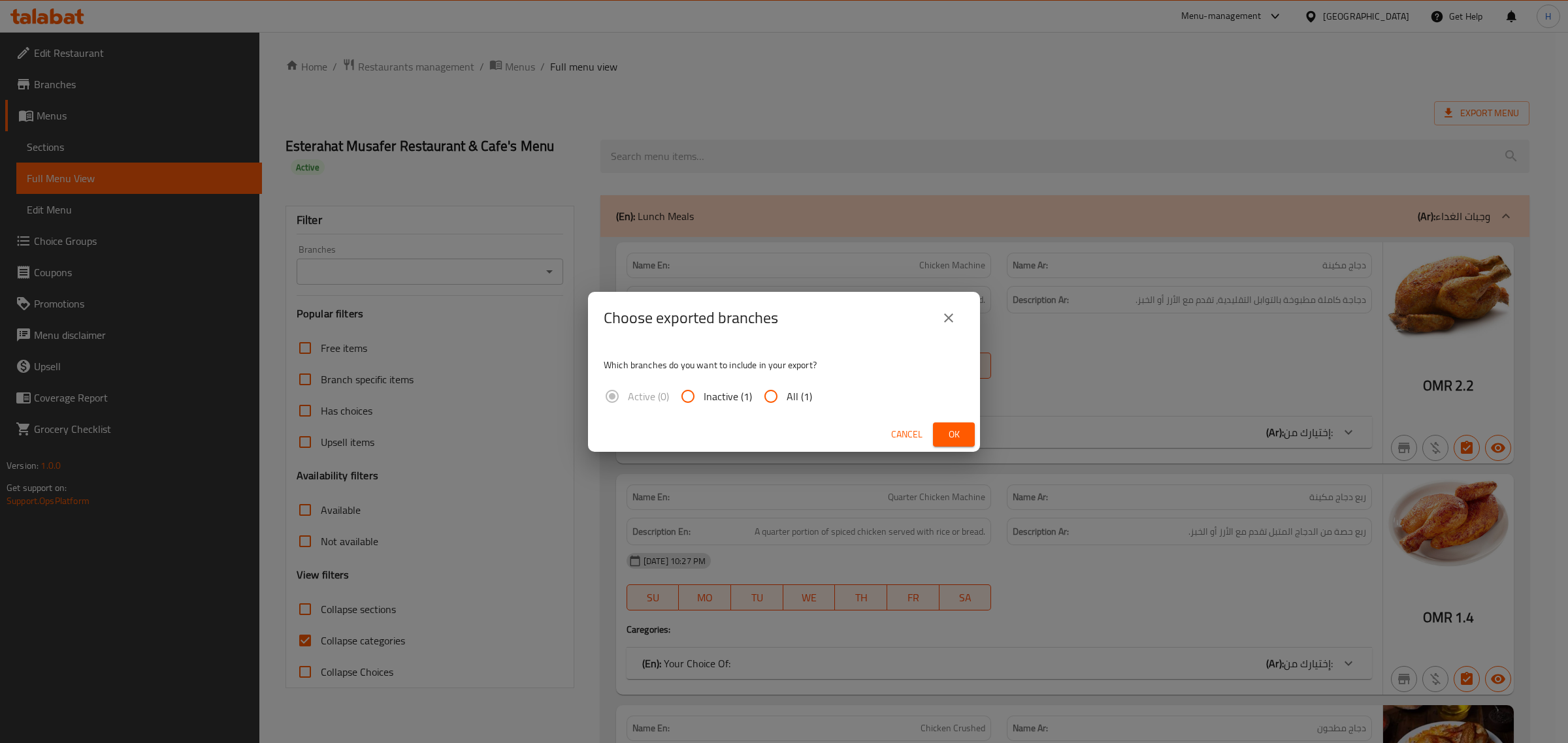
click at [778, 397] on input "All (1)" at bounding box center [770, 396] width 32 height 32
radio input "true"
click at [946, 429] on span "Ok" at bounding box center [954, 434] width 21 height 16
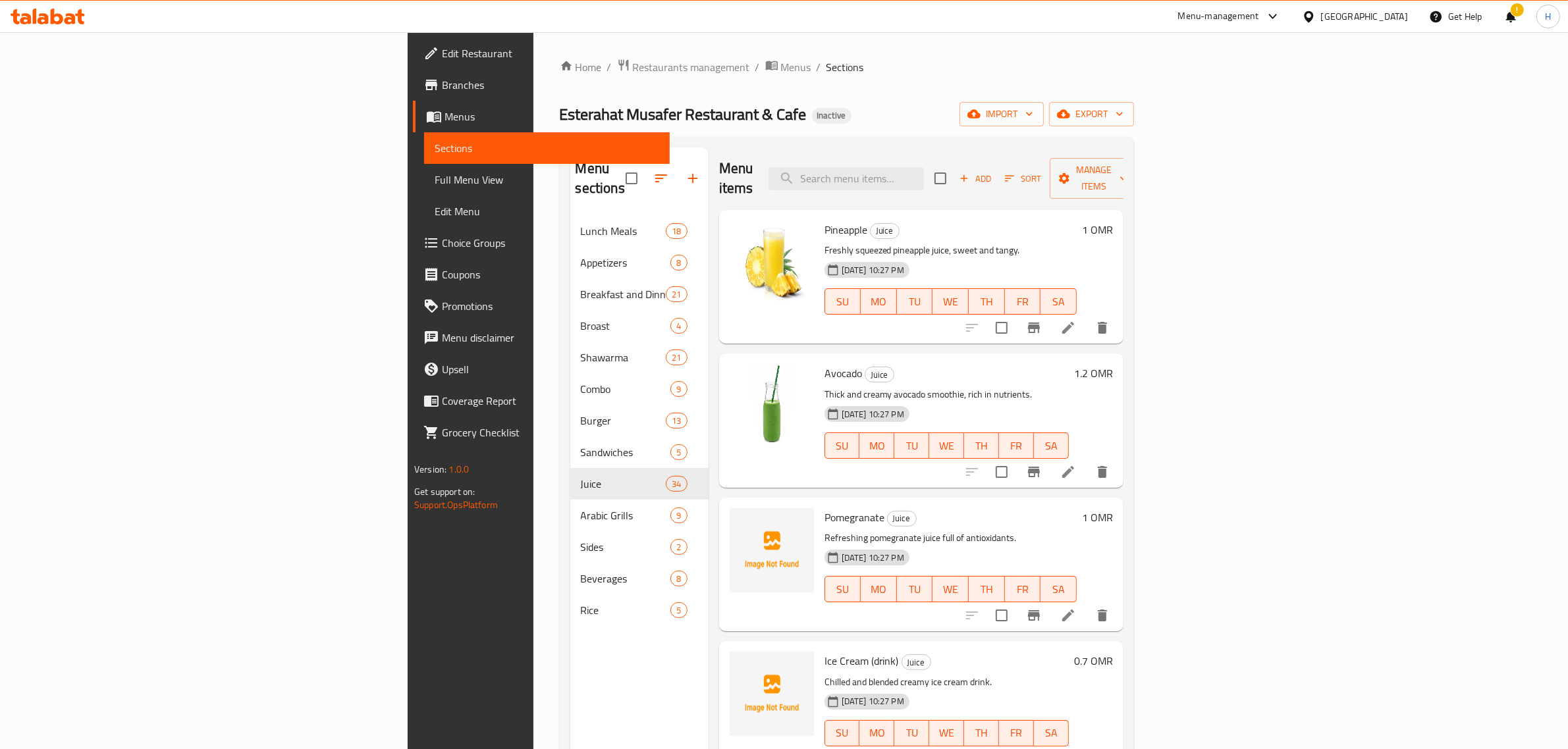
drag, startPoint x: 118, startPoint y: 182, endPoint x: 1058, endPoint y: 0, distance: 957.5
click at [434, 182] on span "Full Menu View" at bounding box center [546, 179] width 224 height 15
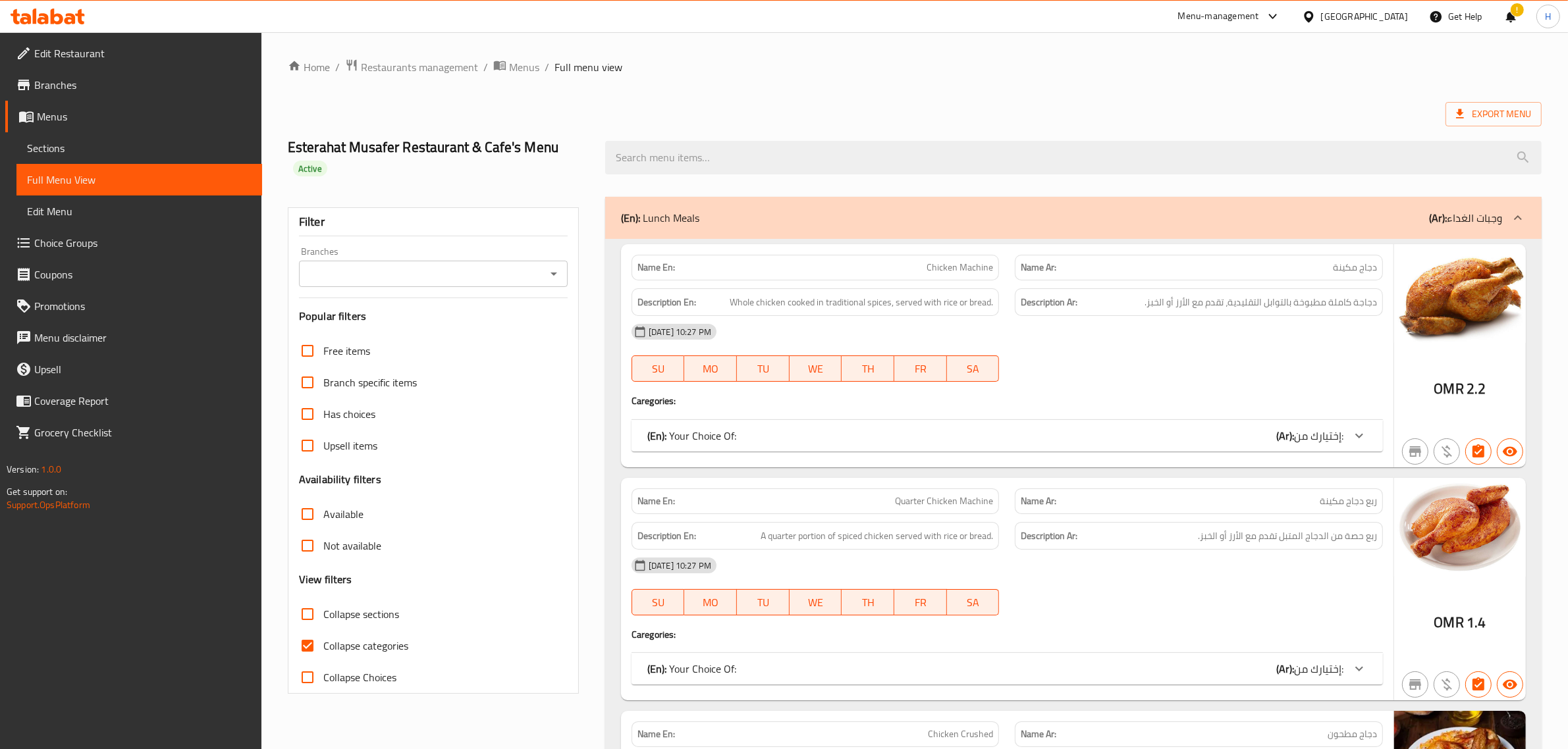
scroll to position [192, 0]
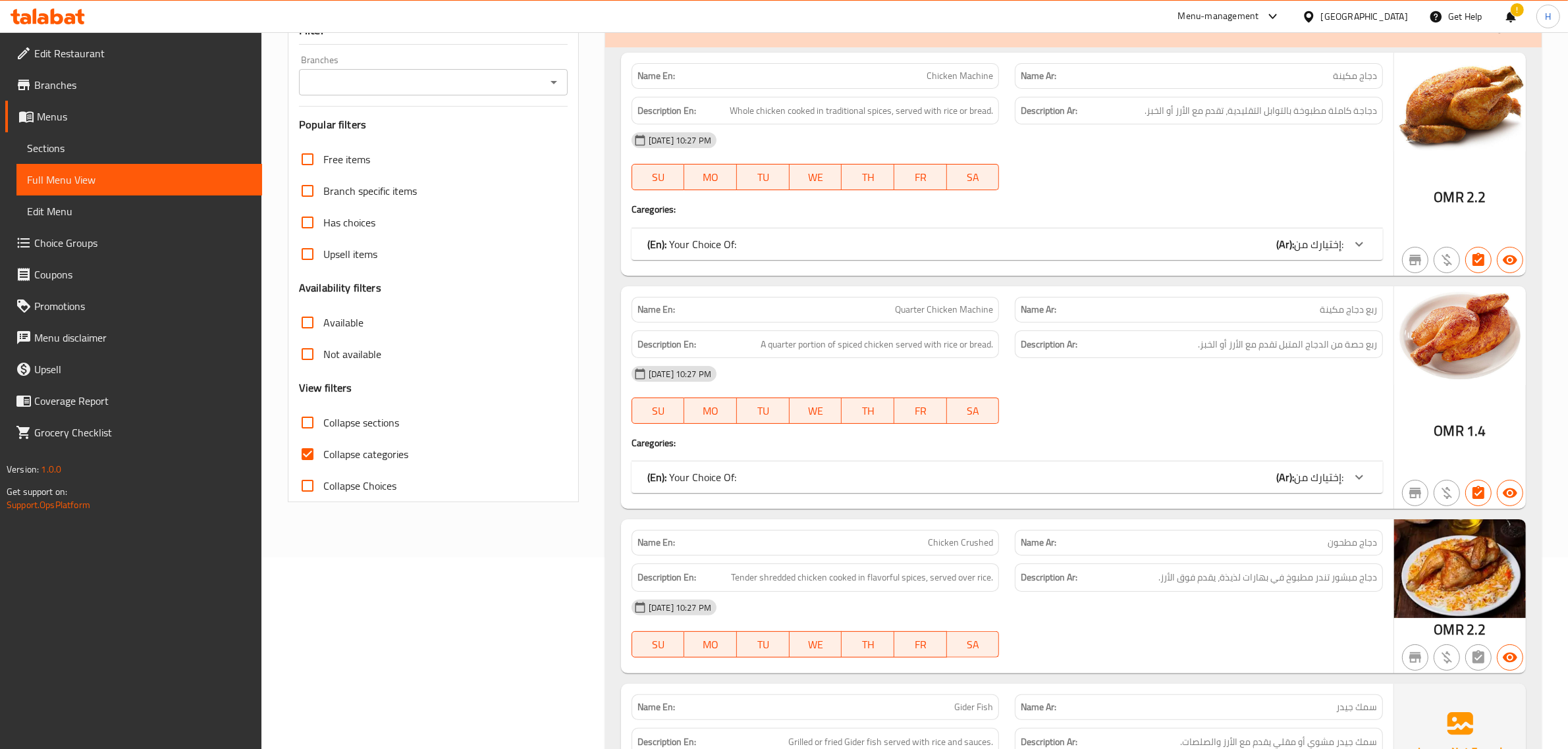
click at [365, 452] on span "Collapse categories" at bounding box center [366, 454] width 85 height 15
click at [324, 452] on input "Collapse categories" at bounding box center [307, 453] width 32 height 32
checkbox input "false"
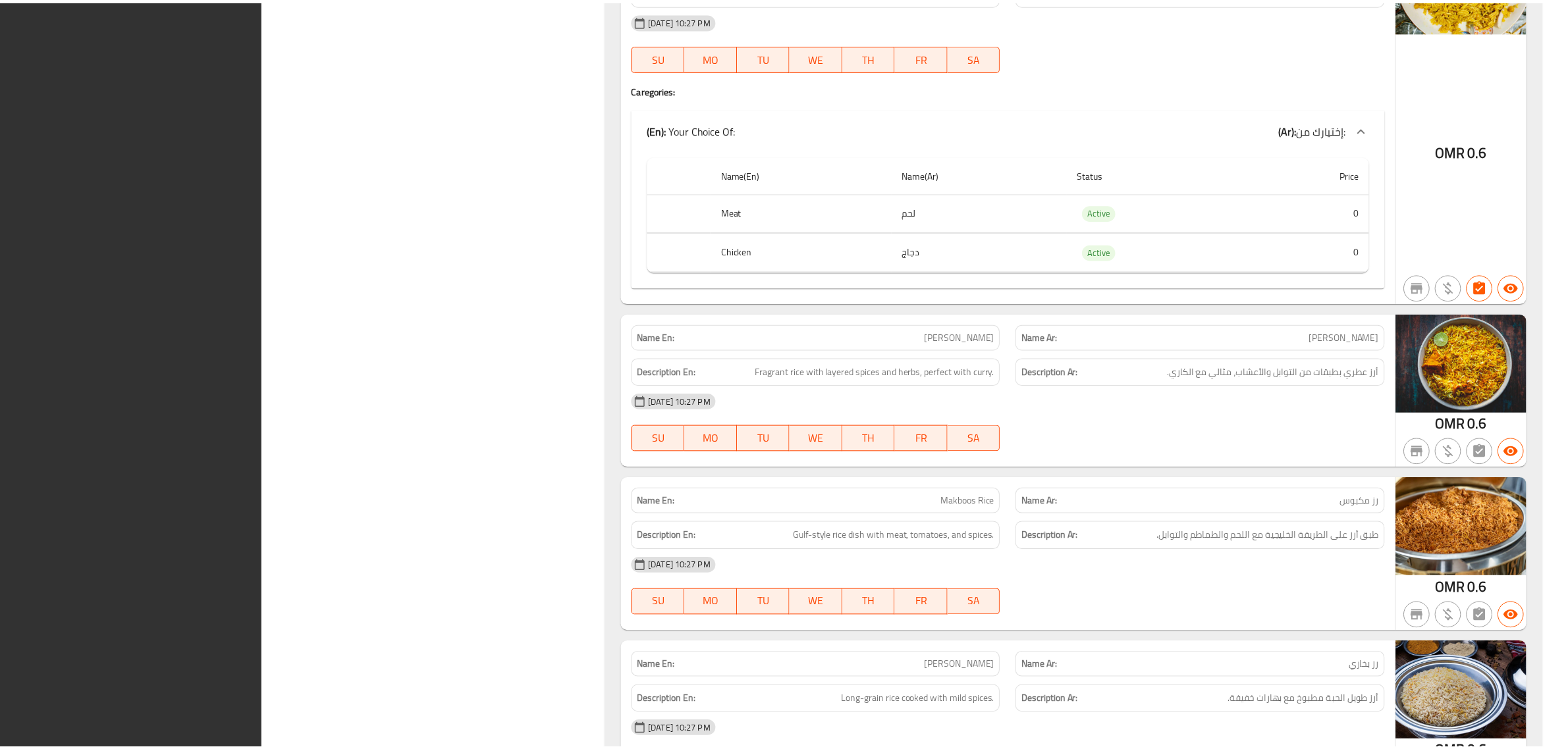
scroll to position [29148, 0]
